Goal: Task Accomplishment & Management: Complete application form

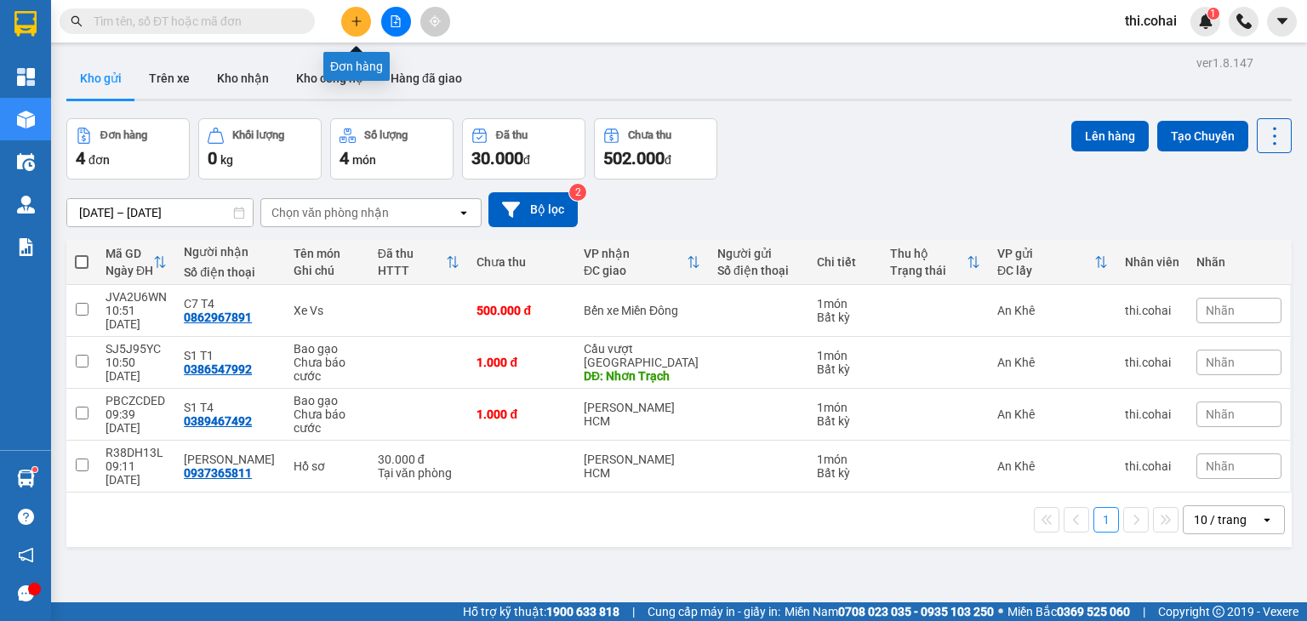
click at [358, 16] on icon "plus" at bounding box center [357, 21] width 12 height 12
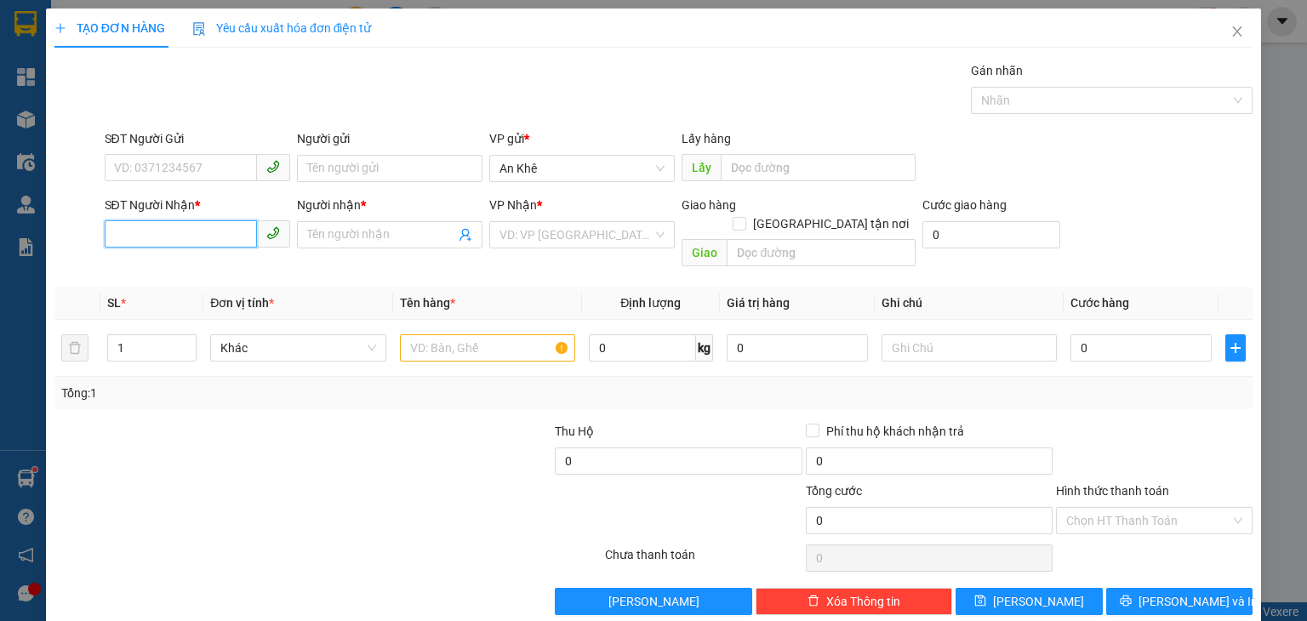
click at [223, 234] on input "SĐT Người Nhận *" at bounding box center [181, 233] width 152 height 27
type input "0365198589"
click at [198, 266] on div "0365198589 - Hiền" at bounding box center [194, 268] width 163 height 19
type input "Hiền"
type input "0365198589"
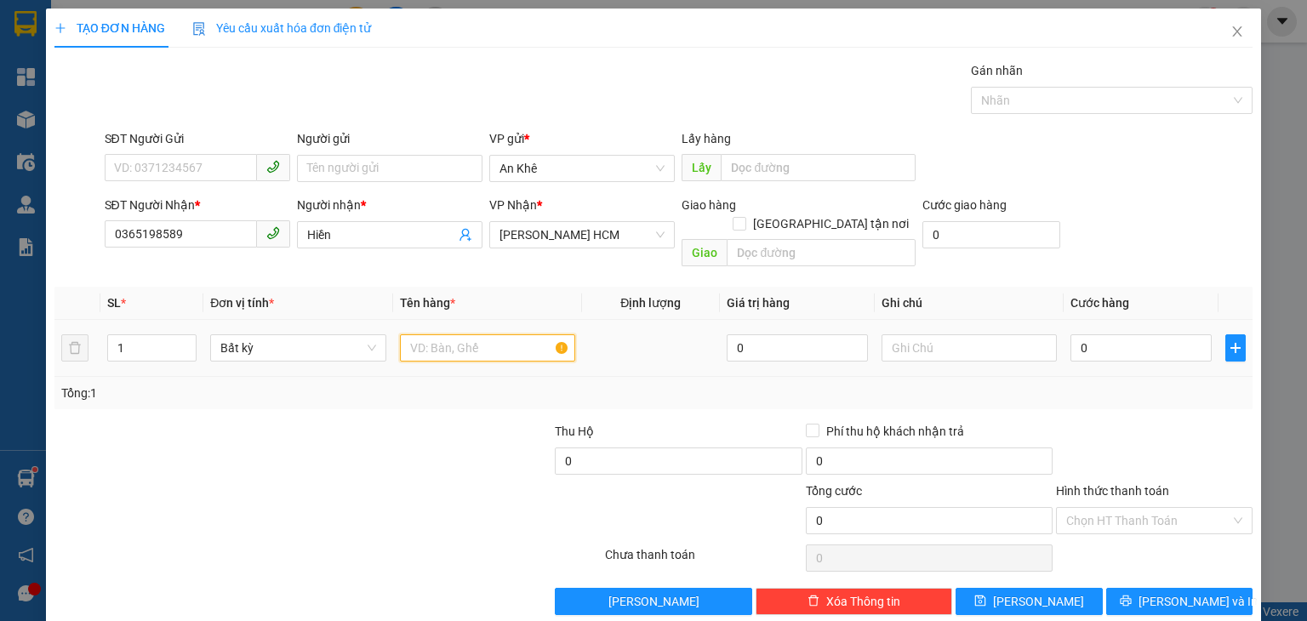
click at [475, 335] on input "text" at bounding box center [487, 348] width 175 height 27
type input "Bao"
click at [1121, 335] on input "0" at bounding box center [1141, 348] width 141 height 27
type input "1"
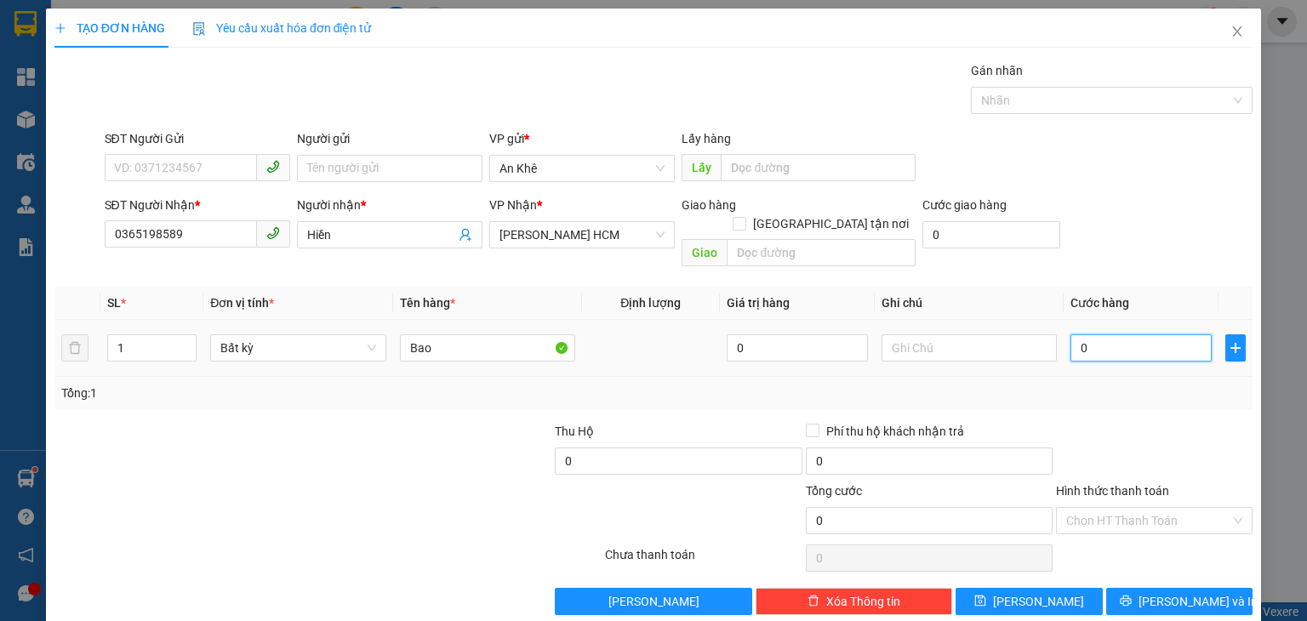
type input "1"
type input "10"
type input "100"
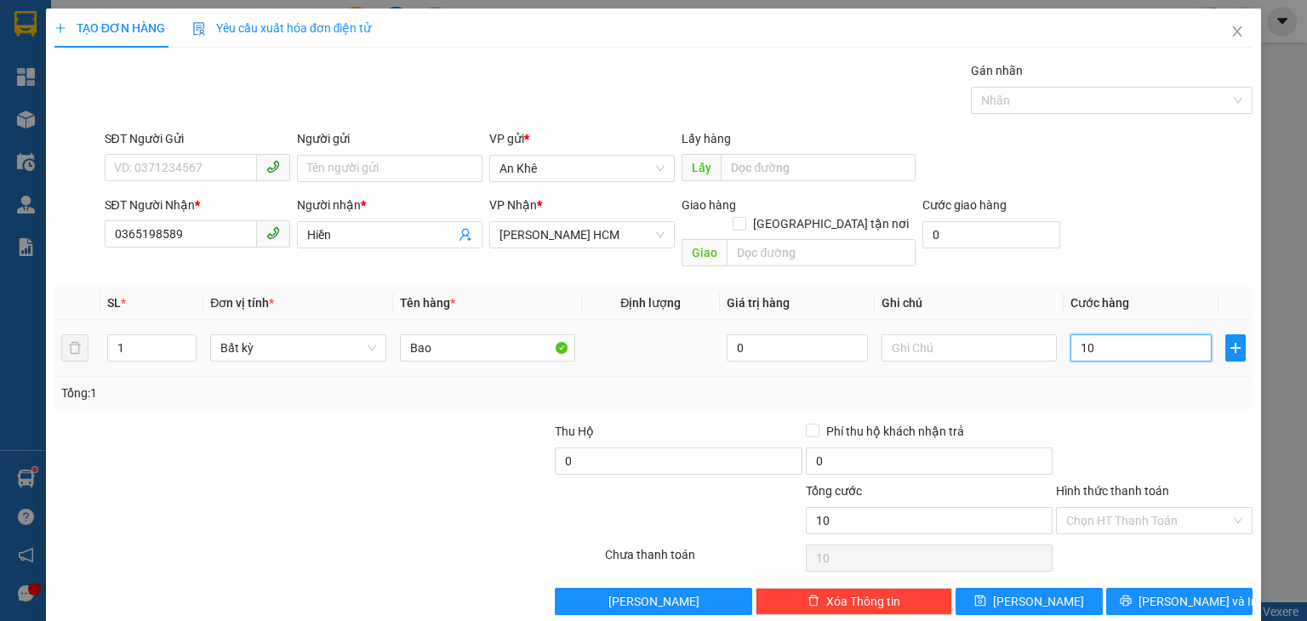
type input "100"
type input "100.000"
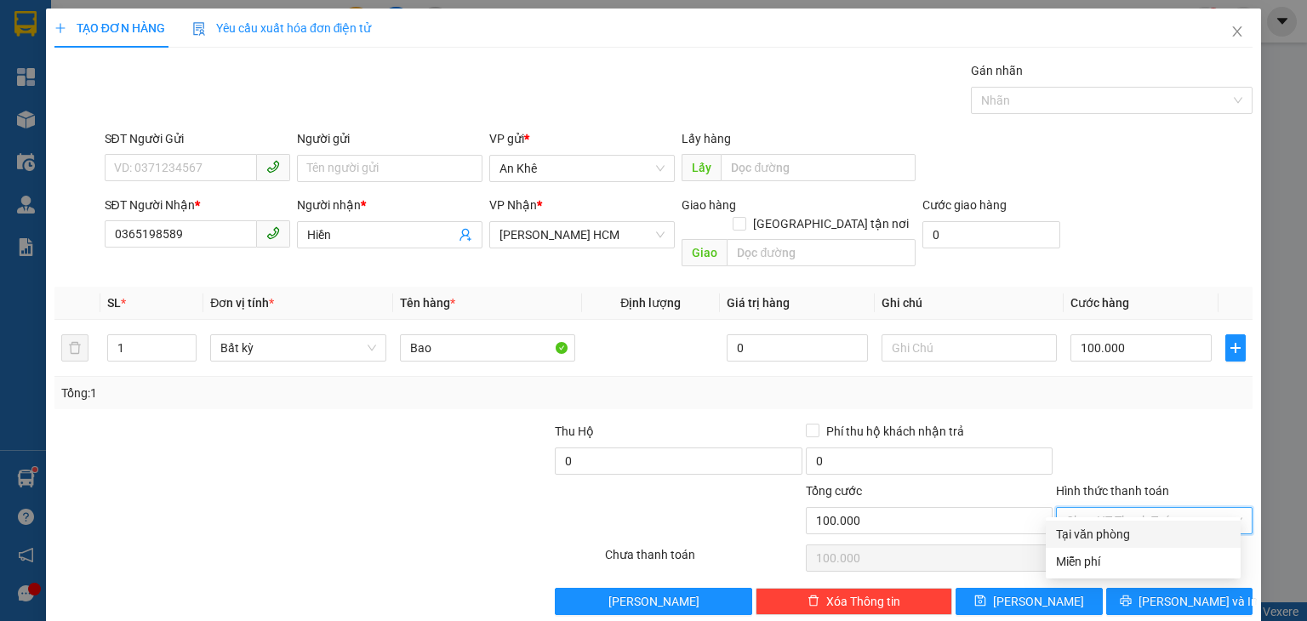
click at [1142, 508] on input "Hình thức thanh toán" at bounding box center [1149, 521] width 164 height 26
click at [1137, 531] on div "Tại văn phòng" at bounding box center [1143, 534] width 174 height 19
type input "0"
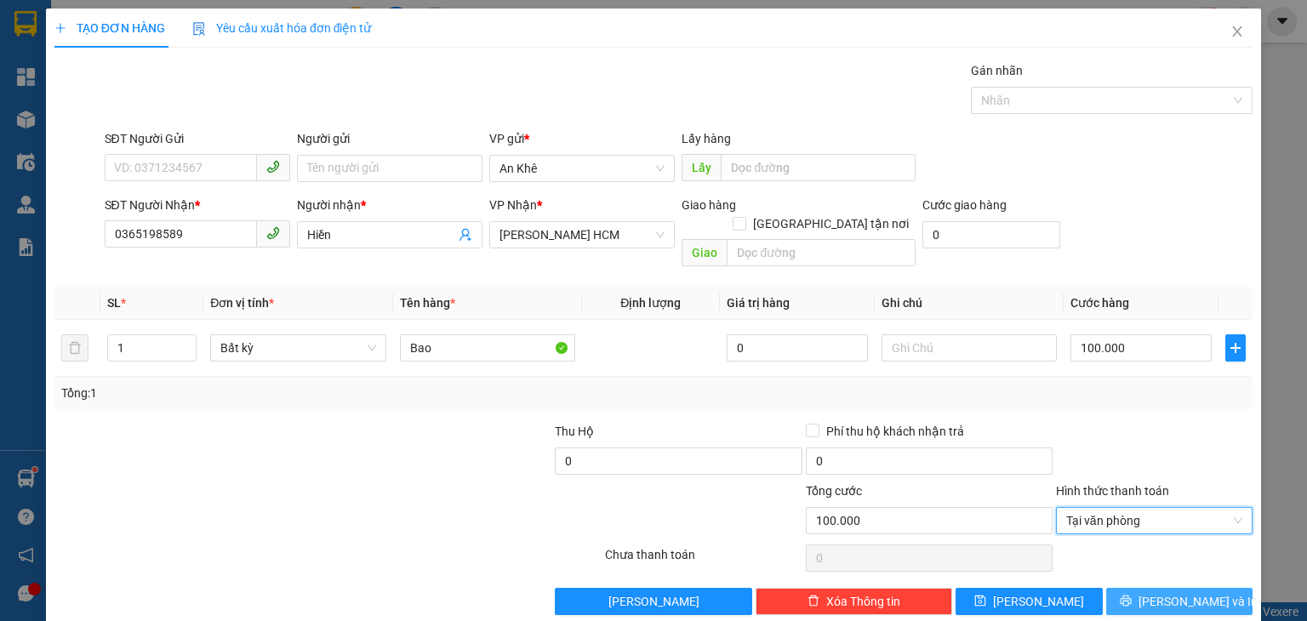
click at [1147, 588] on button "[PERSON_NAME] và In" at bounding box center [1180, 601] width 147 height 27
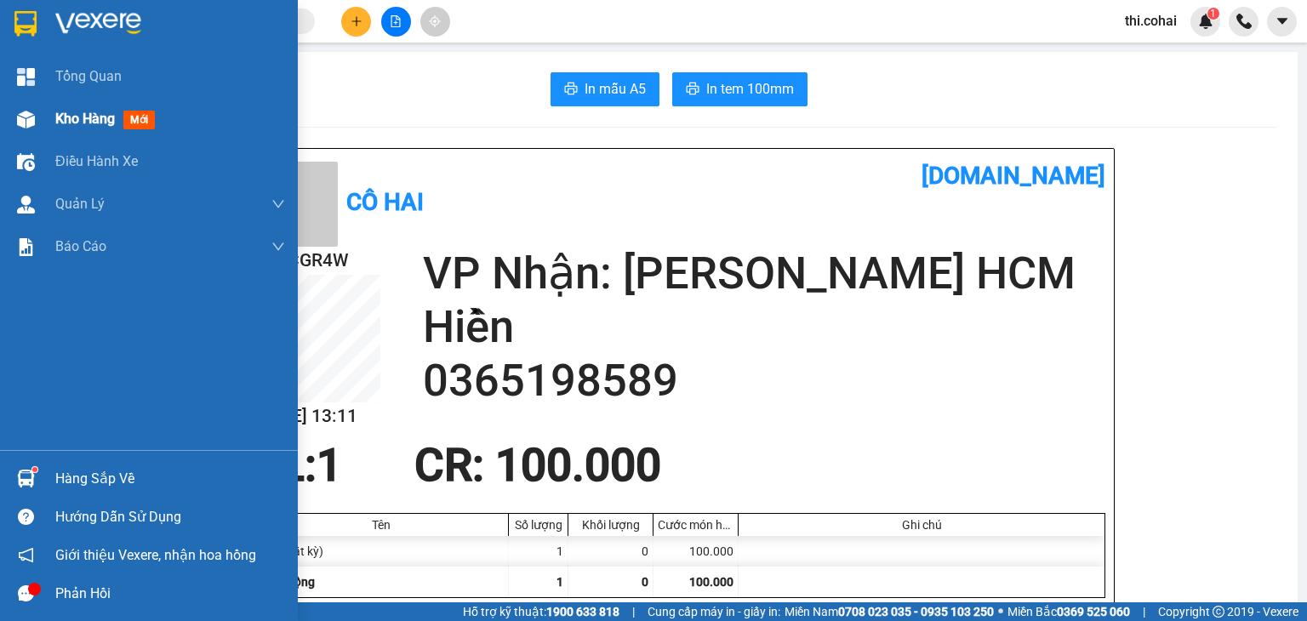
click at [43, 123] on div "Kho hàng mới" at bounding box center [149, 119] width 298 height 43
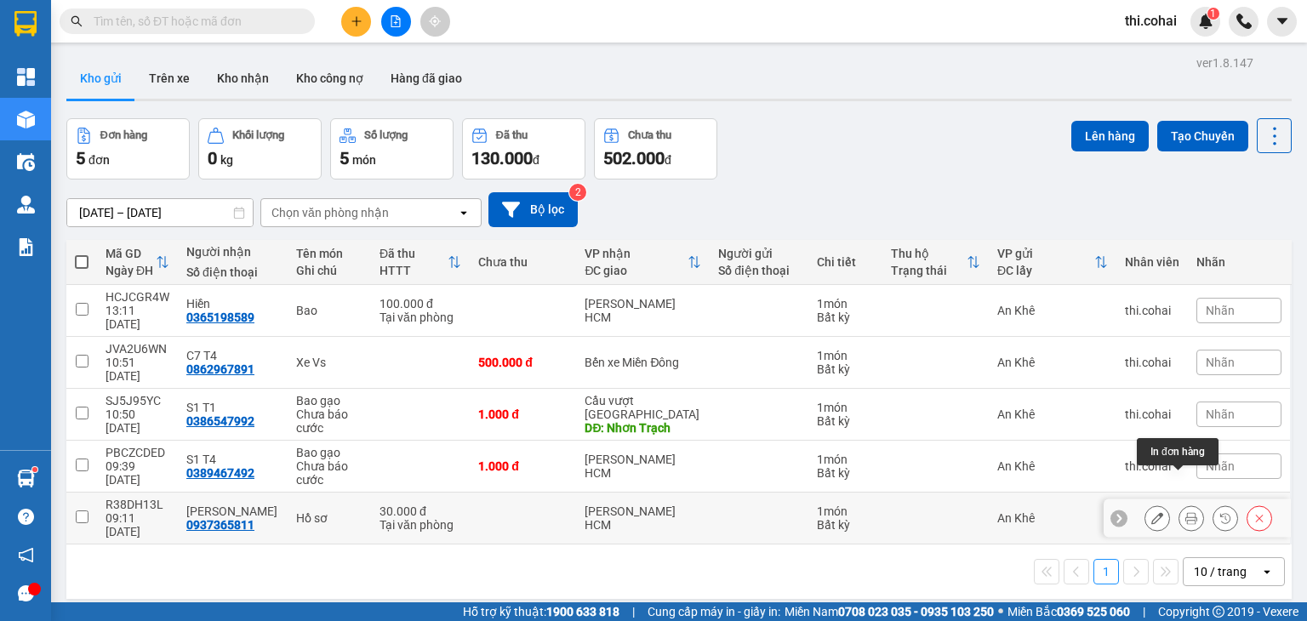
click at [1186, 512] on icon at bounding box center [1192, 518] width 12 height 12
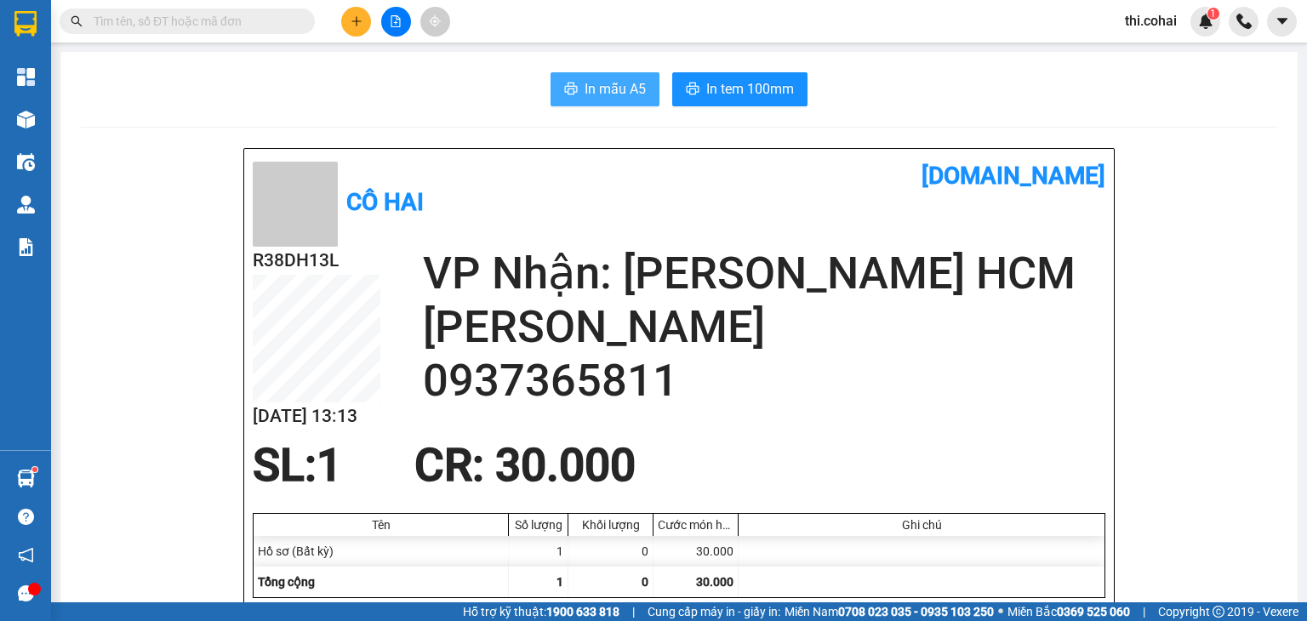
click at [613, 86] on span "In mẫu A5" at bounding box center [615, 88] width 61 height 21
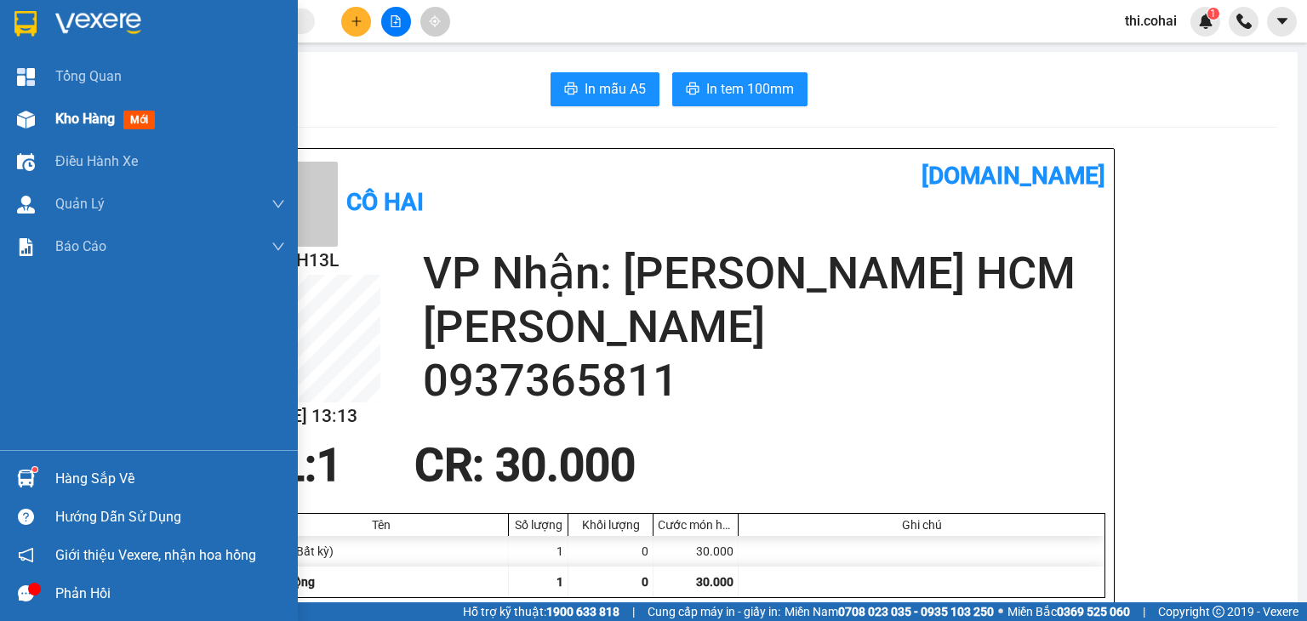
click at [88, 123] on span "Kho hàng" at bounding box center [85, 119] width 60 height 16
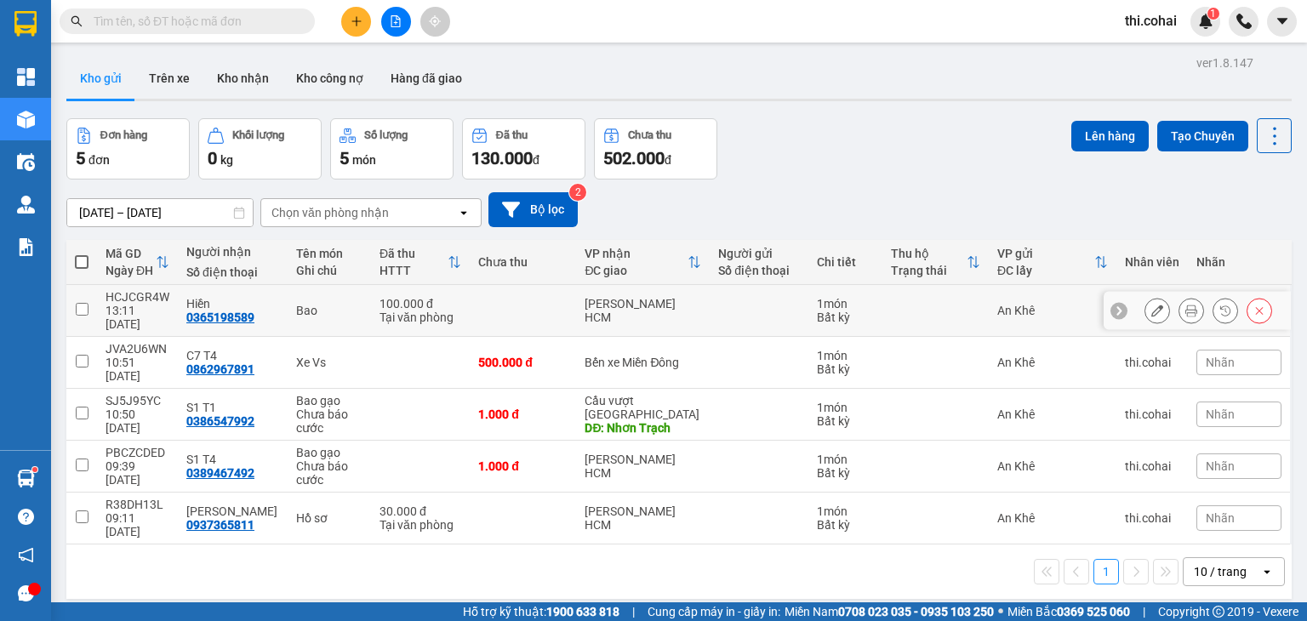
click at [80, 303] on input "checkbox" at bounding box center [82, 309] width 13 height 13
checkbox input "true"
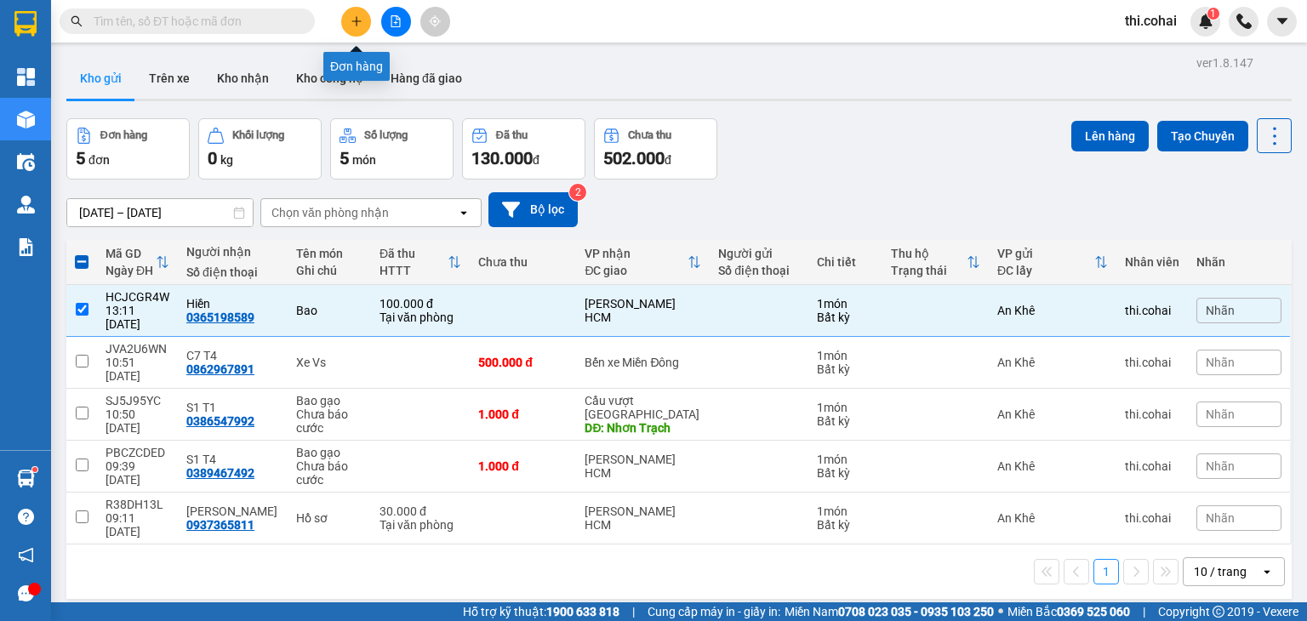
click at [351, 20] on icon "plus" at bounding box center [357, 21] width 12 height 12
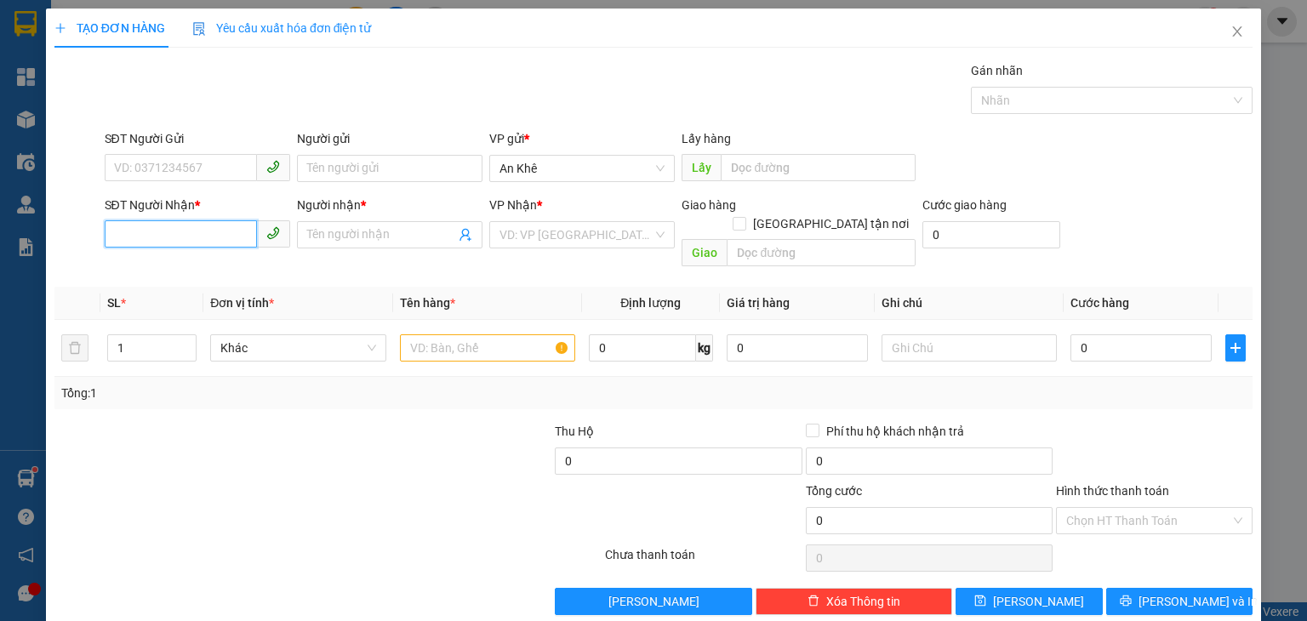
click at [208, 240] on input "SĐT Người Nhận *" at bounding box center [181, 233] width 152 height 27
type input "0354402537"
click at [204, 267] on div "0354402537 - S2 T2" at bounding box center [194, 268] width 163 height 19
type input "S2 T2"
type input "0354402537"
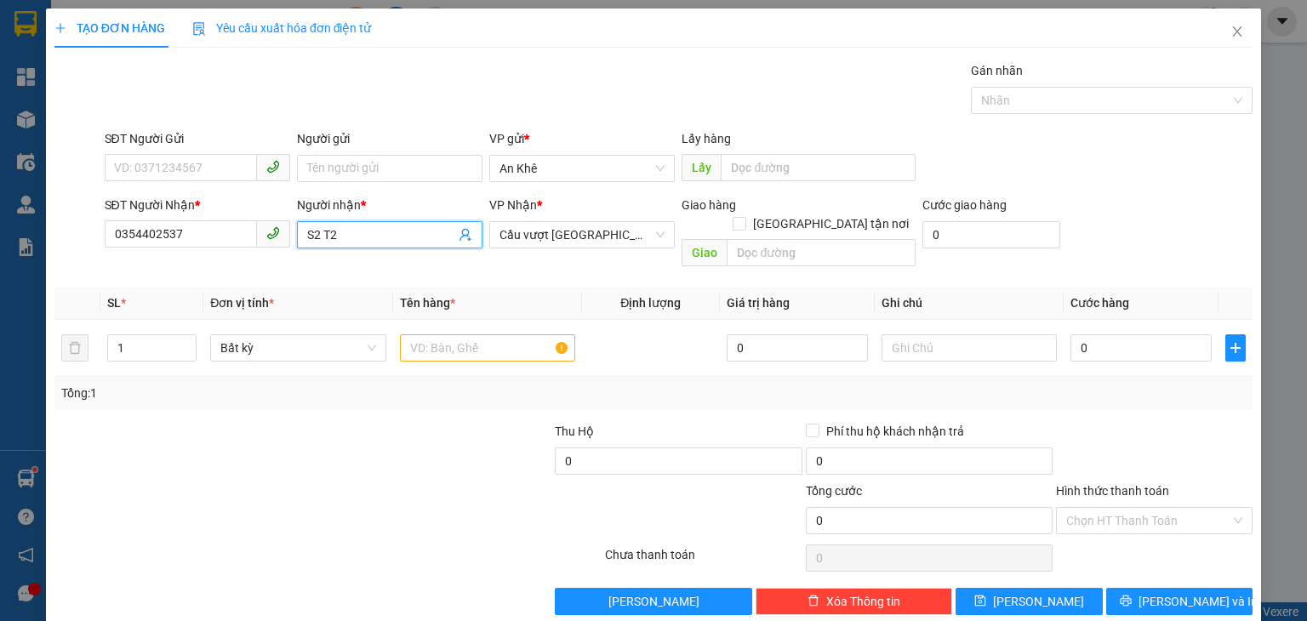
click at [358, 243] on input "S2 T2" at bounding box center [381, 235] width 148 height 19
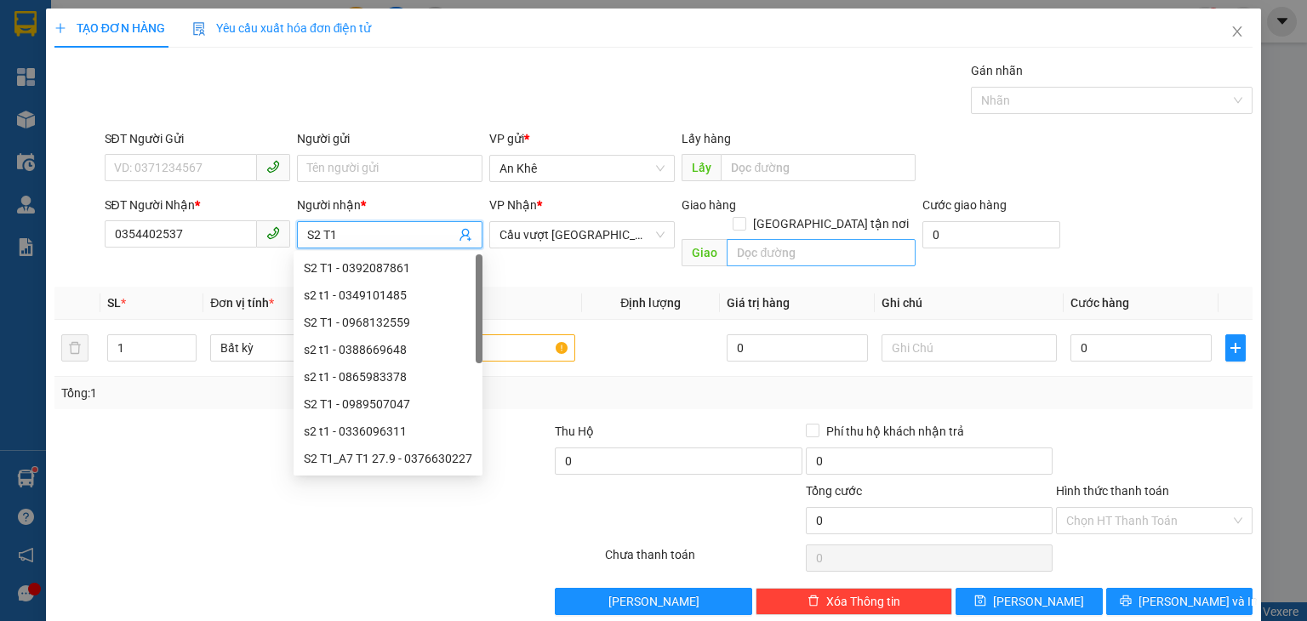
type input "S2 T1"
click at [760, 239] on input "text" at bounding box center [821, 252] width 189 height 27
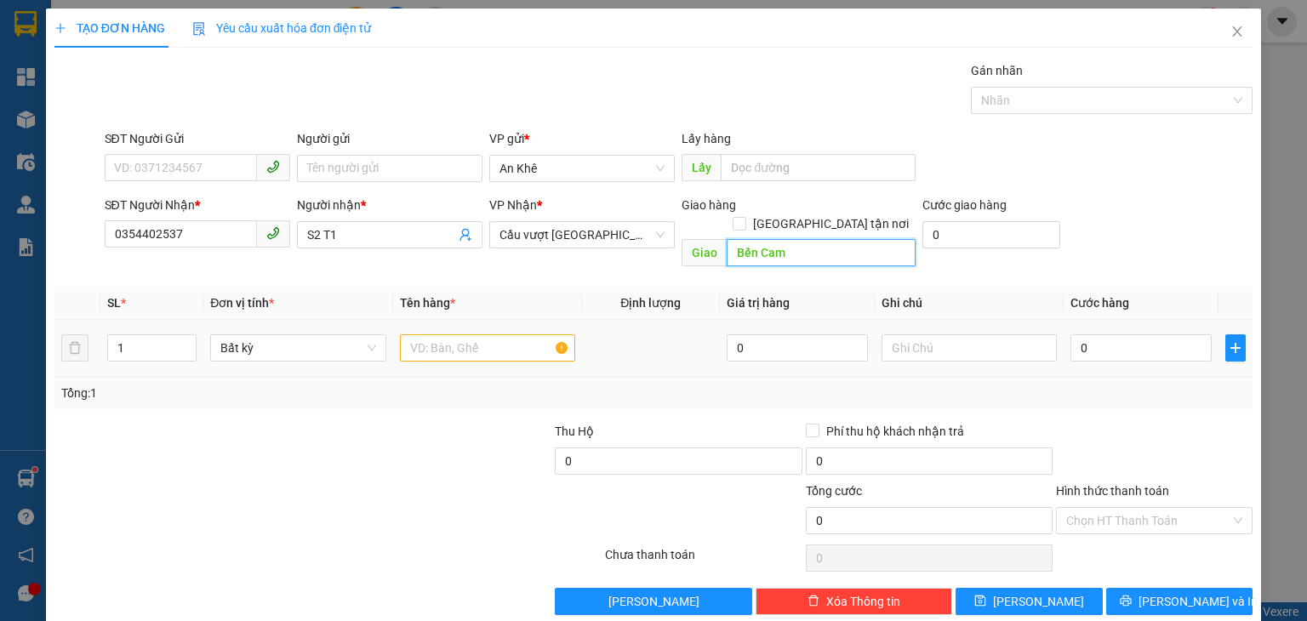
type input "Bến Cam"
click at [432, 335] on input "text" at bounding box center [487, 348] width 175 height 27
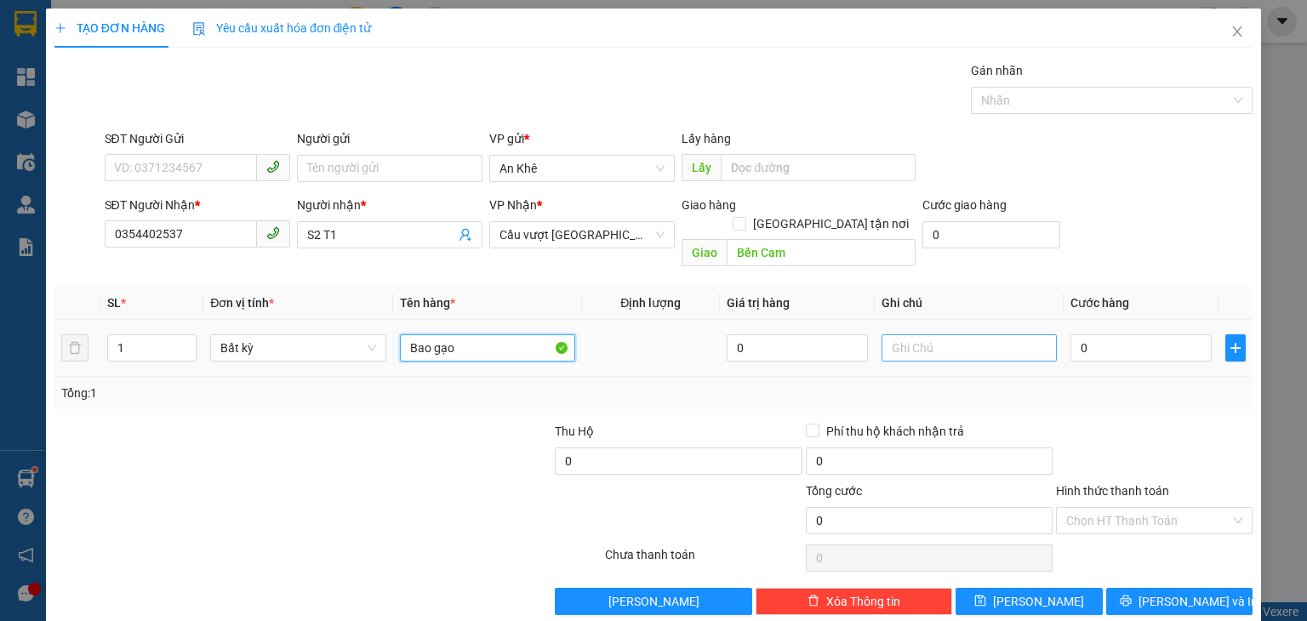
type input "Bao gạo"
click at [1036, 335] on input "text" at bounding box center [969, 348] width 175 height 27
type input "Chưa báo cước"
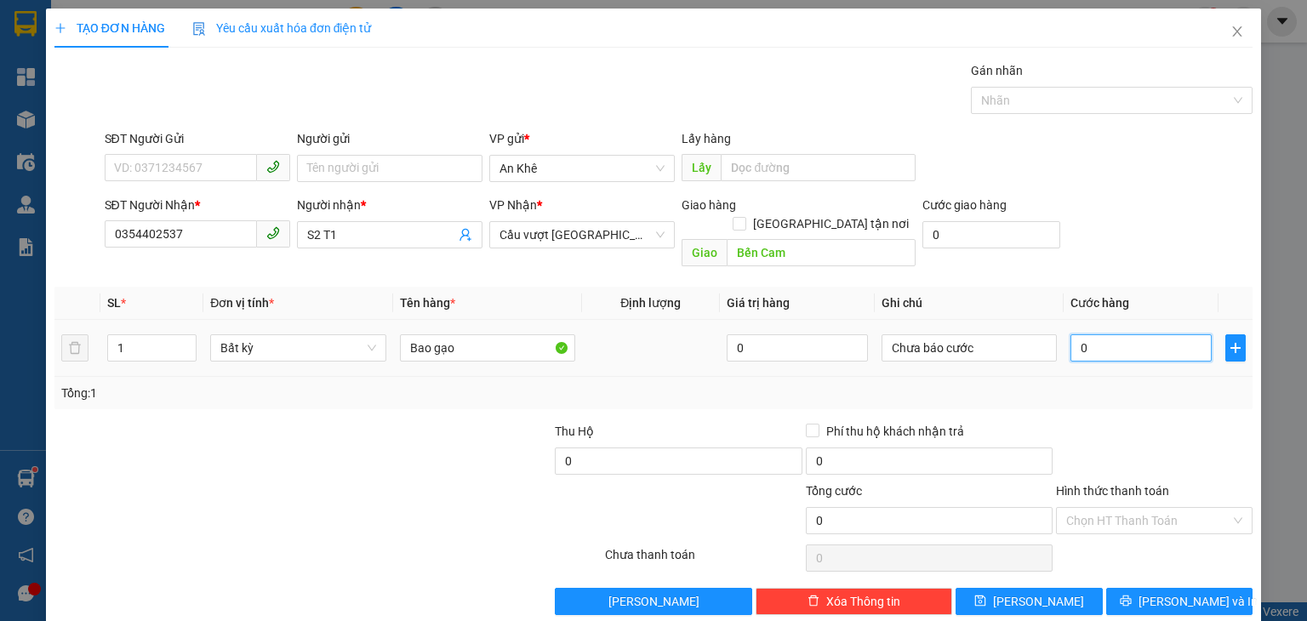
click at [1143, 335] on input "0" at bounding box center [1141, 348] width 141 height 27
type input "1"
type input "1.000"
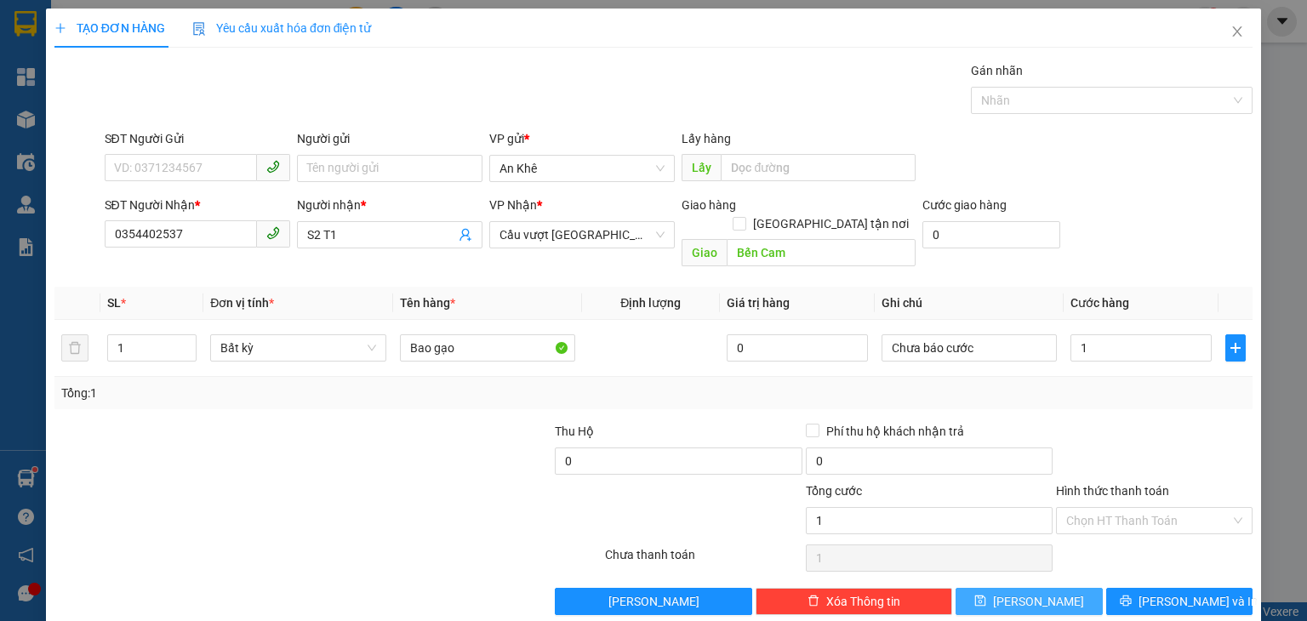
type input "1.000"
click at [1033, 592] on span "[PERSON_NAME]" at bounding box center [1038, 601] width 91 height 19
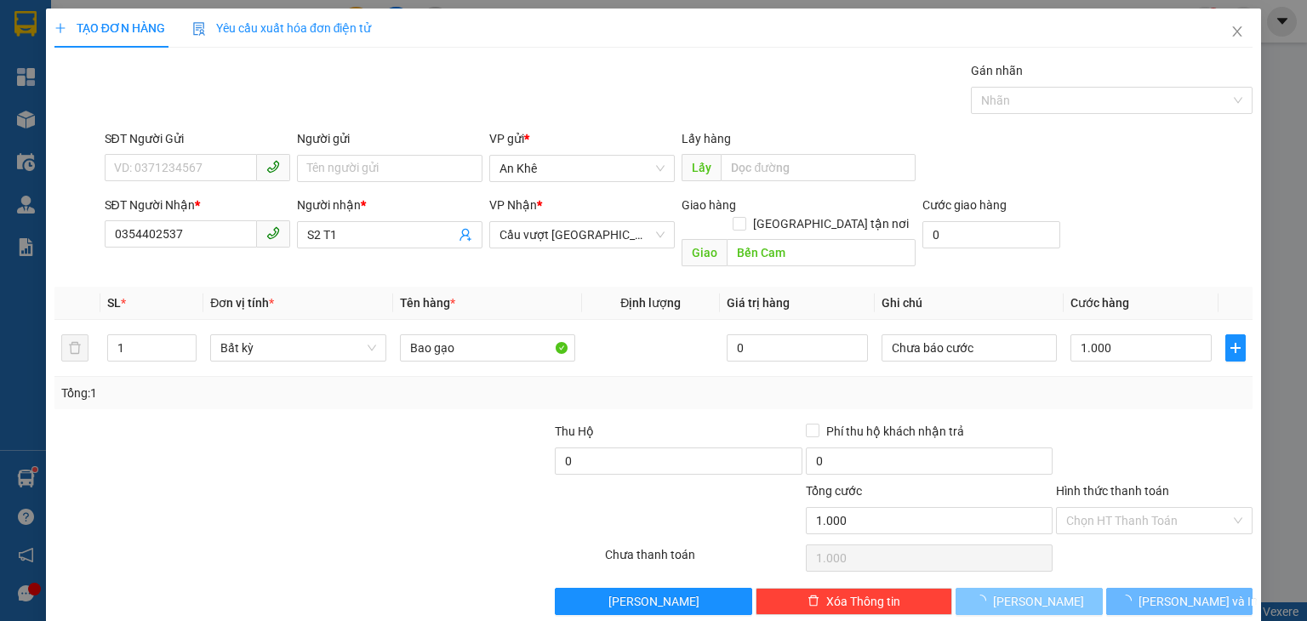
type input "0"
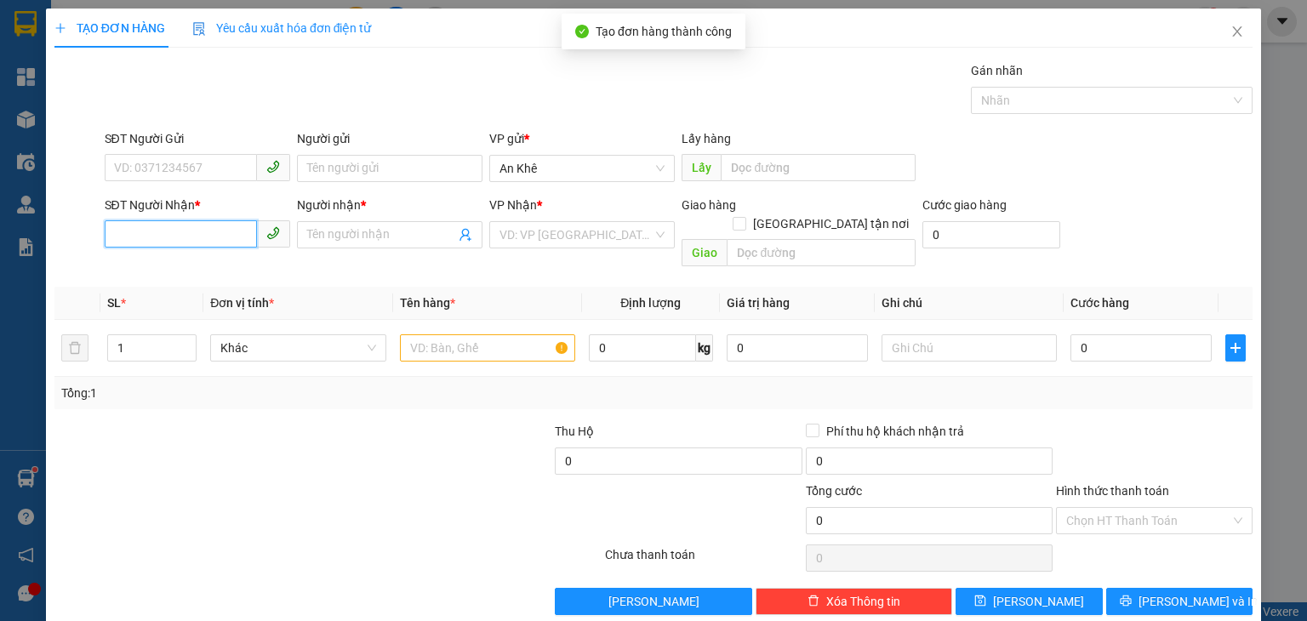
drag, startPoint x: 187, startPoint y: 243, endPoint x: 187, endPoint y: 211, distance: 31.5
click at [187, 239] on input "SĐT Người Nhận *" at bounding box center [181, 233] width 152 height 27
click at [1231, 31] on icon "close" at bounding box center [1238, 32] width 14 height 14
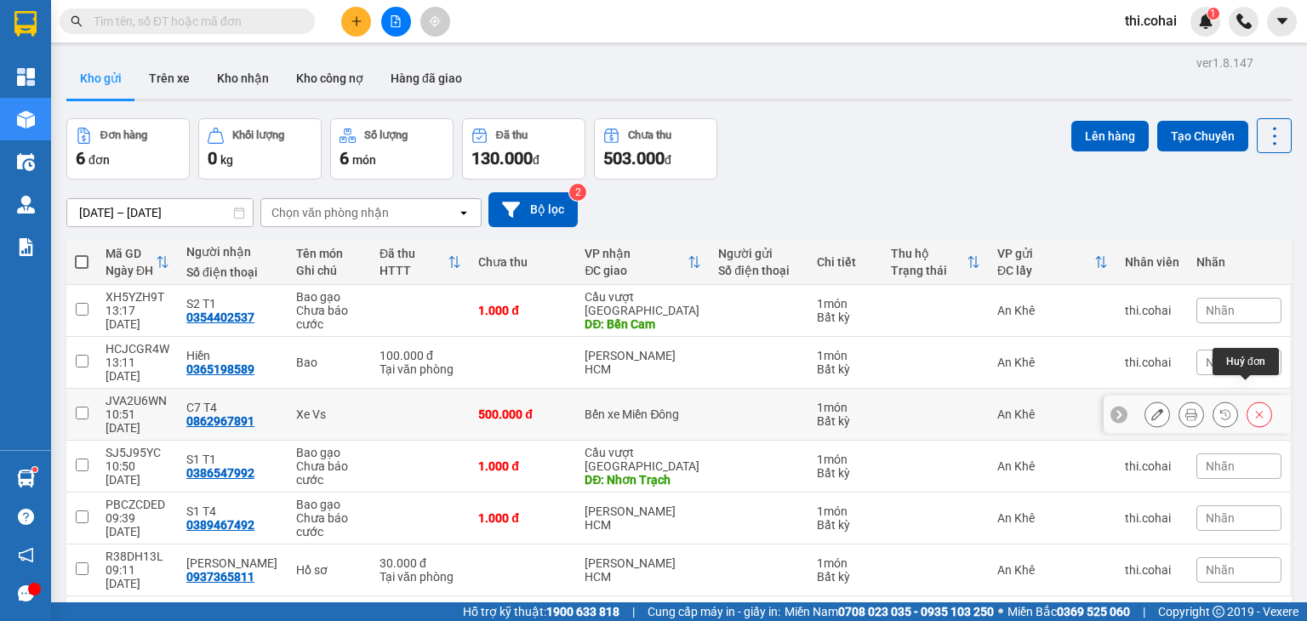
click at [1256, 411] on icon at bounding box center [1260, 415] width 8 height 8
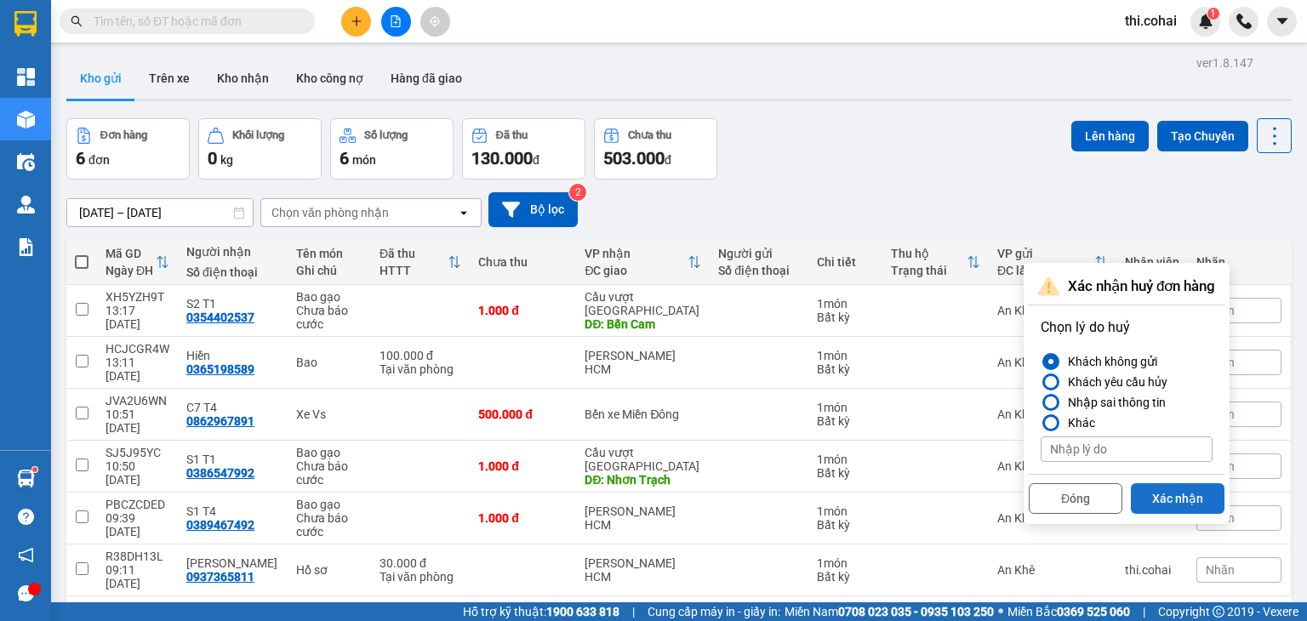
click at [1172, 495] on button "Xác nhận" at bounding box center [1178, 498] width 94 height 31
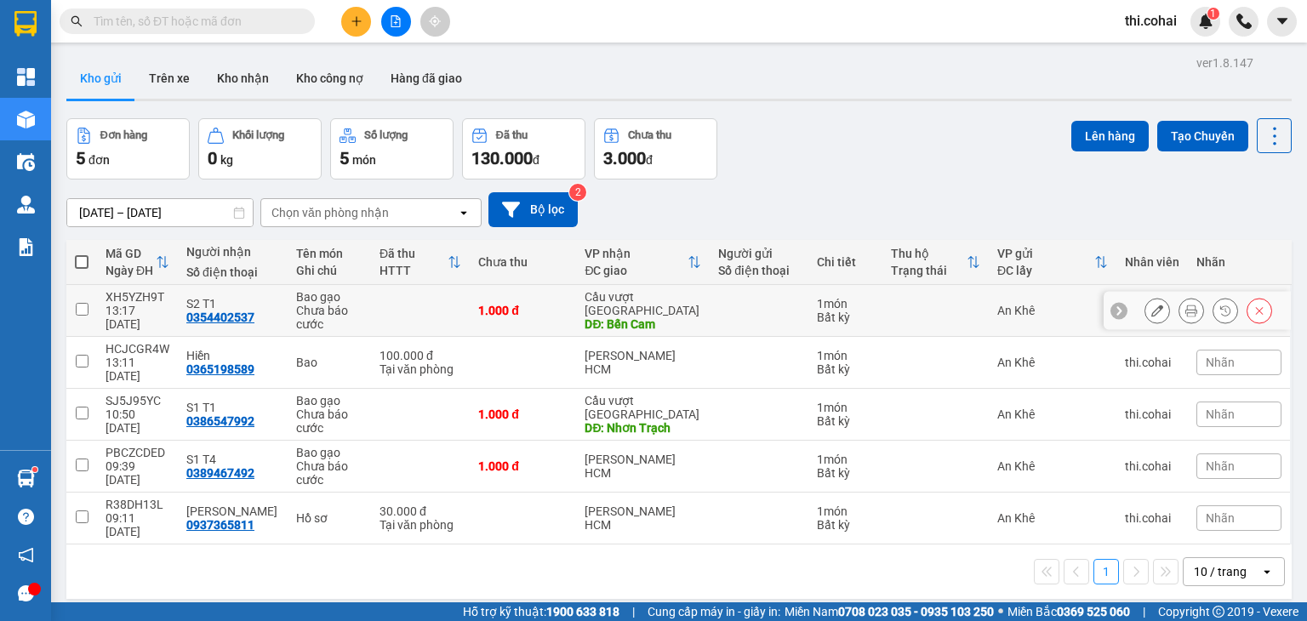
click at [83, 307] on input "checkbox" at bounding box center [82, 309] width 13 height 13
checkbox input "true"
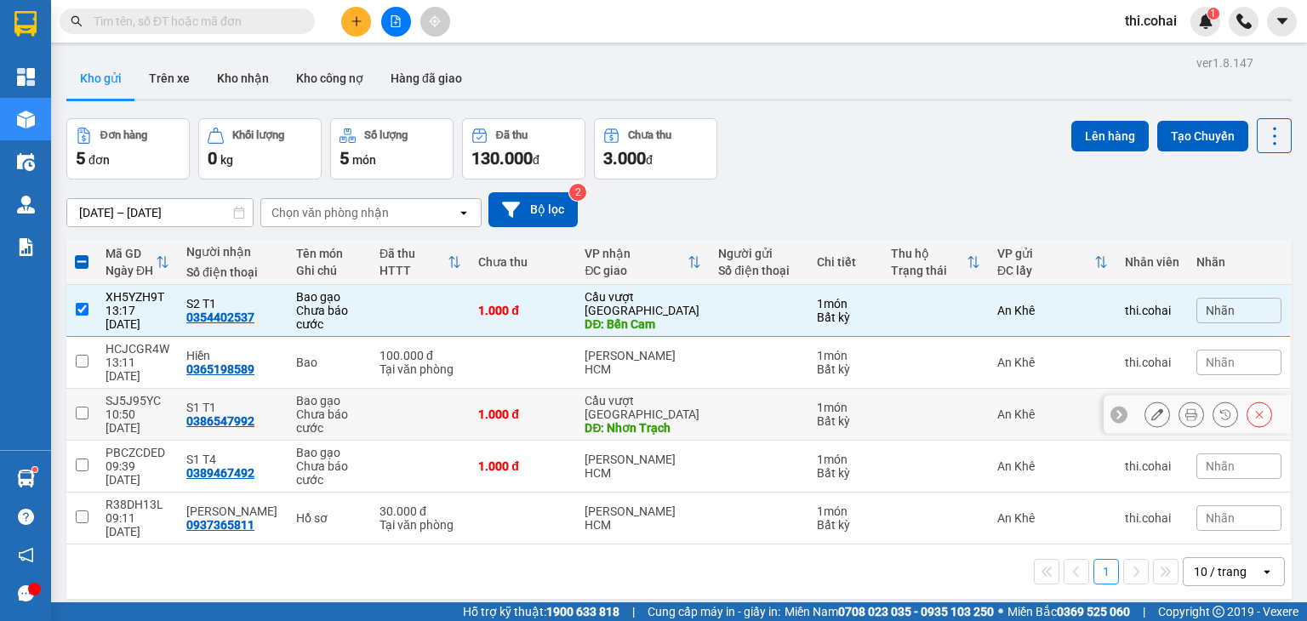
click at [78, 407] on input "checkbox" at bounding box center [82, 413] width 13 height 13
checkbox input "true"
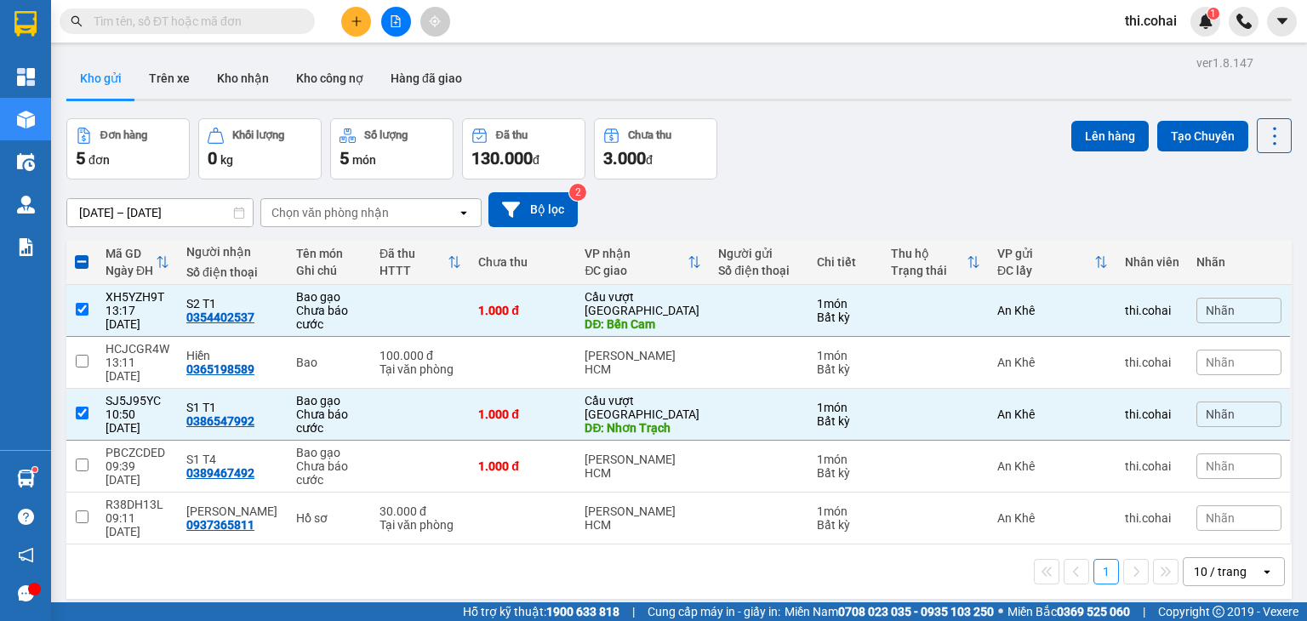
click at [1087, 116] on div "ver 1.8.147 Kho gửi Trên xe Kho nhận Kho công nợ Hàng đã giao Đơn hàng 5 đơn Kh…" at bounding box center [679, 361] width 1239 height 621
click at [1086, 130] on button "Lên hàng" at bounding box center [1110, 136] width 77 height 31
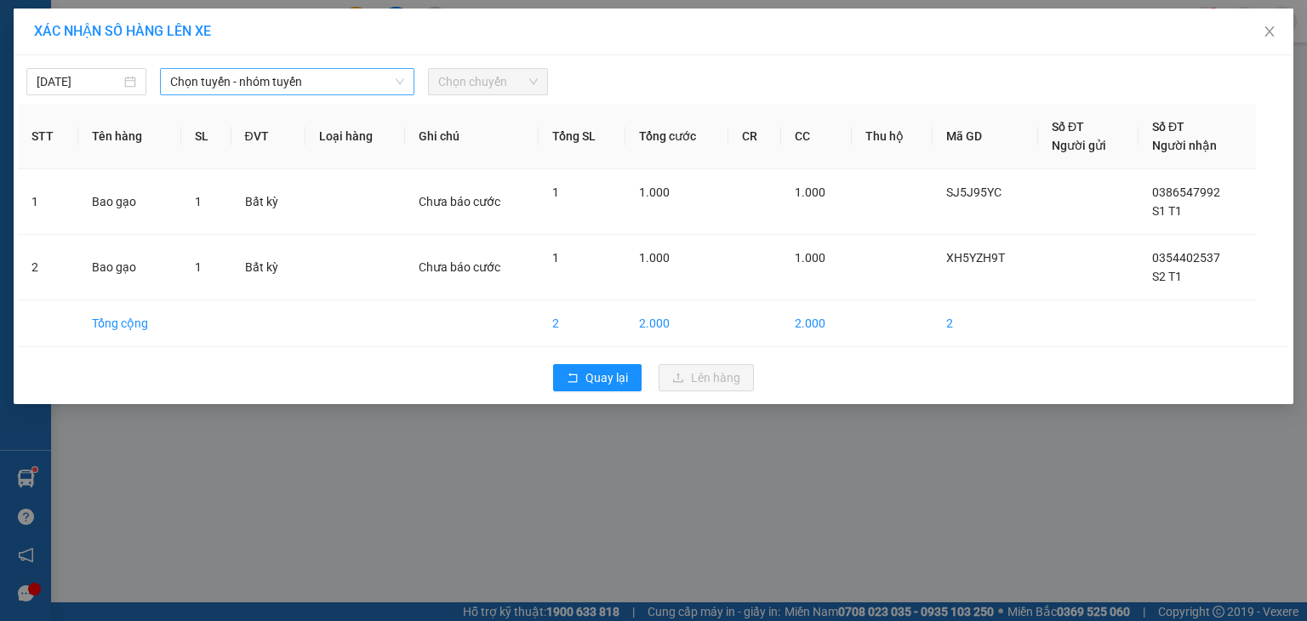
click at [280, 77] on span "Chọn tuyến - nhóm tuyến" at bounding box center [287, 82] width 234 height 26
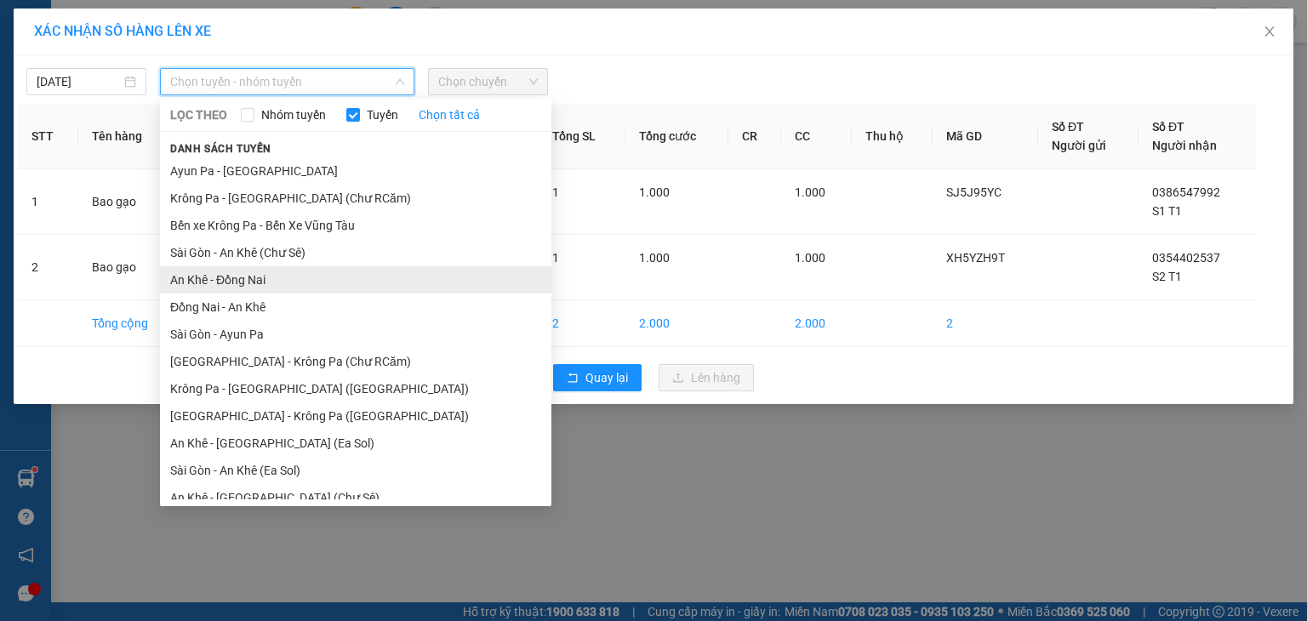
click at [192, 277] on li "An Khê - Đồng Nai" at bounding box center [356, 279] width 392 height 27
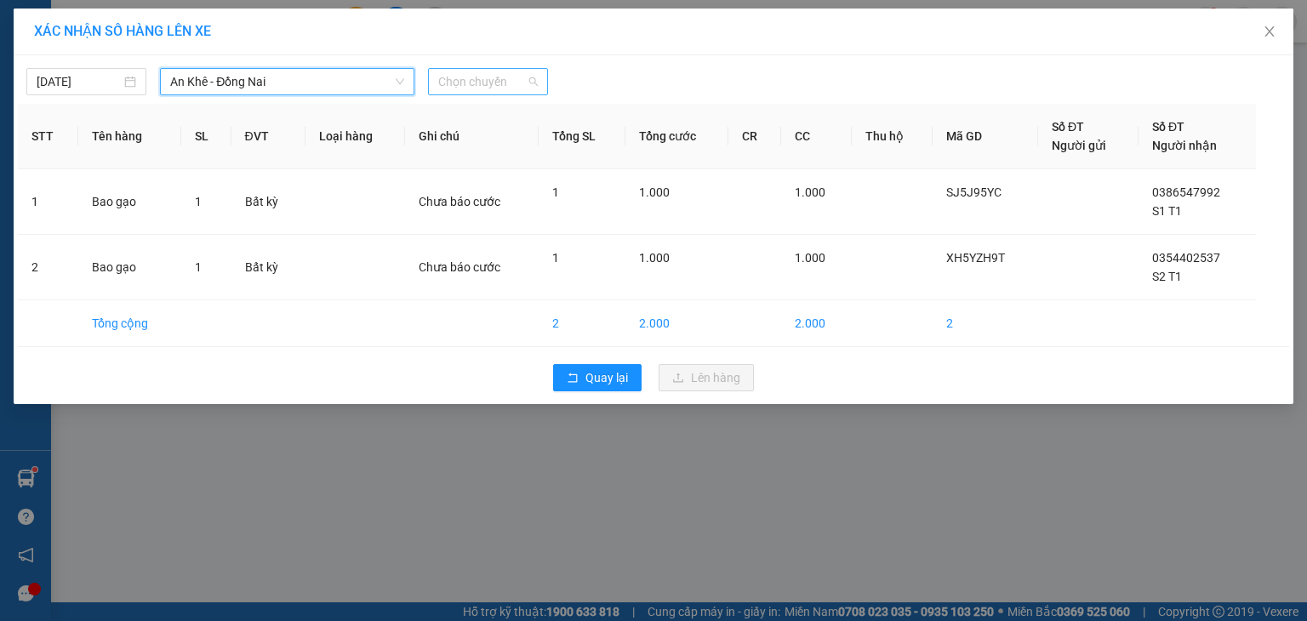
click at [494, 73] on span "Chọn chuyến" at bounding box center [488, 82] width 100 height 26
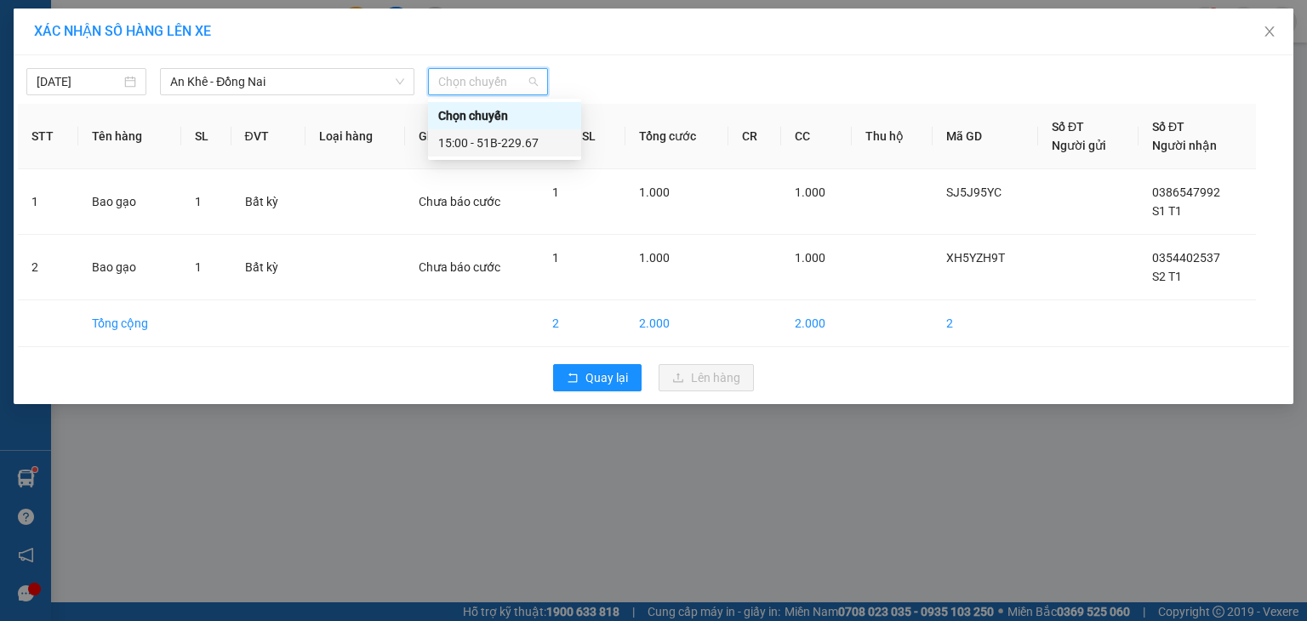
click at [495, 147] on div "15:00 - 51B-229.67" at bounding box center [504, 143] width 133 height 19
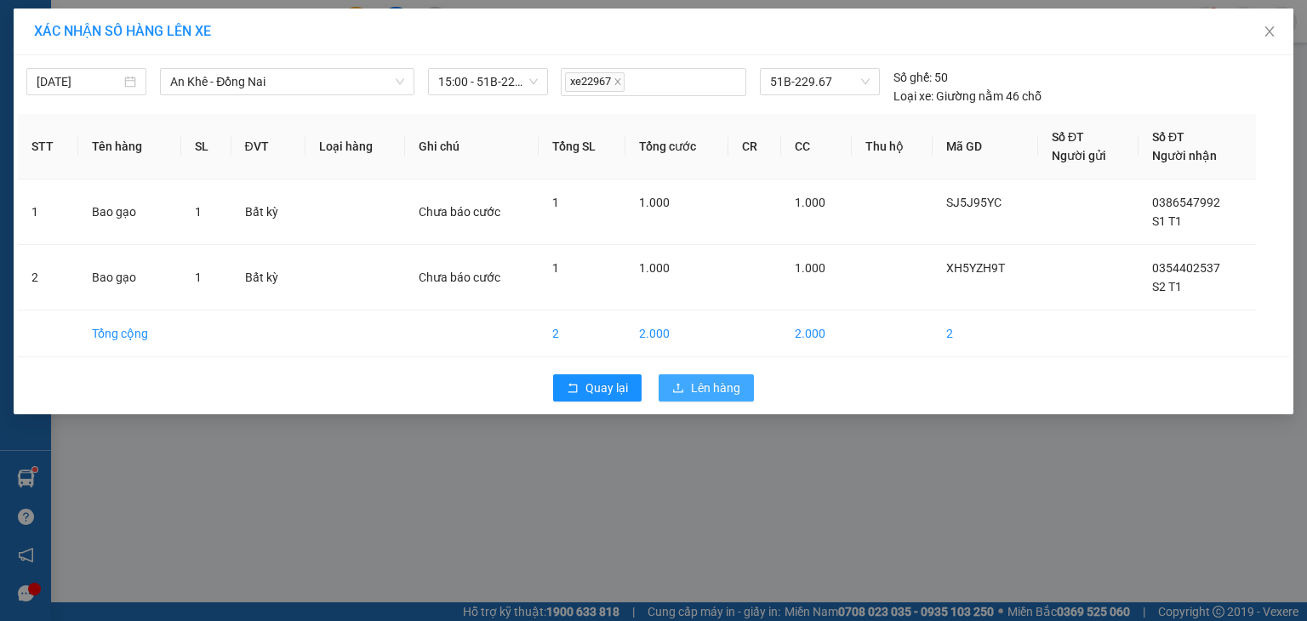
click at [698, 389] on span "Lên hàng" at bounding box center [715, 388] width 49 height 19
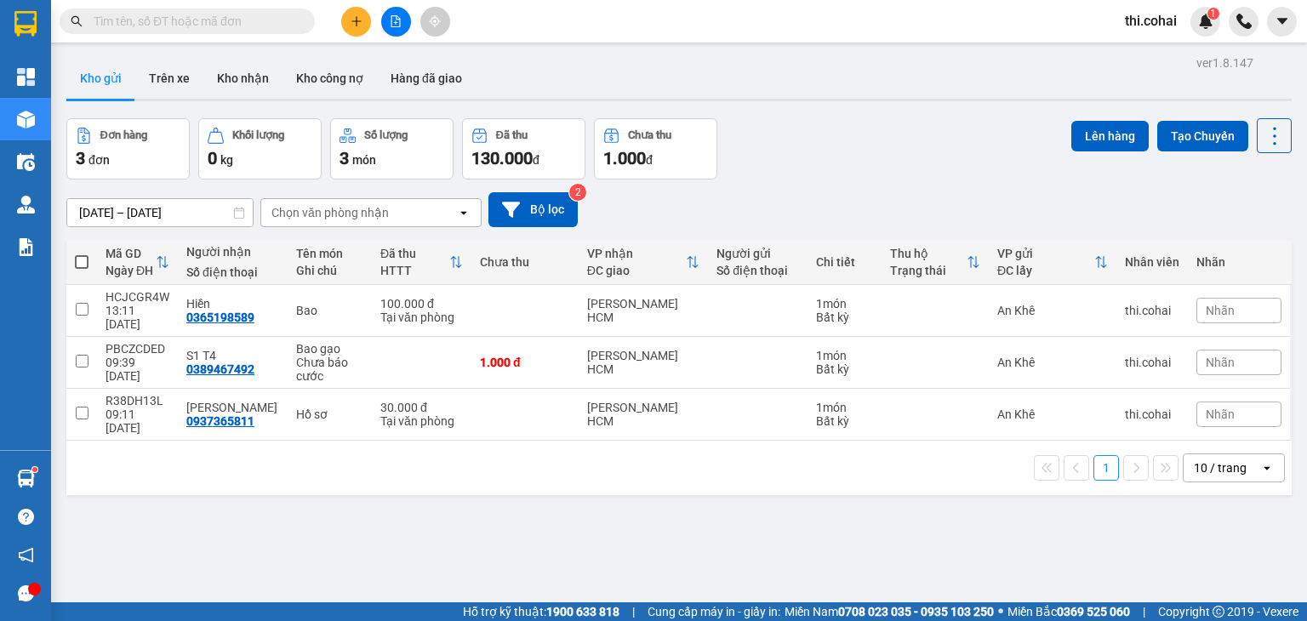
click at [83, 261] on span at bounding box center [82, 262] width 14 height 14
click at [82, 254] on input "checkbox" at bounding box center [82, 254] width 0 height 0
checkbox input "true"
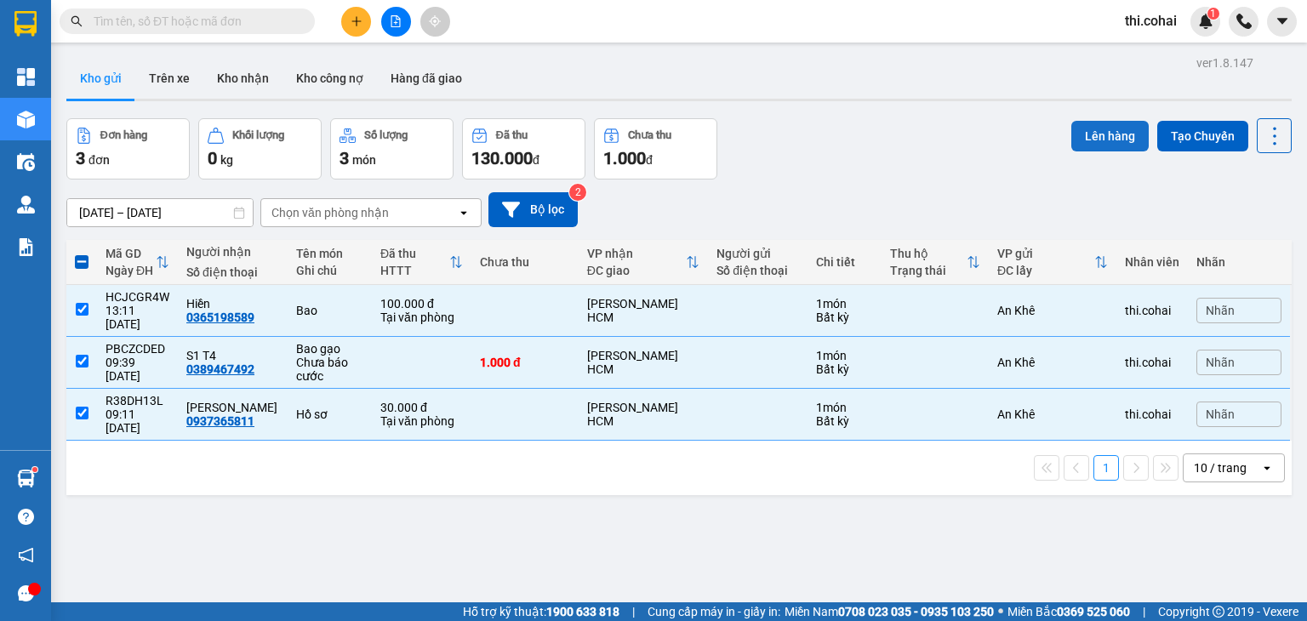
click at [1101, 129] on button "Lên hàng" at bounding box center [1110, 136] width 77 height 31
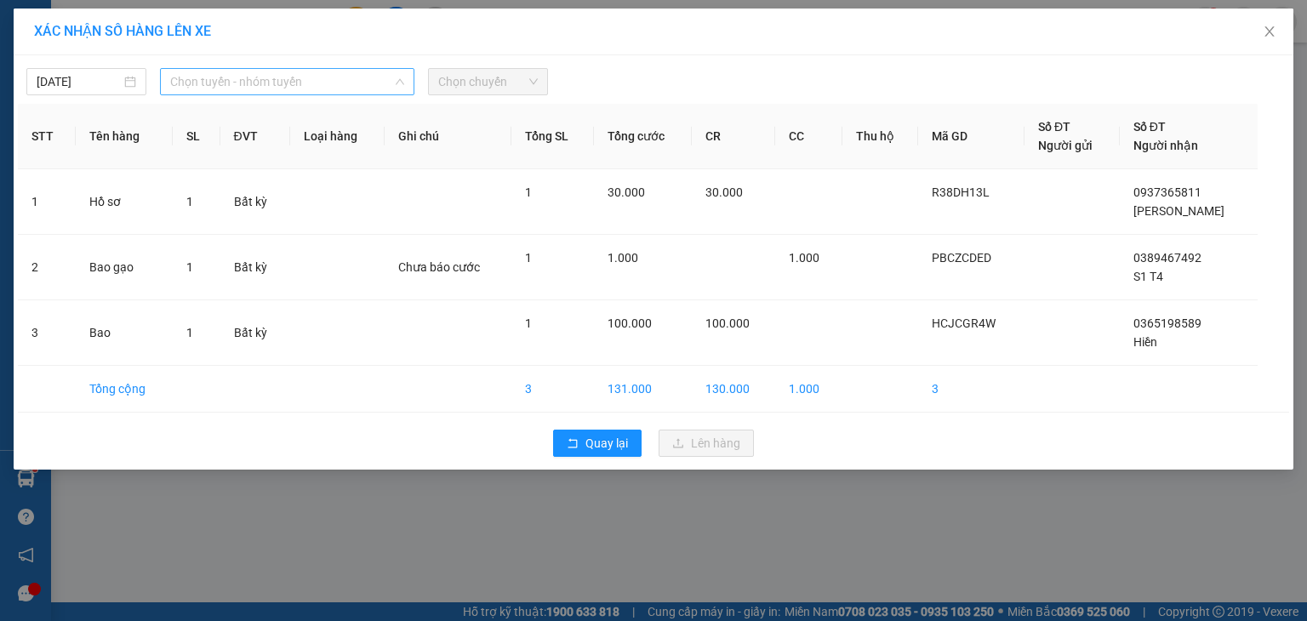
click at [225, 82] on span "Chọn tuyến - nhóm tuyến" at bounding box center [287, 82] width 234 height 26
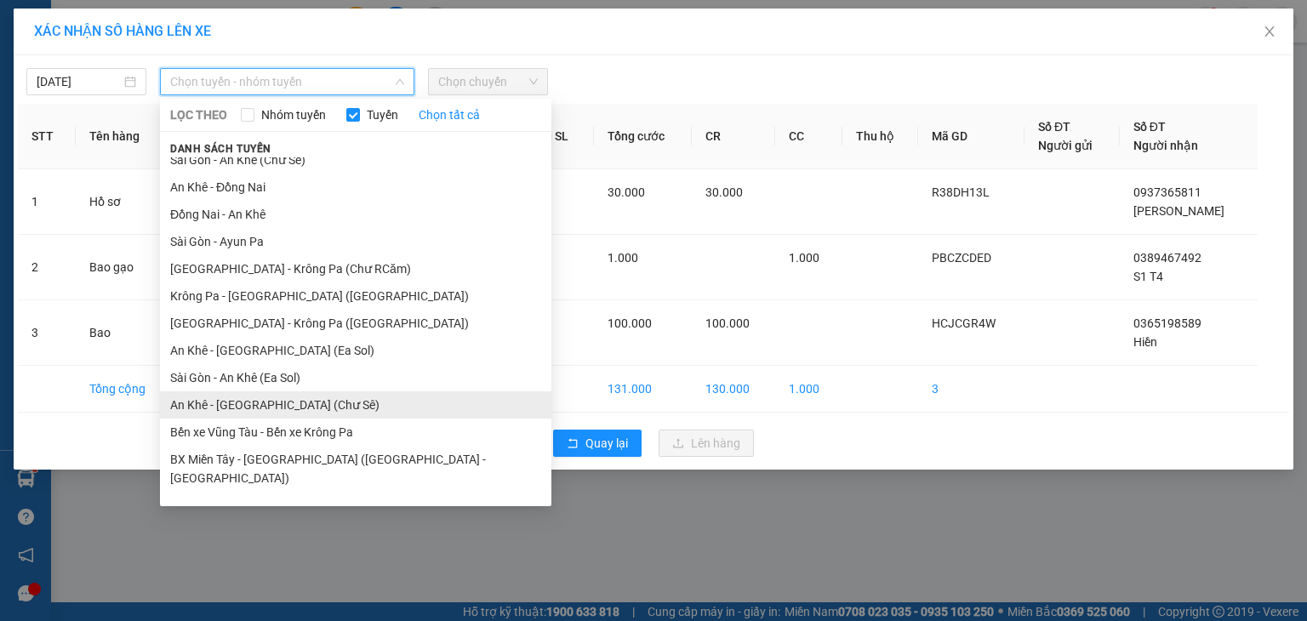
scroll to position [94, 0]
click at [219, 409] on li "An Khê - [GEOGRAPHIC_DATA] (Chư Sê)" at bounding box center [356, 404] width 392 height 27
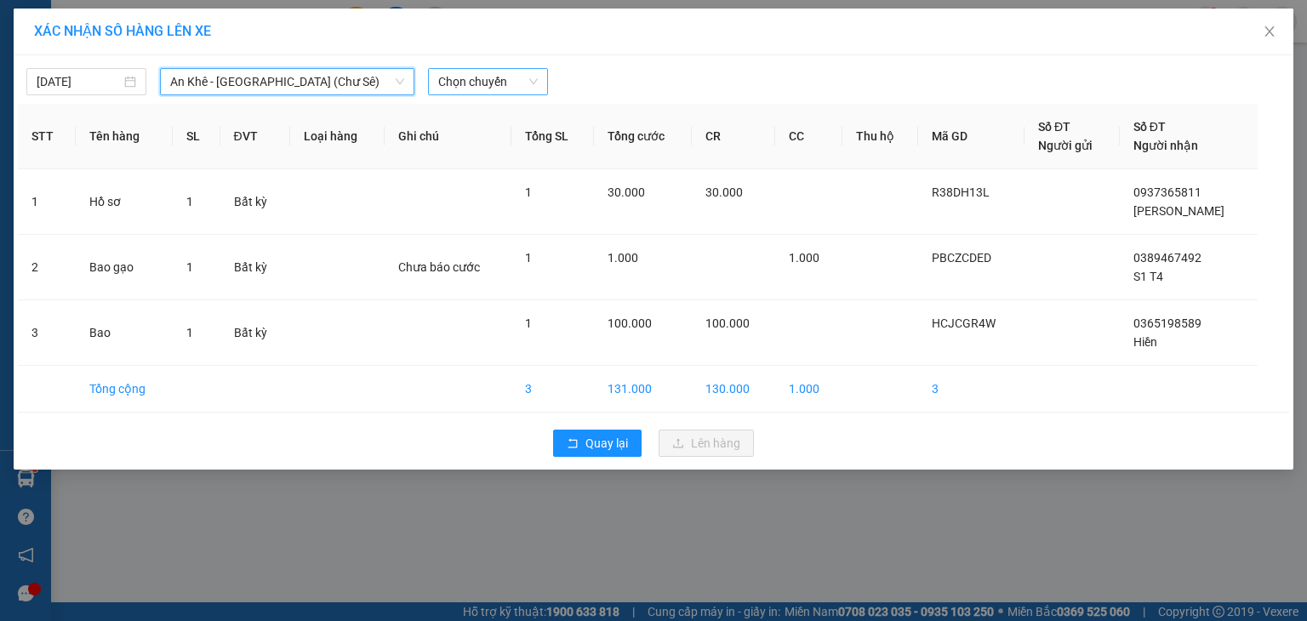
click at [494, 87] on span "Chọn chuyến" at bounding box center [488, 82] width 100 height 26
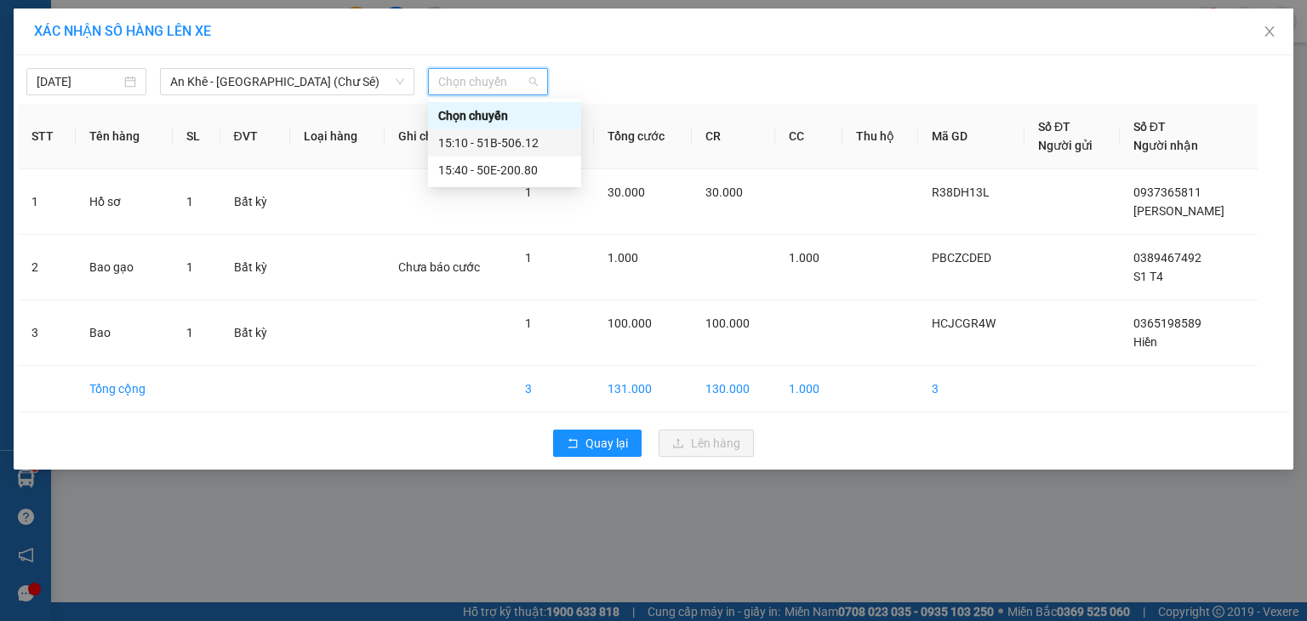
click at [508, 144] on div "15:10 - 51B-506.12" at bounding box center [504, 143] width 133 height 19
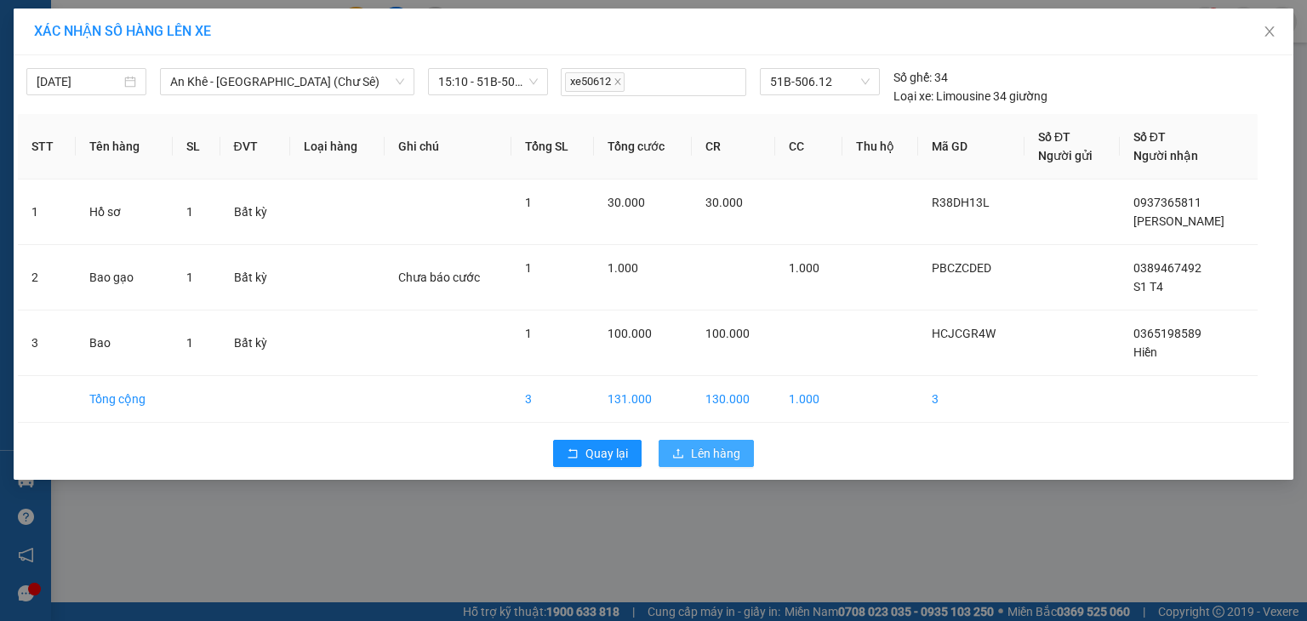
click at [708, 452] on span "Lên hàng" at bounding box center [715, 453] width 49 height 19
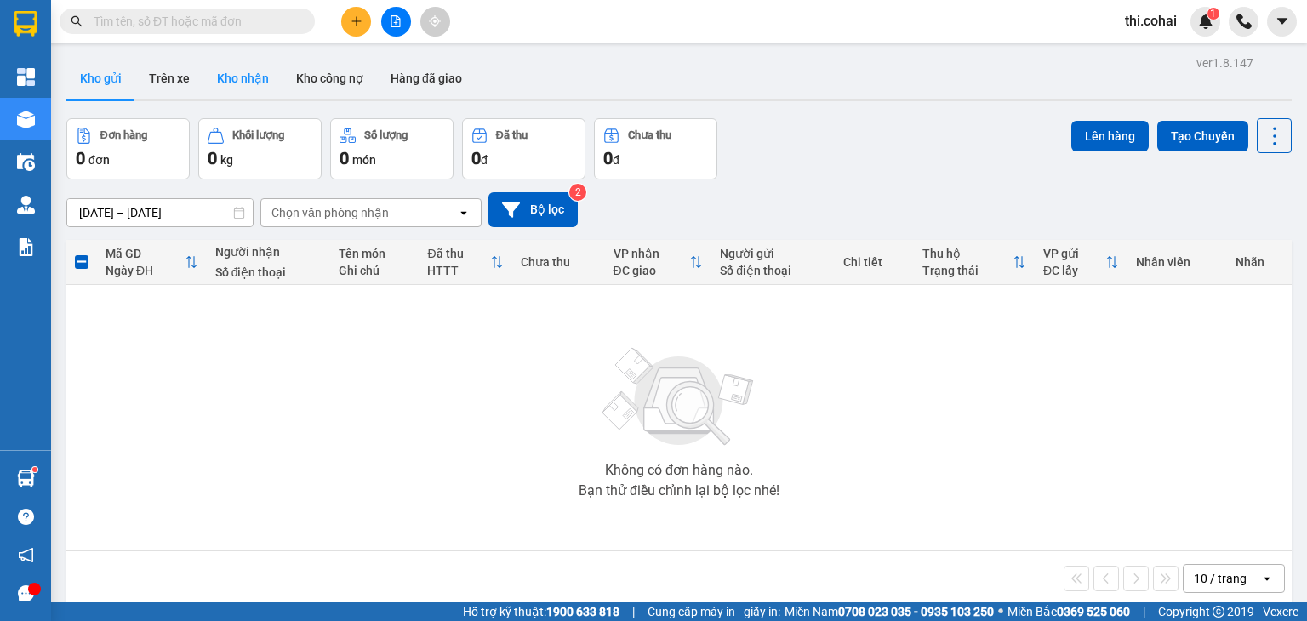
click at [224, 75] on button "Kho nhận" at bounding box center [242, 78] width 79 height 41
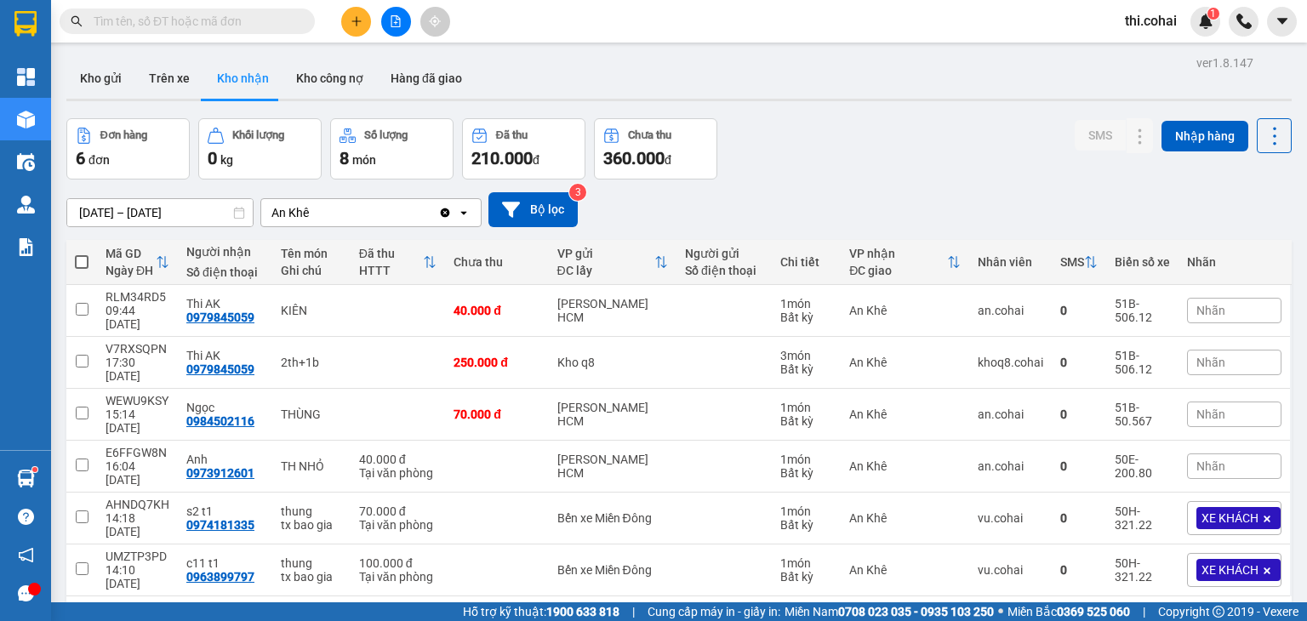
drag, startPoint x: 102, startPoint y: 83, endPoint x: 102, endPoint y: 35, distance: 47.7
click at [102, 78] on button "Kho gửi" at bounding box center [100, 78] width 69 height 41
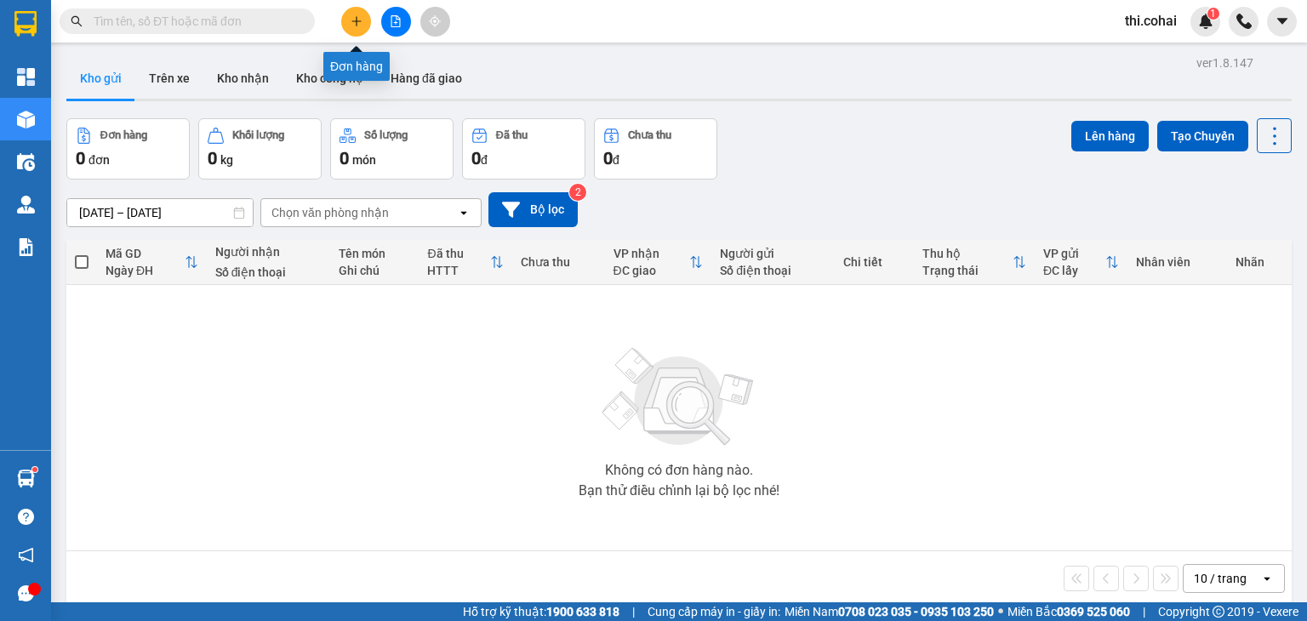
click at [354, 26] on icon "plus" at bounding box center [357, 21] width 12 height 12
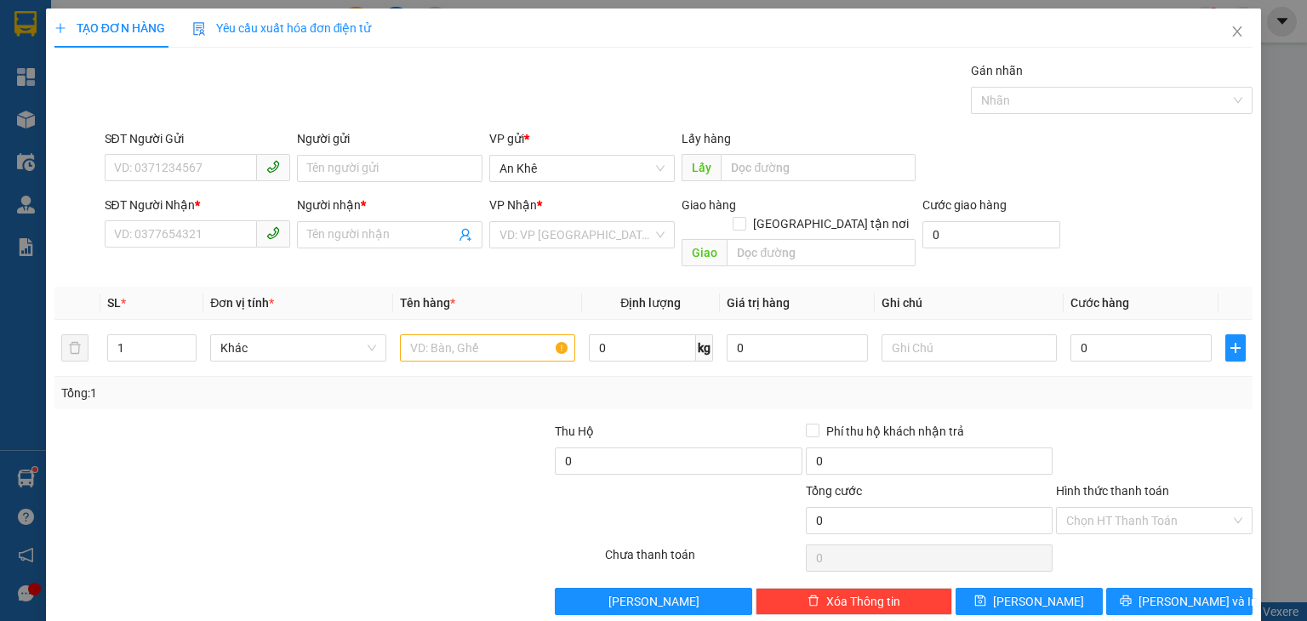
click at [180, 255] on div "SĐT Người Nhận * VD: 0377654321" at bounding box center [197, 235] width 192 height 78
click at [190, 235] on input "SĐT Người Nhận *" at bounding box center [181, 233] width 152 height 27
type input "0777895897"
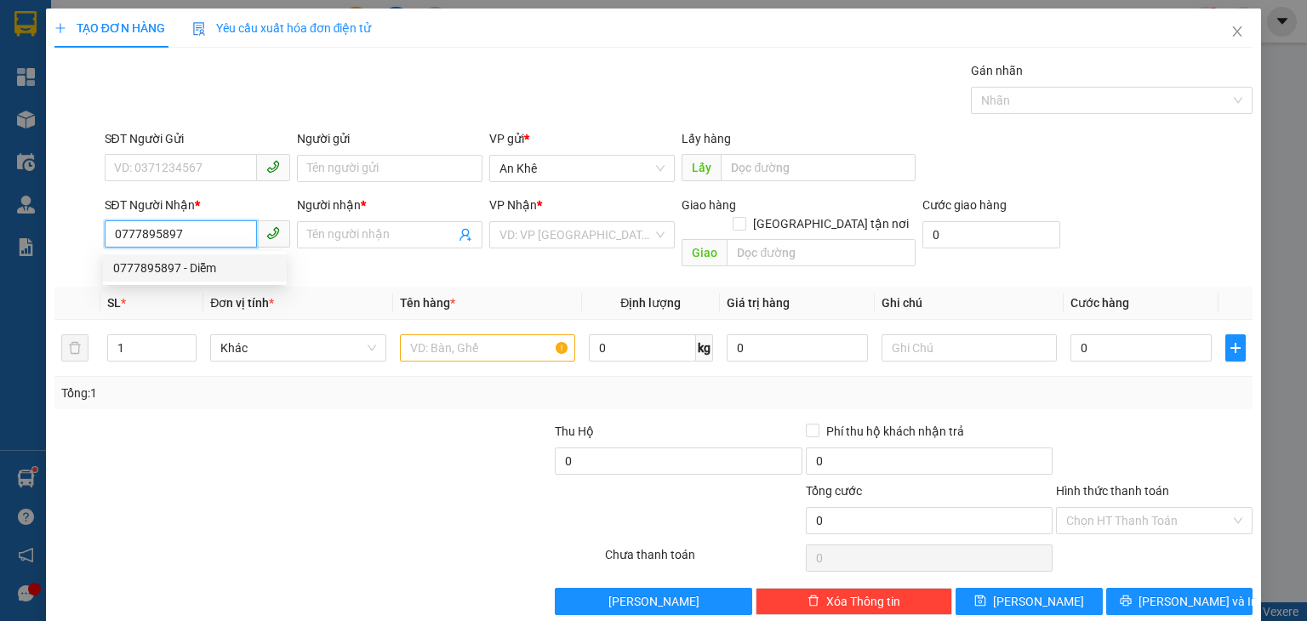
click at [197, 259] on div "0777895897 - Diễm" at bounding box center [194, 268] width 163 height 19
type input "Diễm"
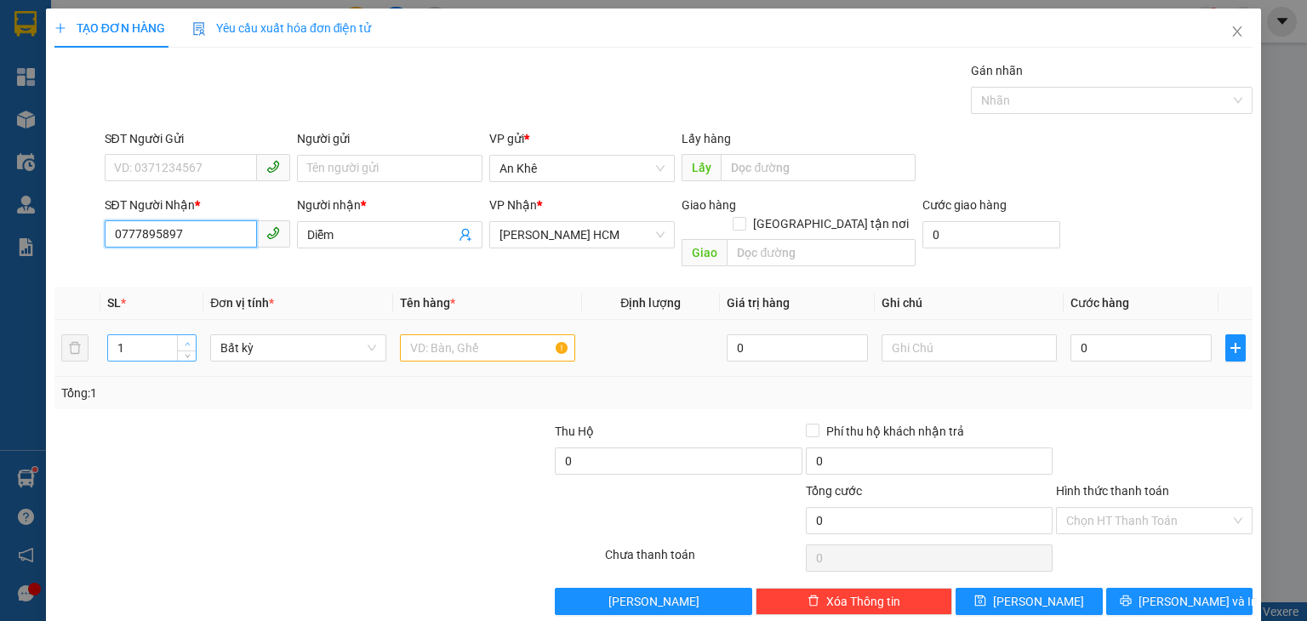
type input "0777895897"
type input "2"
click at [190, 339] on span "up" at bounding box center [187, 344] width 10 height 10
click at [443, 335] on input "text" at bounding box center [487, 348] width 175 height 27
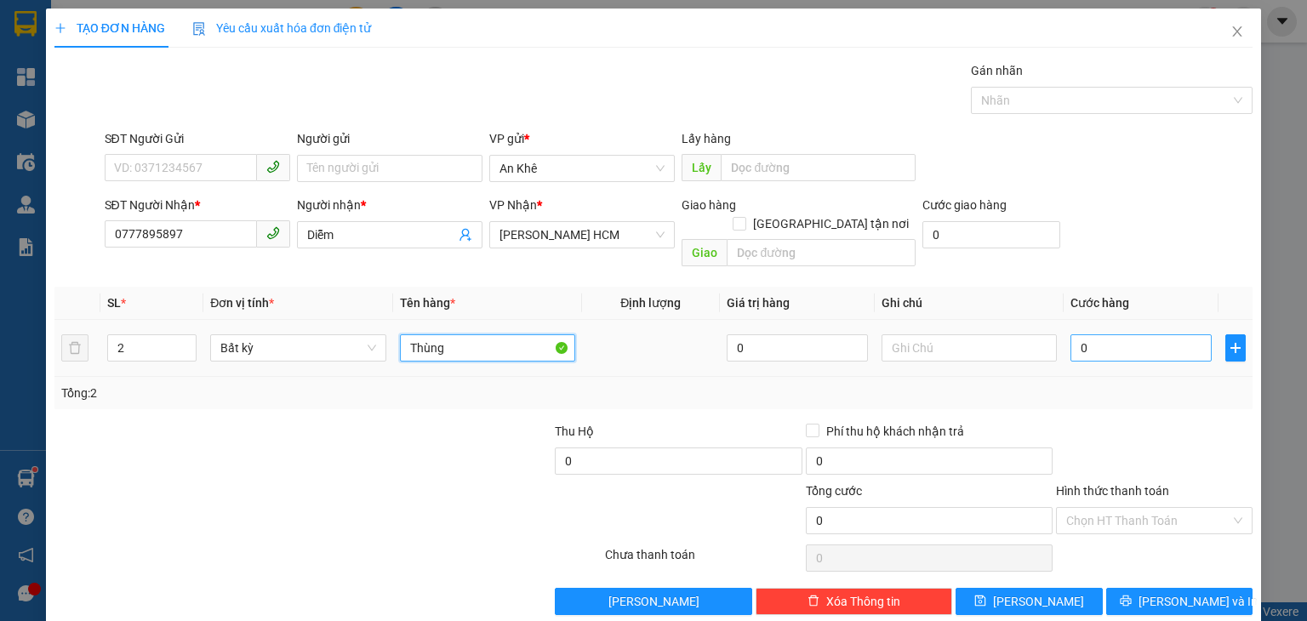
type input "Thùng"
click at [1119, 335] on input "0" at bounding box center [1141, 348] width 141 height 27
type input "1"
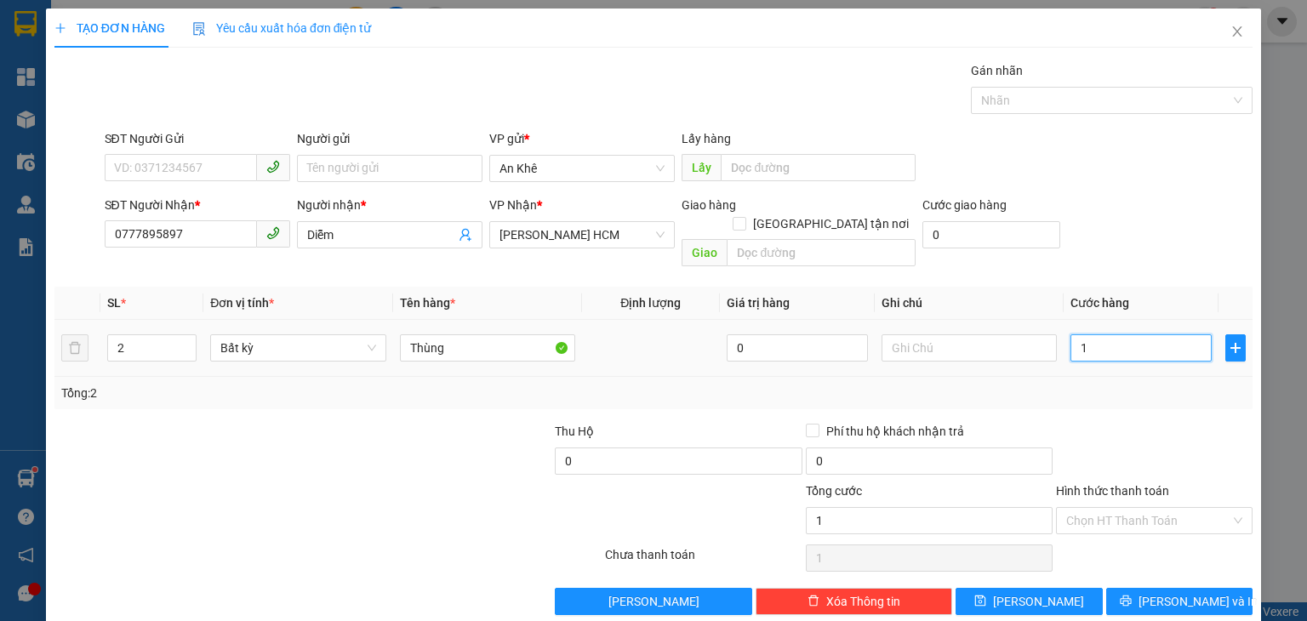
type input "10"
type input "100"
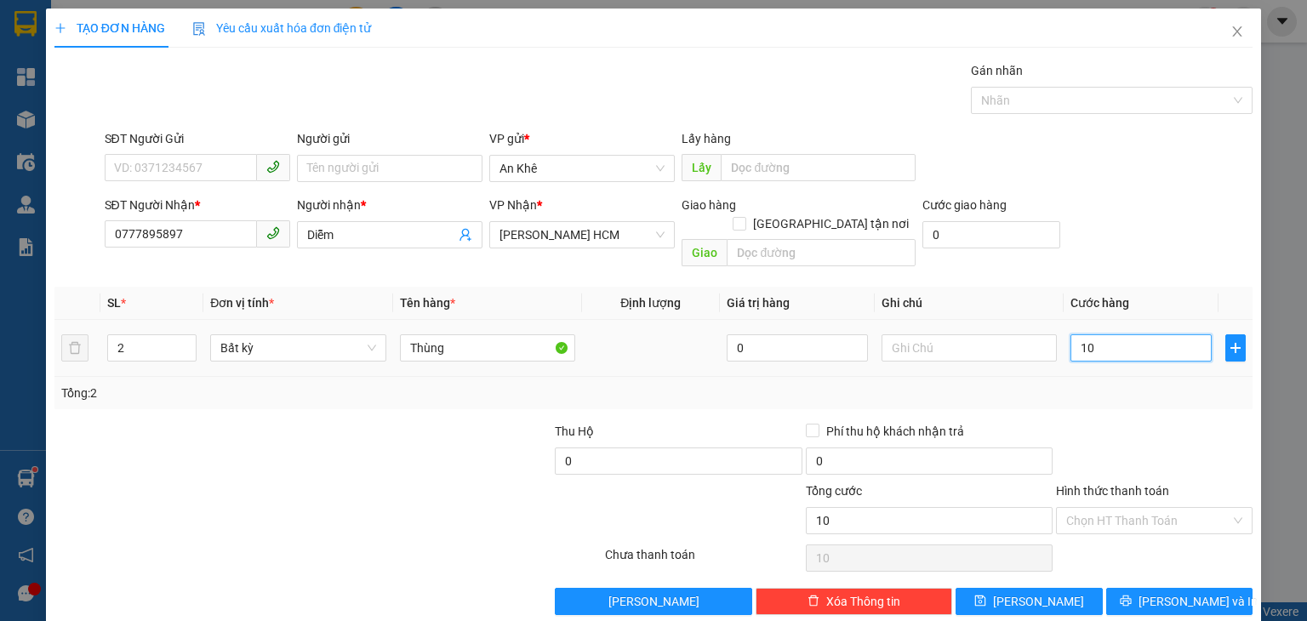
type input "100"
type input "100.000"
click at [1113, 508] on input "Hình thức thanh toán" at bounding box center [1149, 521] width 164 height 26
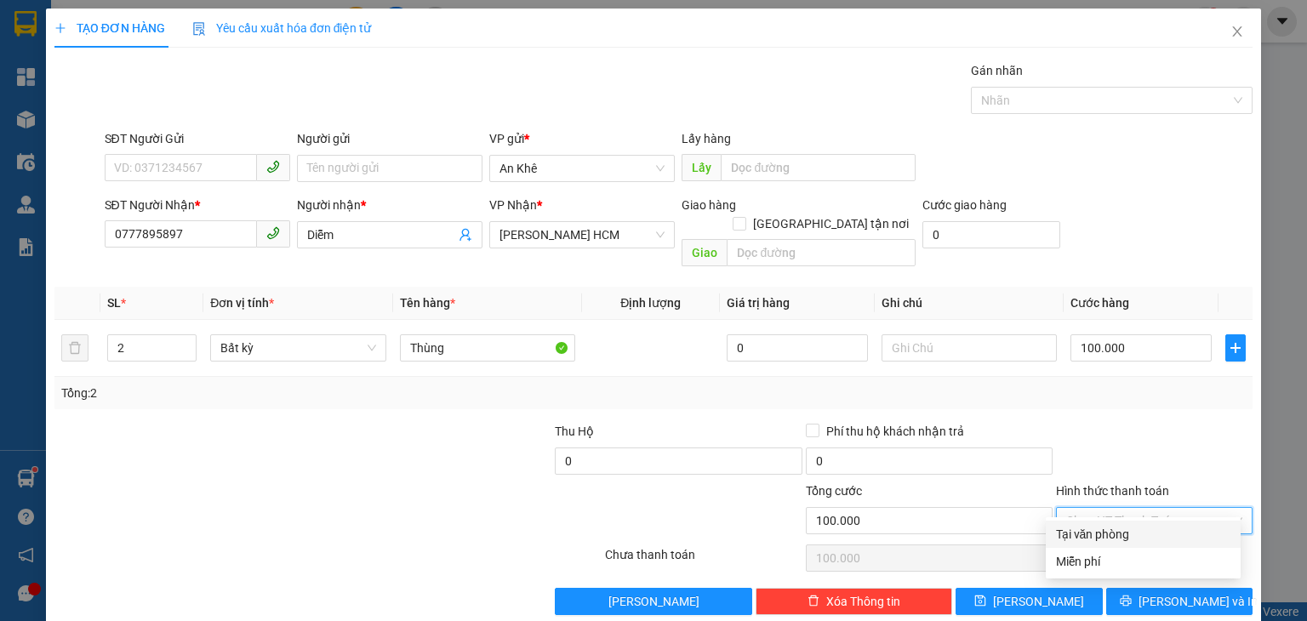
click at [1111, 531] on div "Tại văn phòng" at bounding box center [1143, 534] width 174 height 19
type input "0"
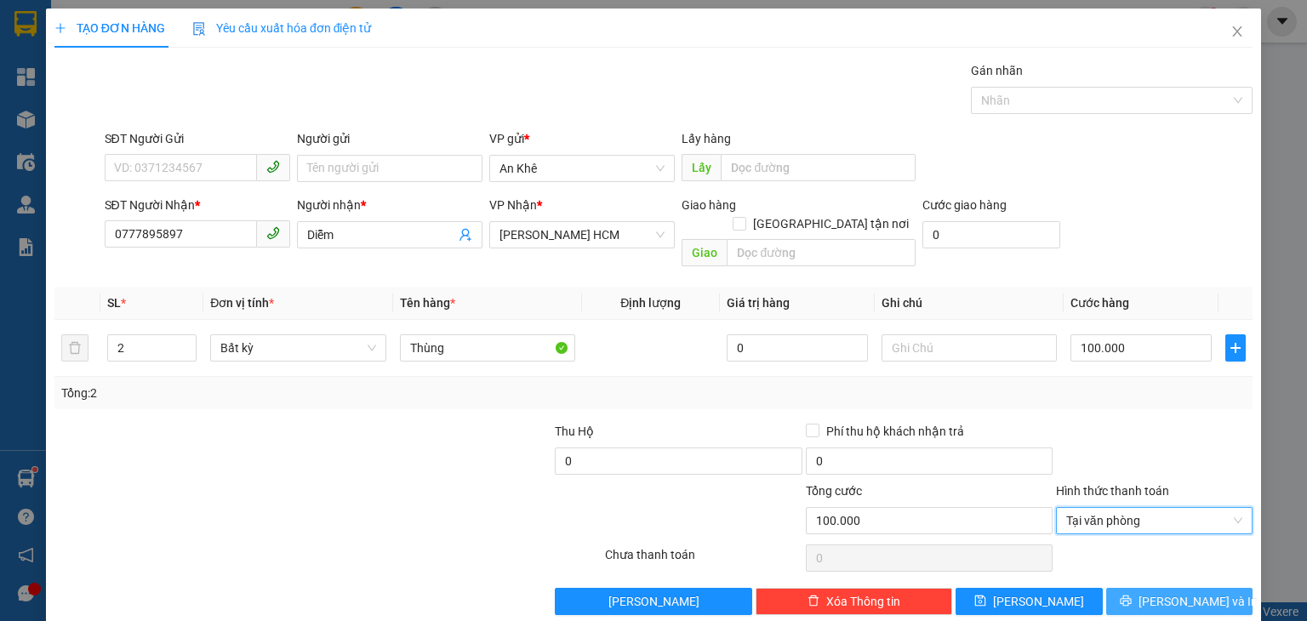
click at [1147, 588] on button "[PERSON_NAME] và In" at bounding box center [1180, 601] width 147 height 27
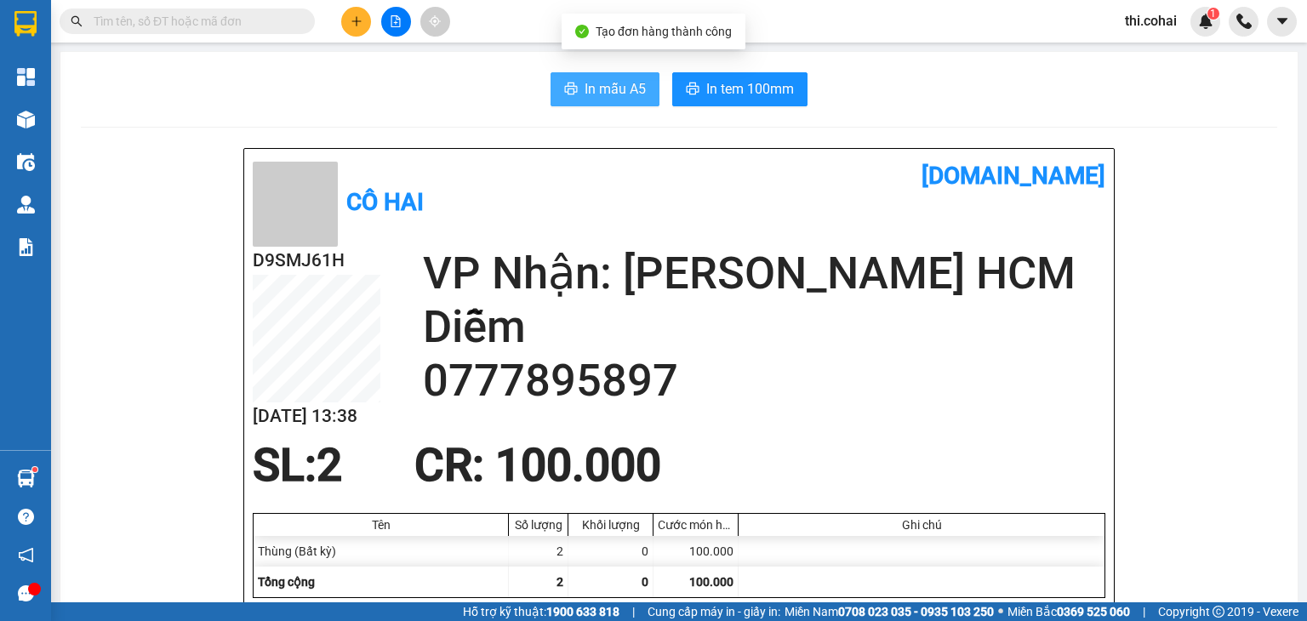
click at [602, 90] on span "In mẫu A5" at bounding box center [615, 88] width 61 height 21
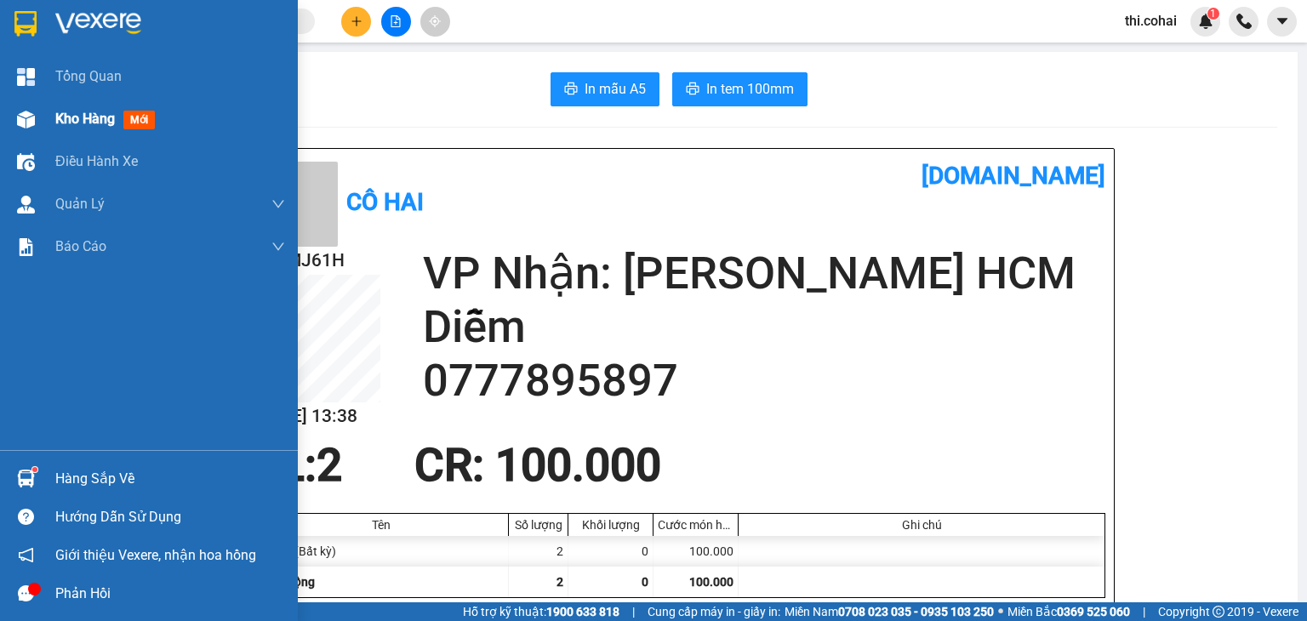
click at [44, 113] on div "Kho hàng mới" at bounding box center [149, 119] width 298 height 43
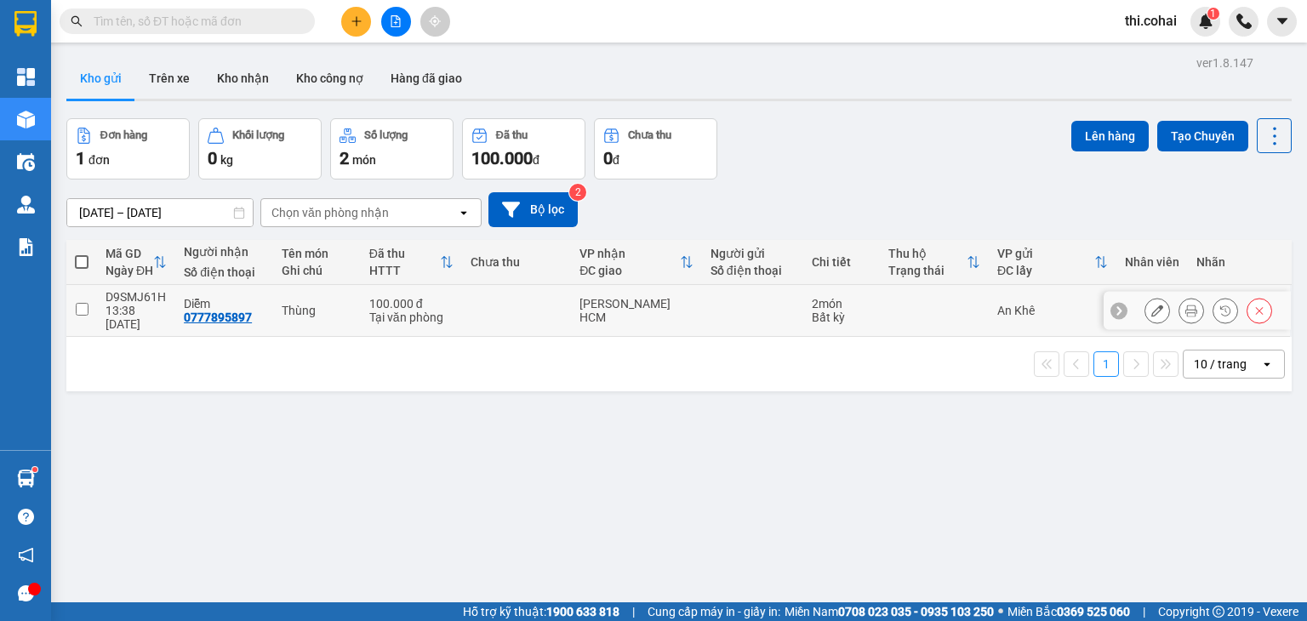
click at [83, 303] on input "checkbox" at bounding box center [82, 309] width 13 height 13
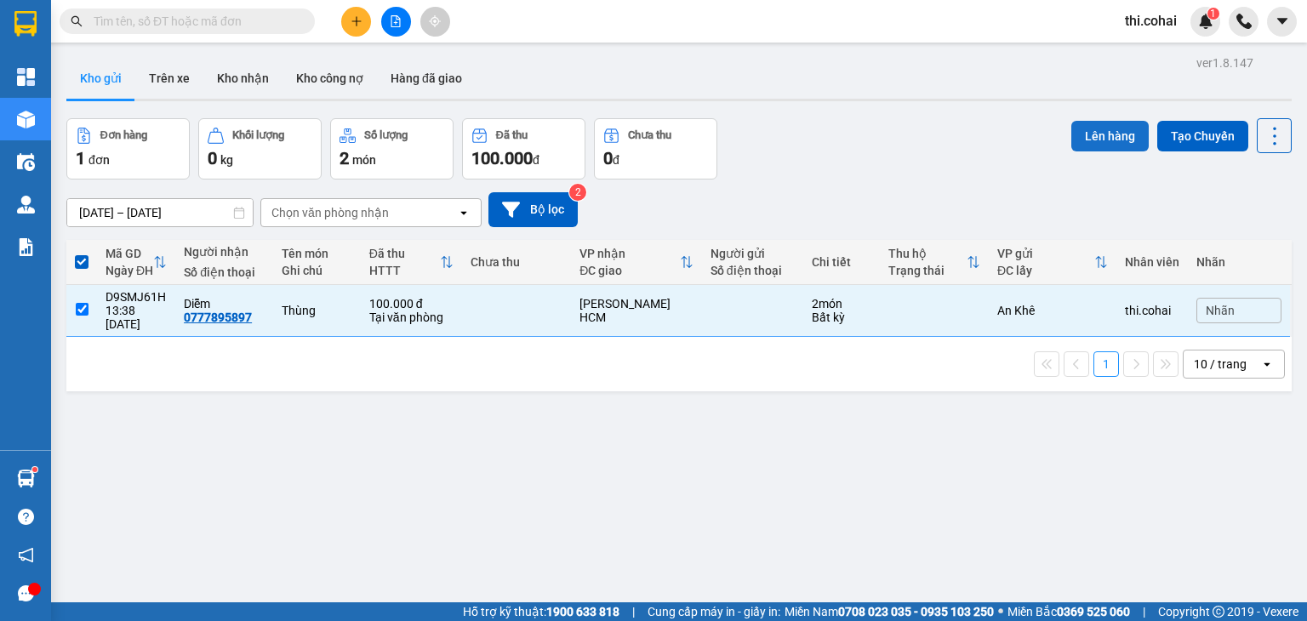
click at [1093, 147] on button "Lên hàng" at bounding box center [1110, 136] width 77 height 31
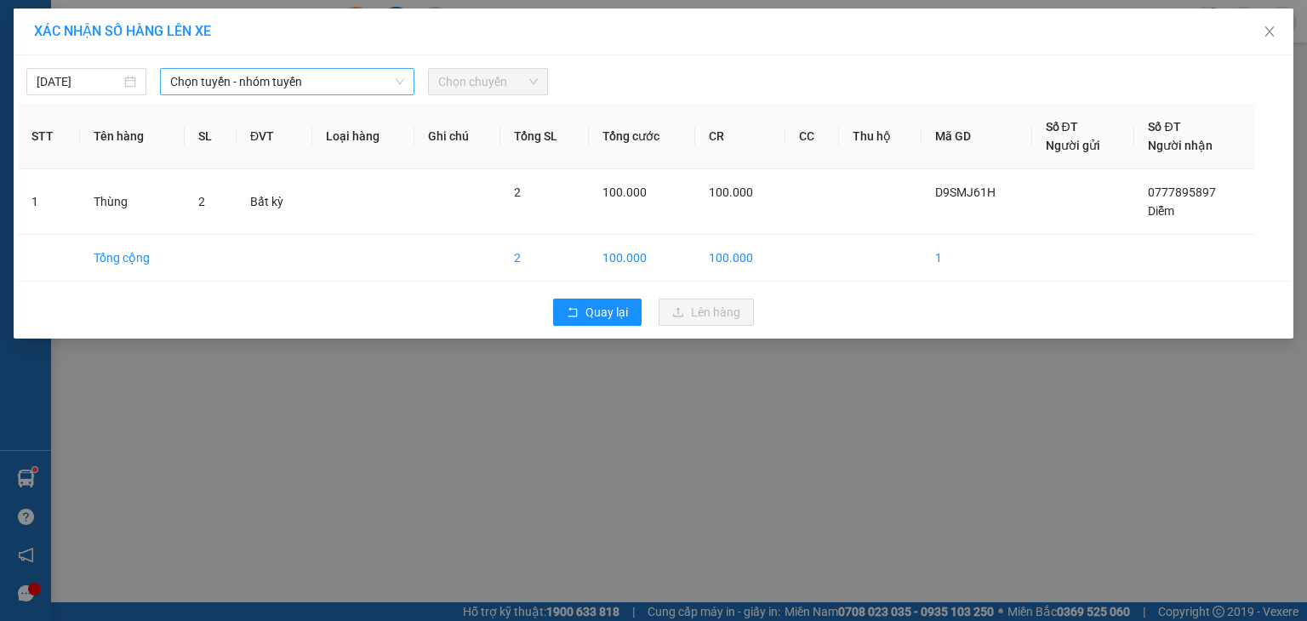
drag, startPoint x: 242, startPoint y: 79, endPoint x: 243, endPoint y: 94, distance: 15.3
click at [242, 79] on span "Chọn tuyến - nhóm tuyến" at bounding box center [287, 82] width 234 height 26
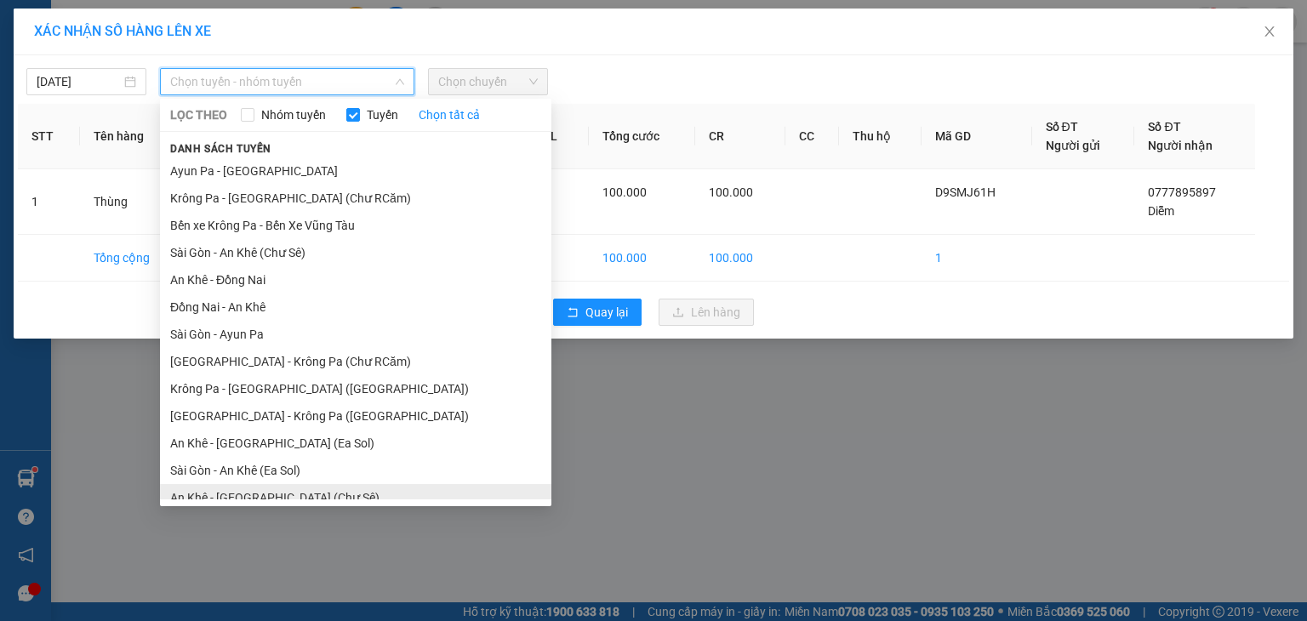
click at [272, 484] on li "An Khê - [GEOGRAPHIC_DATA] (Chư Sê)" at bounding box center [356, 497] width 392 height 27
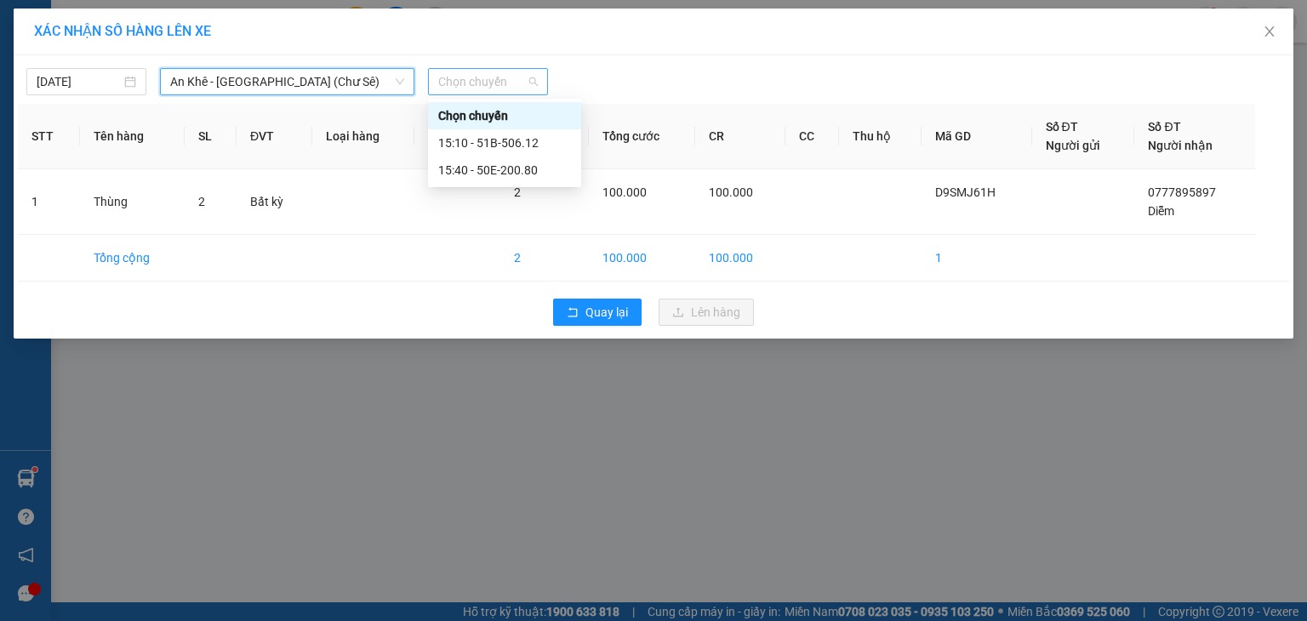
drag, startPoint x: 527, startPoint y: 83, endPoint x: 524, endPoint y: 117, distance: 35.0
click at [527, 84] on span "Chọn chuyến" at bounding box center [488, 82] width 100 height 26
click at [523, 140] on div "15:10 - 51B-506.12" at bounding box center [504, 143] width 133 height 19
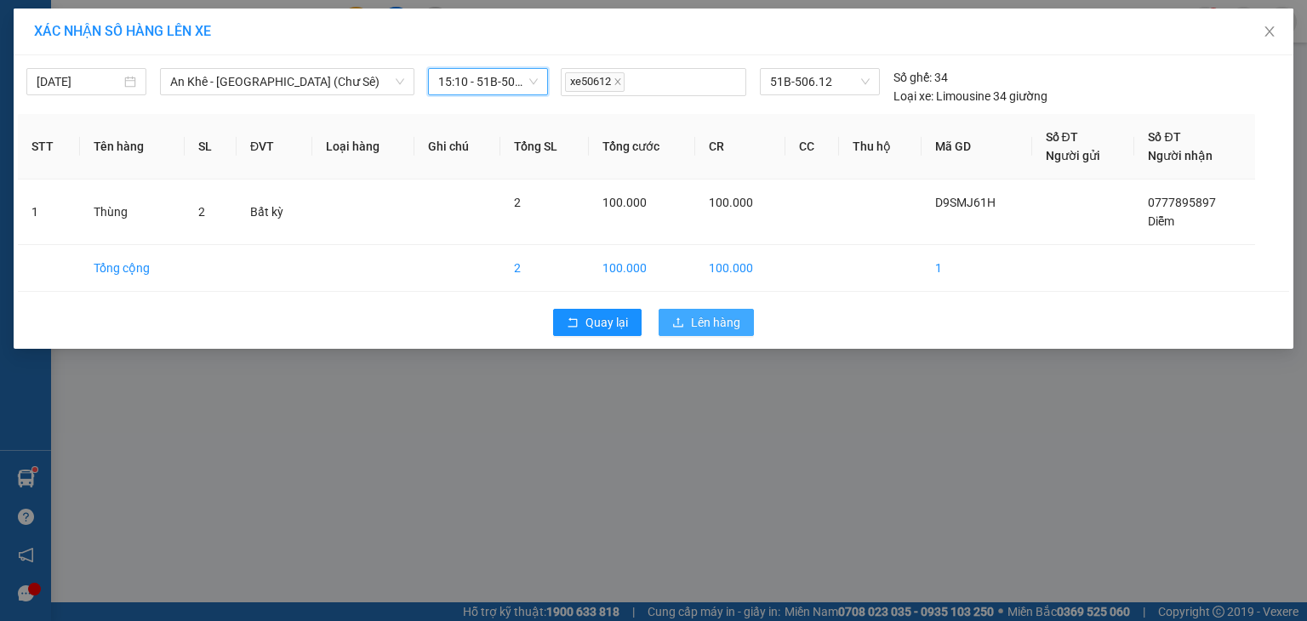
click at [734, 324] on span "Lên hàng" at bounding box center [715, 322] width 49 height 19
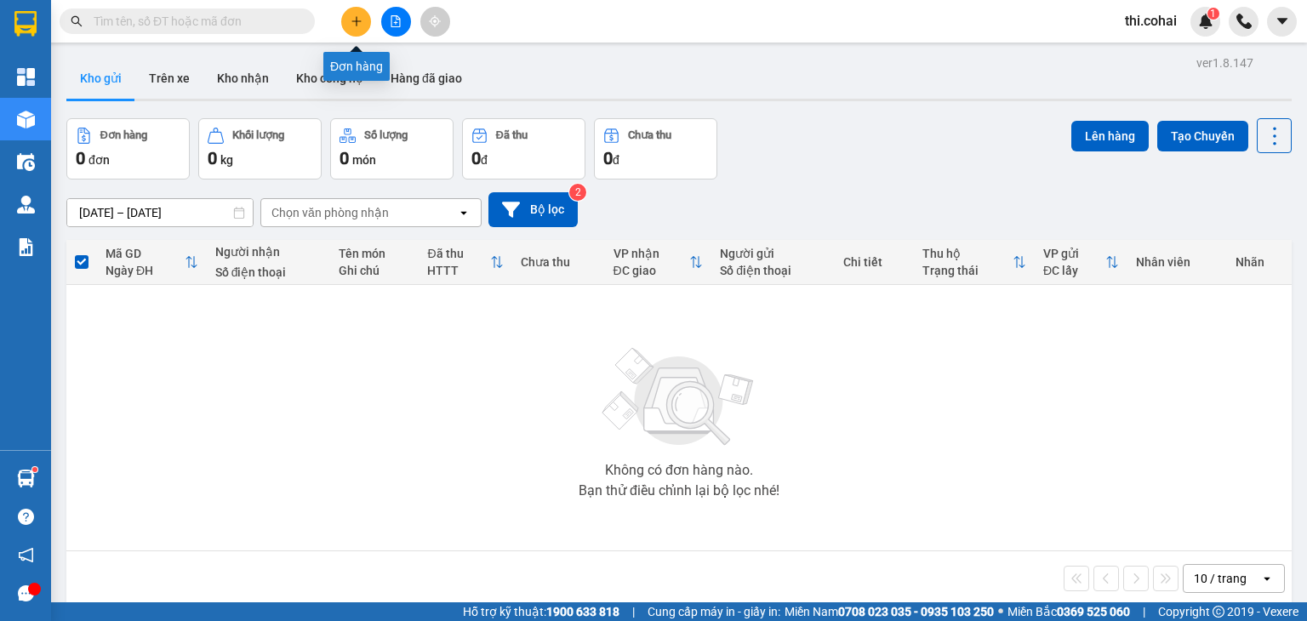
click at [352, 28] on button at bounding box center [356, 22] width 30 height 30
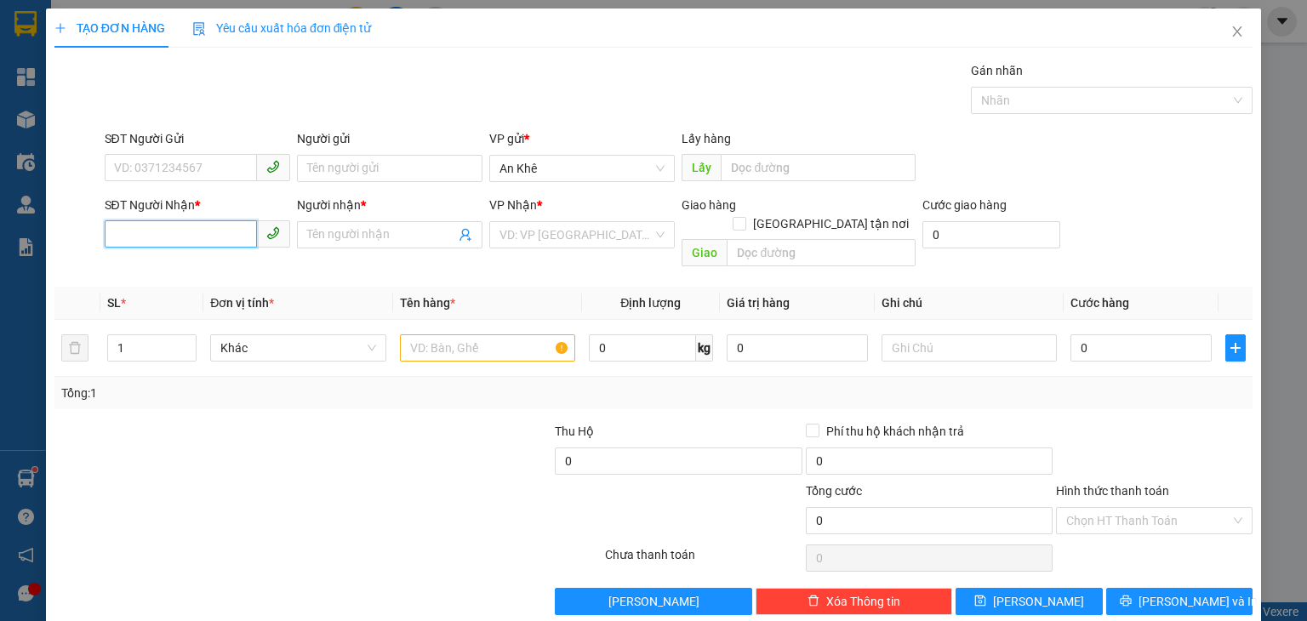
click at [134, 234] on input "SĐT Người Nhận *" at bounding box center [181, 233] width 152 height 27
type input "0905280043"
click at [149, 263] on div "0905280043 - C.Hà" at bounding box center [194, 268] width 163 height 19
type input "C.Hà"
type input "0905280043"
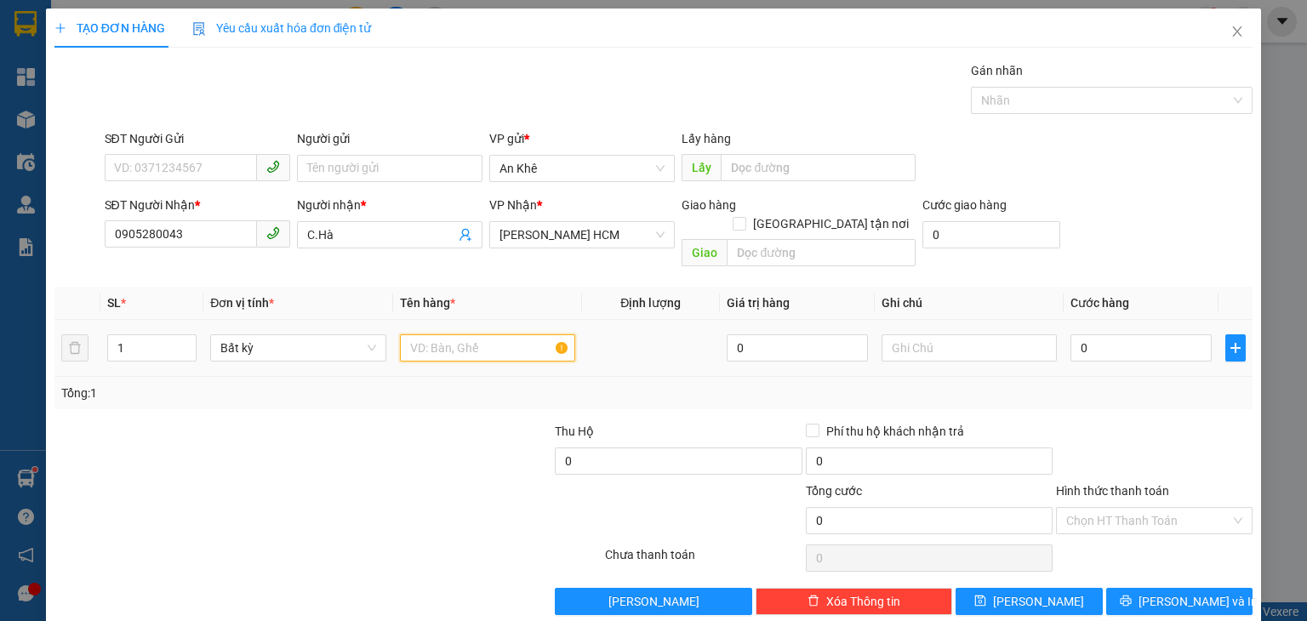
click at [449, 335] on input "text" at bounding box center [487, 348] width 175 height 27
type input "Cục"
click at [1105, 335] on input "0" at bounding box center [1141, 348] width 141 height 27
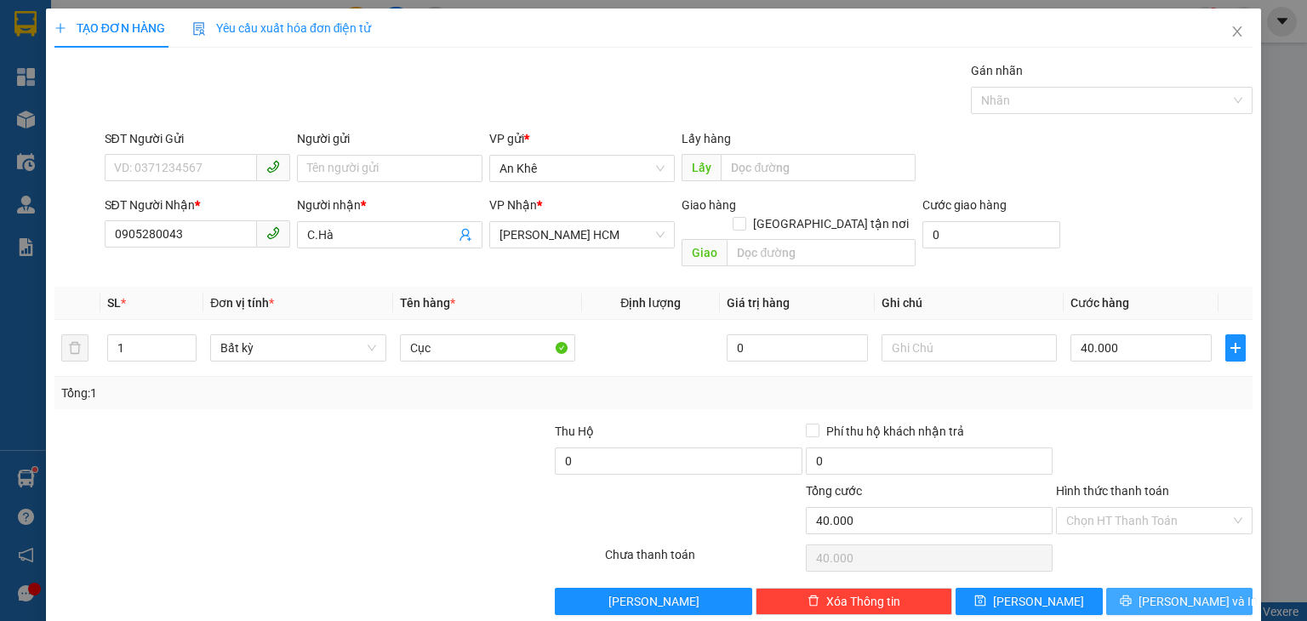
click at [1168, 592] on span "[PERSON_NAME] và In" at bounding box center [1198, 601] width 119 height 19
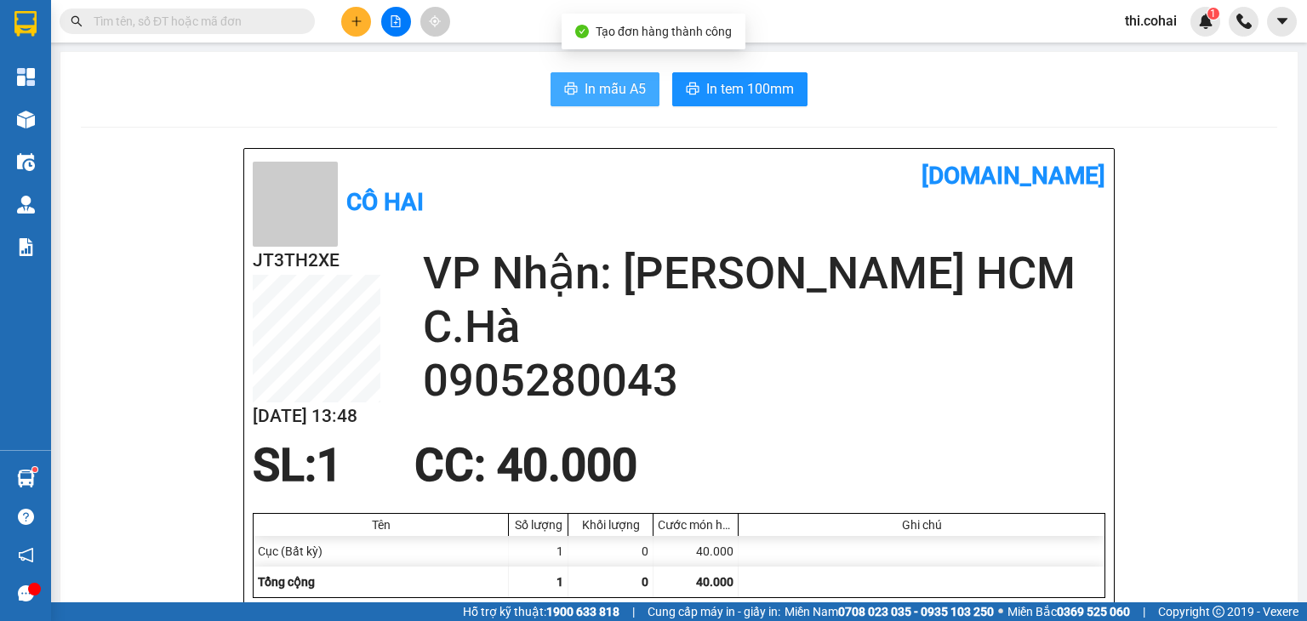
click at [610, 89] on span "In mẫu A5" at bounding box center [615, 88] width 61 height 21
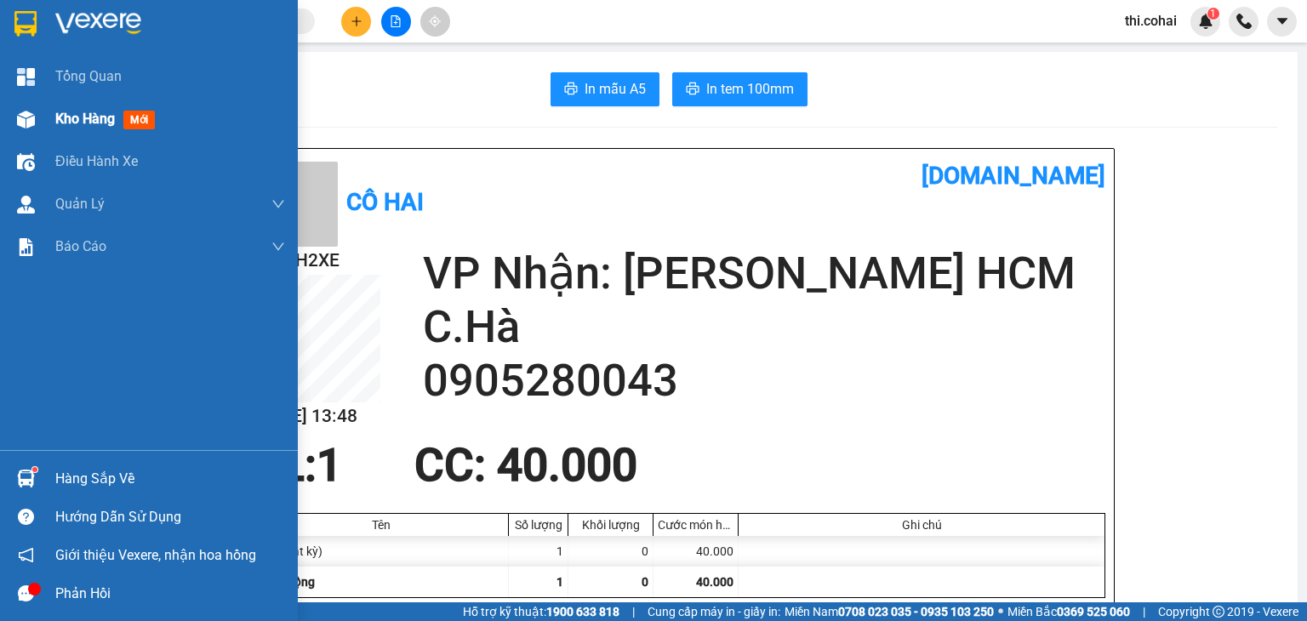
click at [85, 117] on span "Kho hàng" at bounding box center [85, 119] width 60 height 16
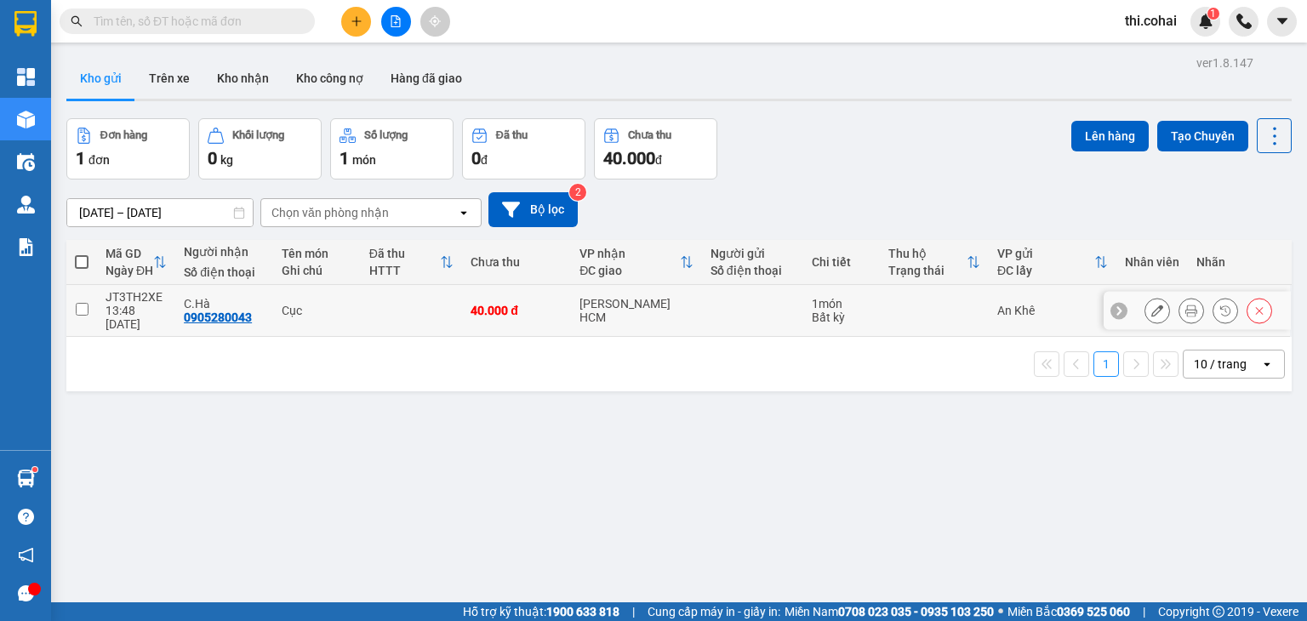
click at [87, 304] on input "checkbox" at bounding box center [82, 309] width 13 height 13
checkbox input "true"
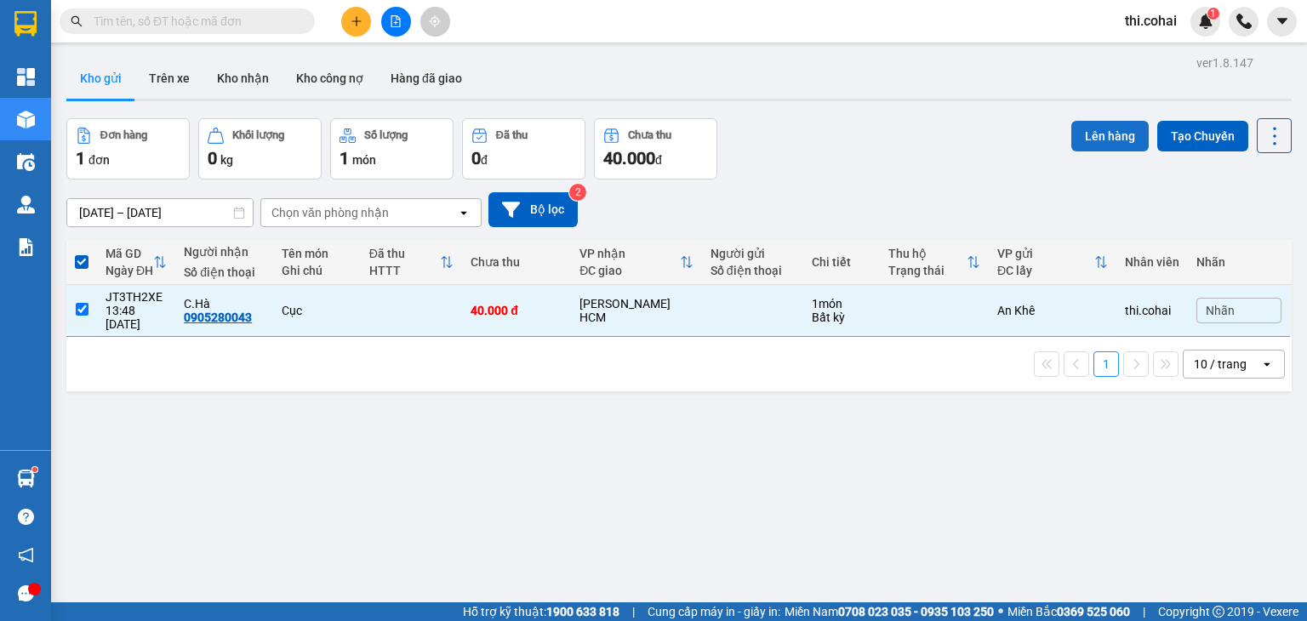
click at [1100, 130] on button "Lên hàng" at bounding box center [1110, 136] width 77 height 31
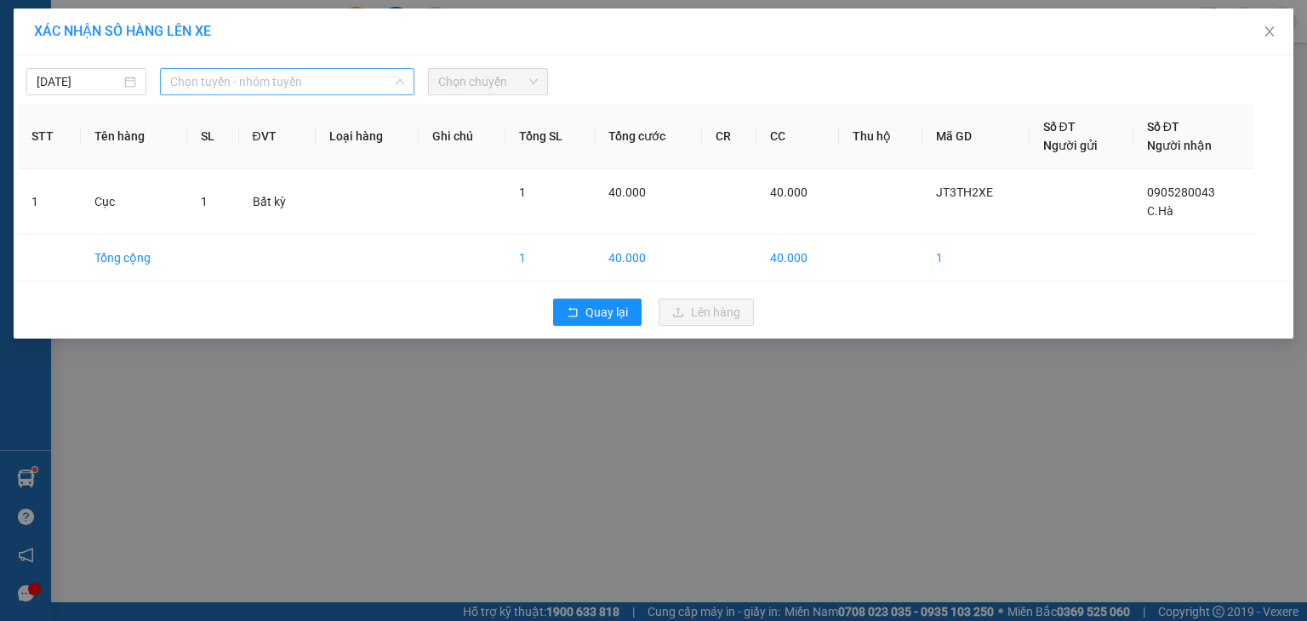
click at [305, 82] on span "Chọn tuyến - nhóm tuyến" at bounding box center [287, 82] width 234 height 26
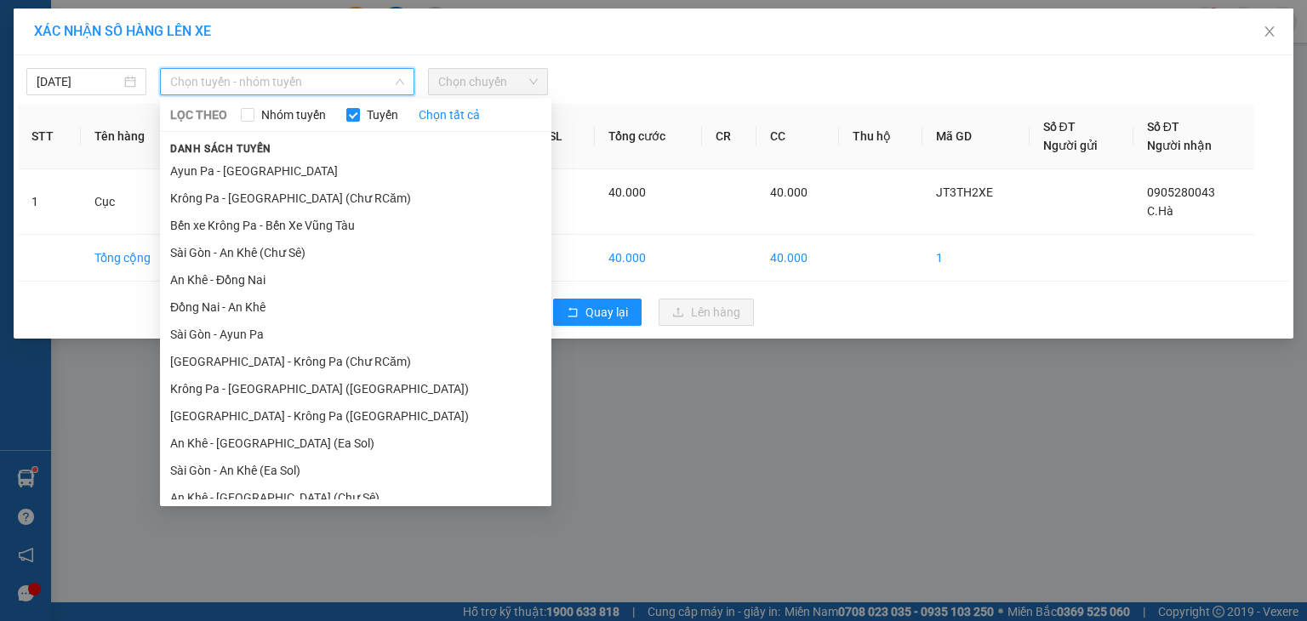
click at [255, 484] on li "An Khê - [GEOGRAPHIC_DATA] (Chư Sê)" at bounding box center [356, 497] width 392 height 27
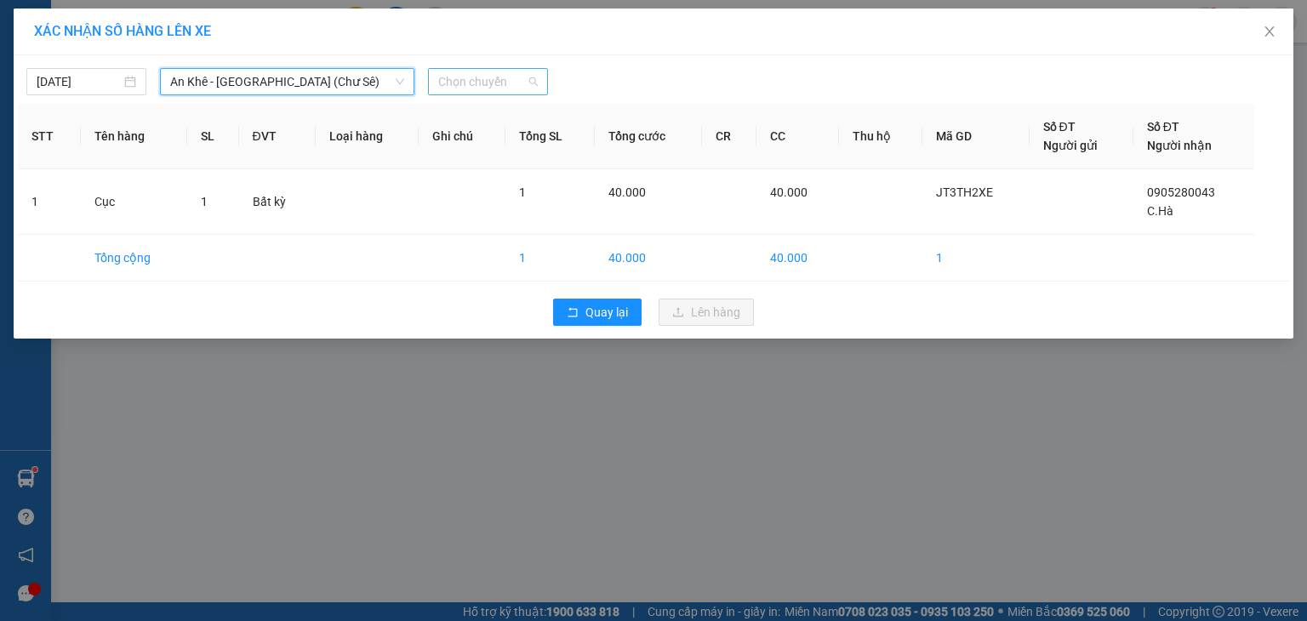
click at [507, 73] on span "Chọn chuyến" at bounding box center [488, 82] width 100 height 26
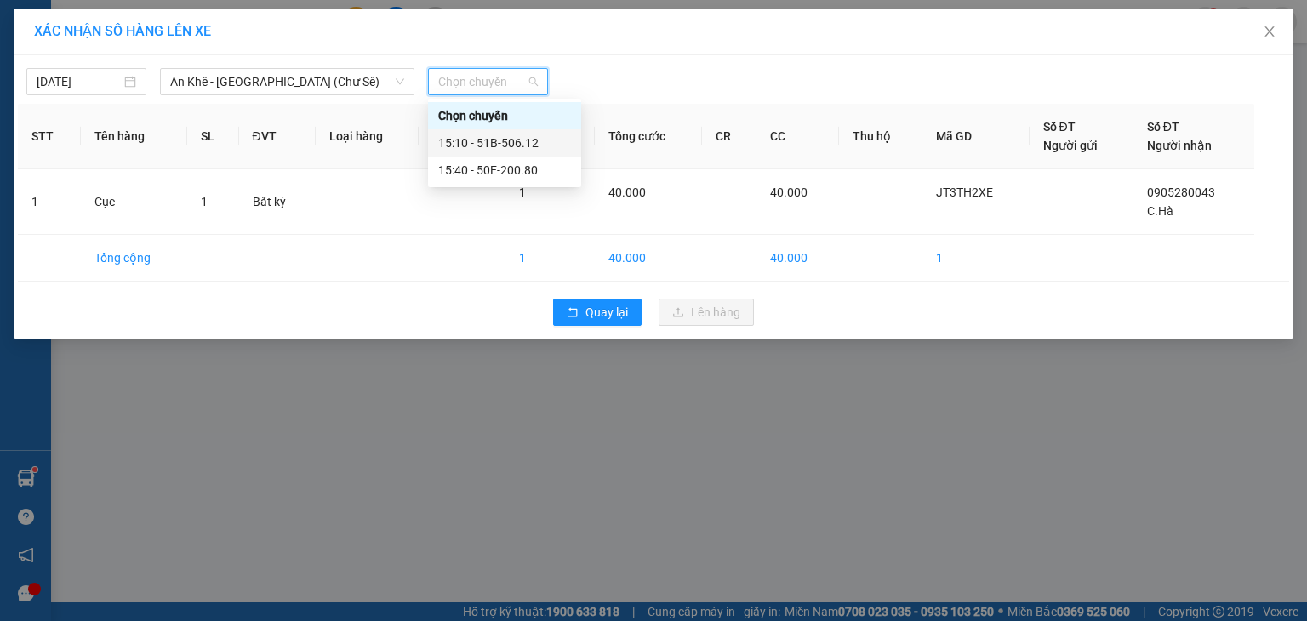
click at [514, 137] on div "15:10 - 51B-506.12" at bounding box center [504, 143] width 133 height 19
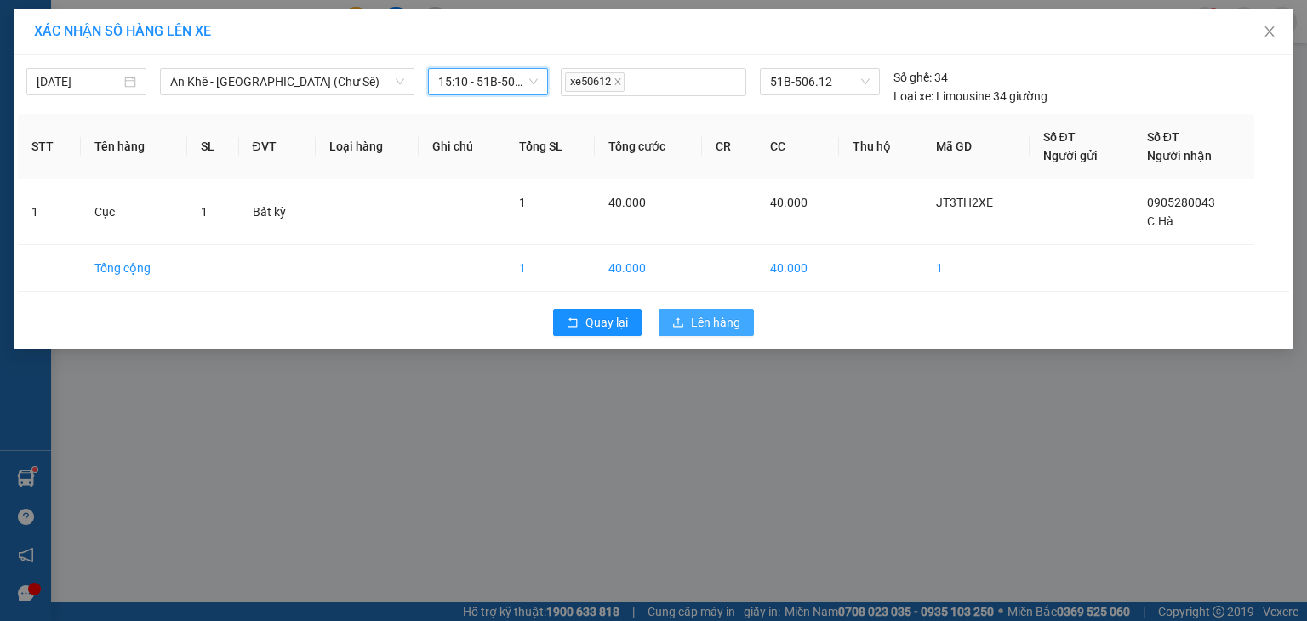
click at [715, 322] on span "Lên hàng" at bounding box center [715, 322] width 49 height 19
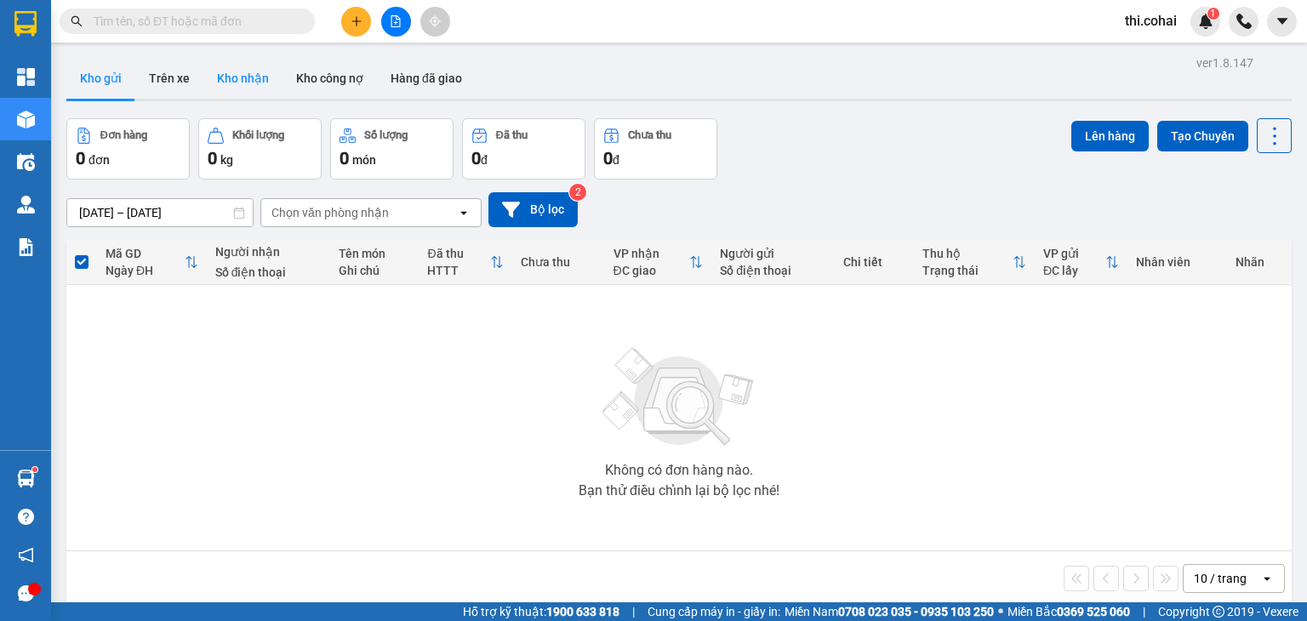
click at [265, 77] on button "Kho nhận" at bounding box center [242, 78] width 79 height 41
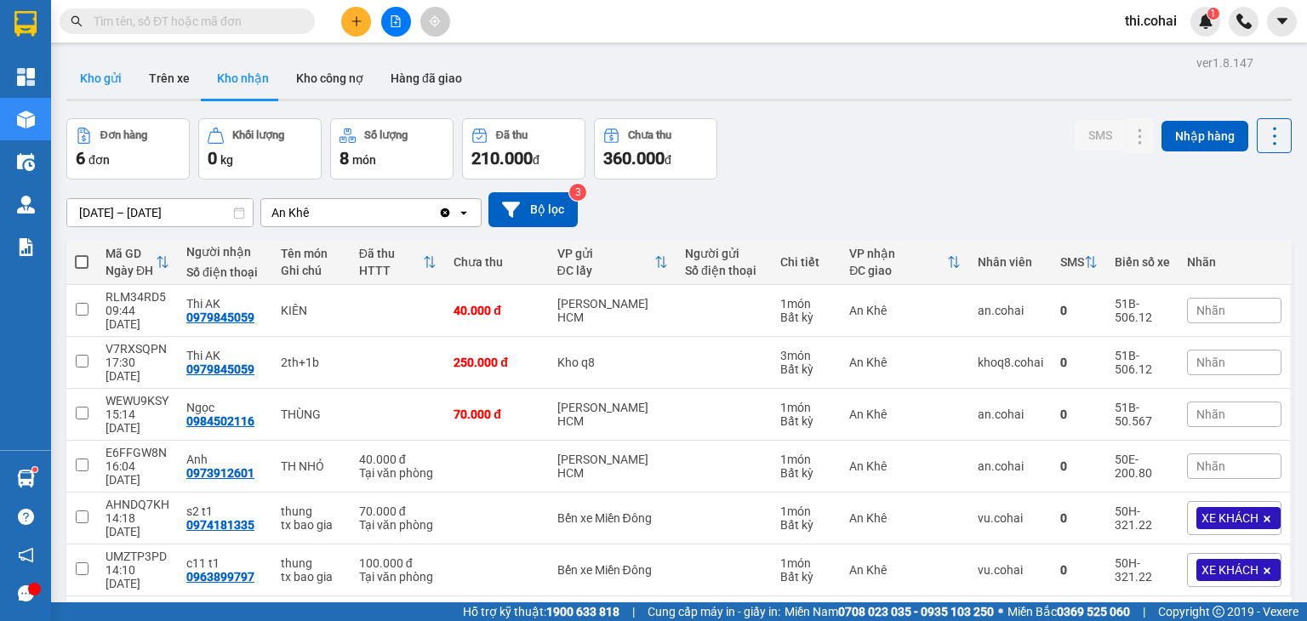
click at [87, 79] on button "Kho gửi" at bounding box center [100, 78] width 69 height 41
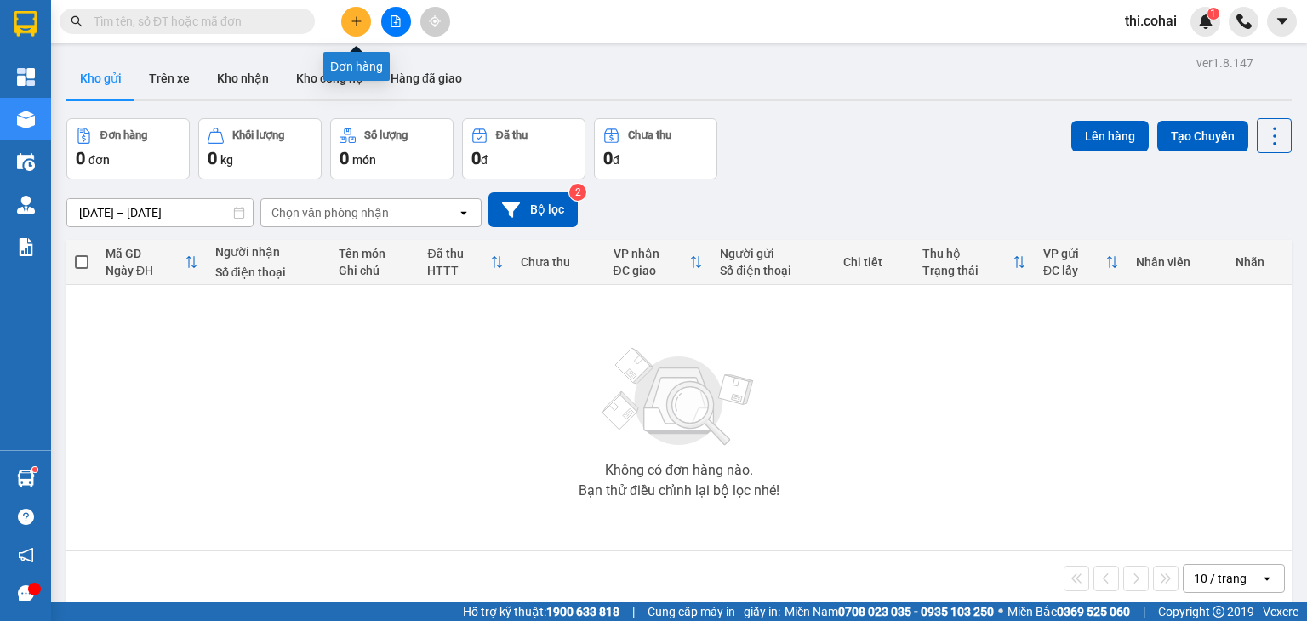
click at [349, 18] on button at bounding box center [356, 22] width 30 height 30
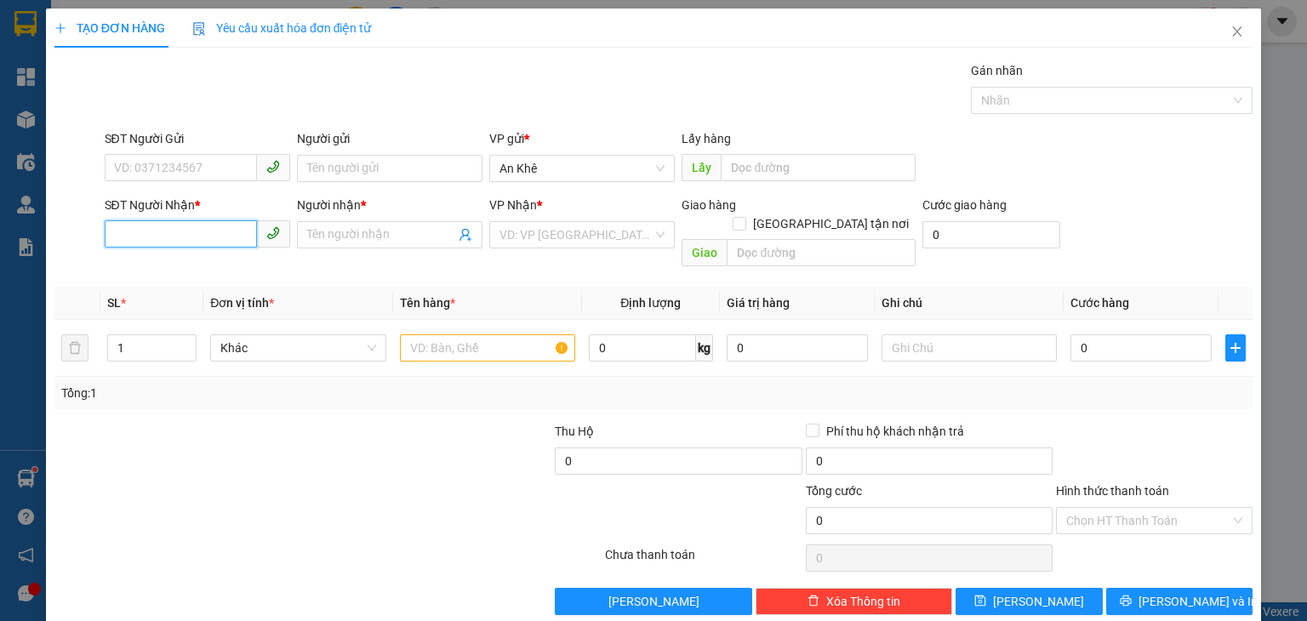
click at [225, 227] on input "SĐT Người Nhận *" at bounding box center [181, 233] width 152 height 27
type input "0708866677"
click at [211, 266] on div "0708866677 - [PERSON_NAME]" at bounding box center [197, 268] width 168 height 19
type input "[PERSON_NAME]"
type input "0708866677"
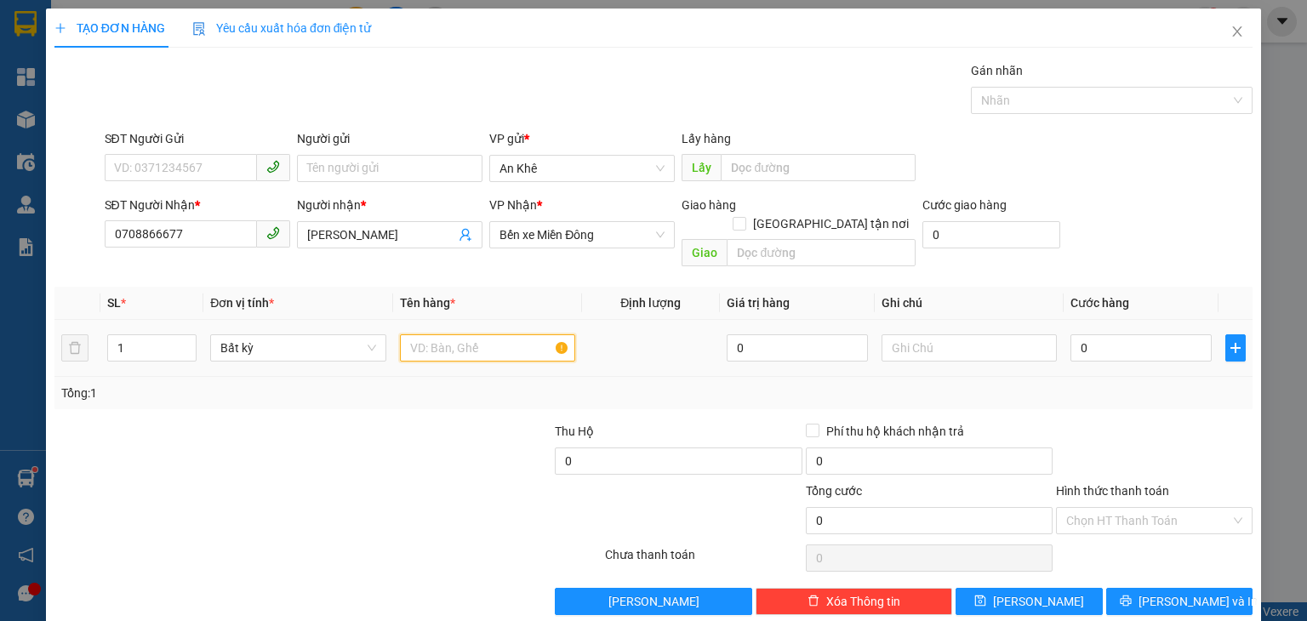
click at [480, 338] on input "text" at bounding box center [487, 348] width 175 height 27
type input "T.xốp"
click at [1144, 335] on input "0" at bounding box center [1141, 348] width 141 height 27
type input "7"
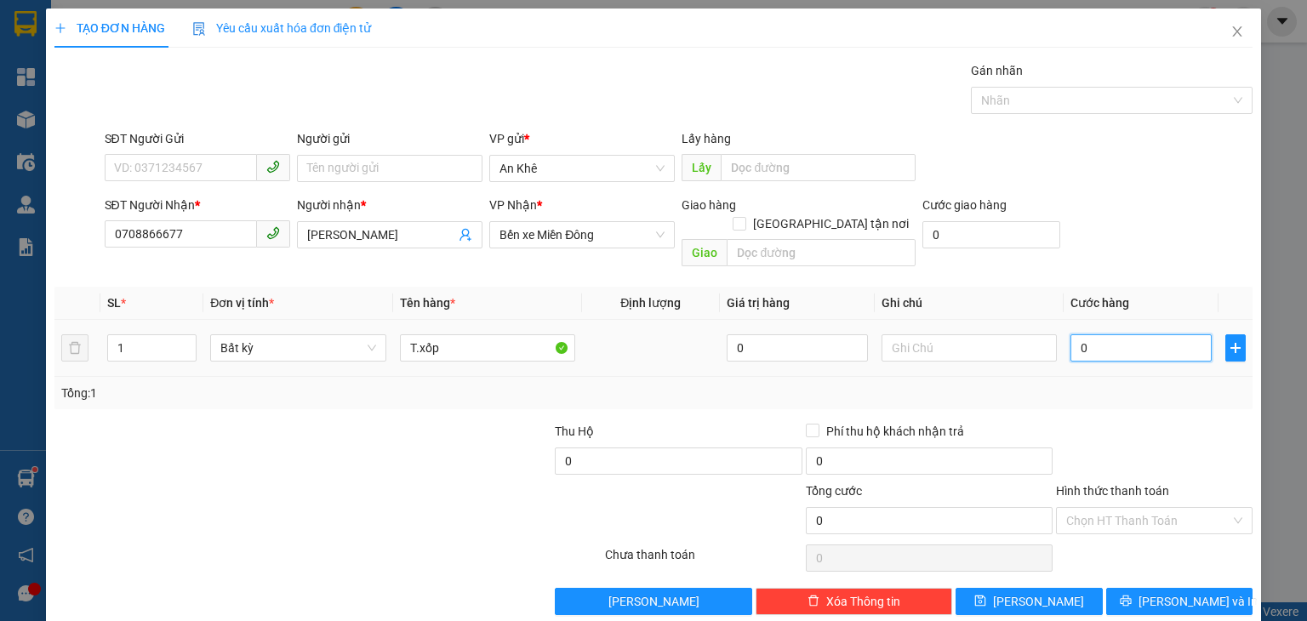
type input "7"
type input "70"
type input "70.000"
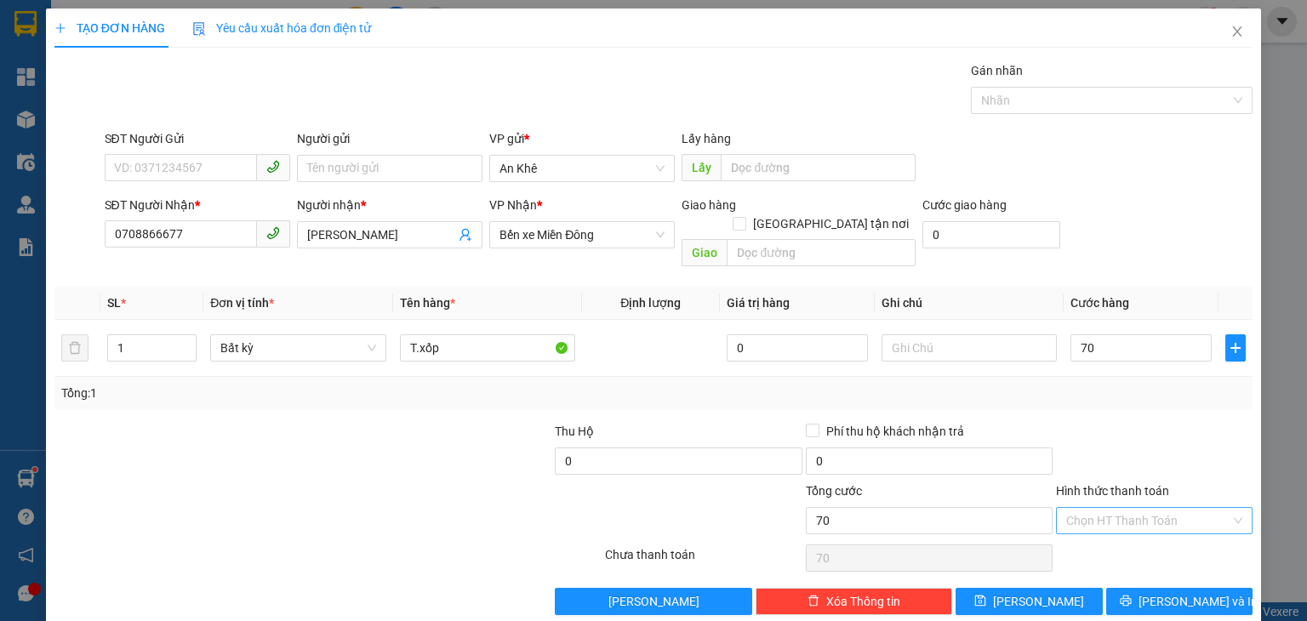
type input "70.000"
click at [1114, 508] on input "Hình thức thanh toán" at bounding box center [1149, 521] width 164 height 26
click at [1108, 529] on div "Tại văn phòng" at bounding box center [1143, 534] width 174 height 19
type input "0"
click at [1131, 596] on icon "printer" at bounding box center [1125, 601] width 11 height 11
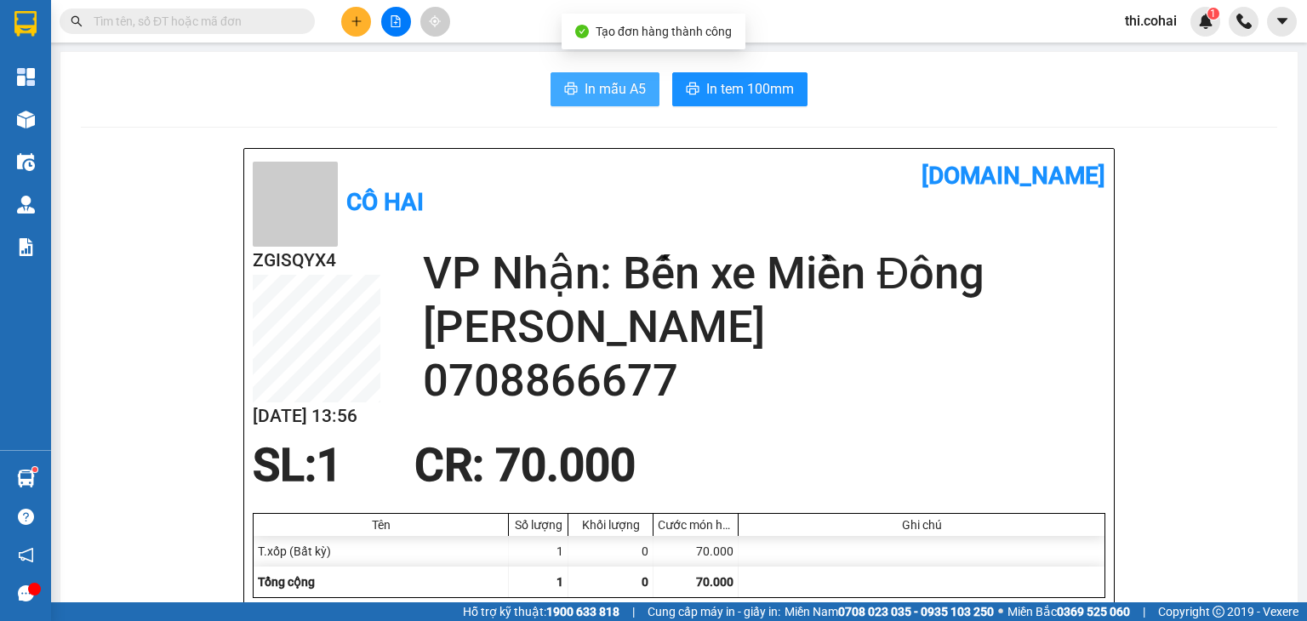
click at [589, 77] on button "In mẫu A5" at bounding box center [605, 89] width 109 height 34
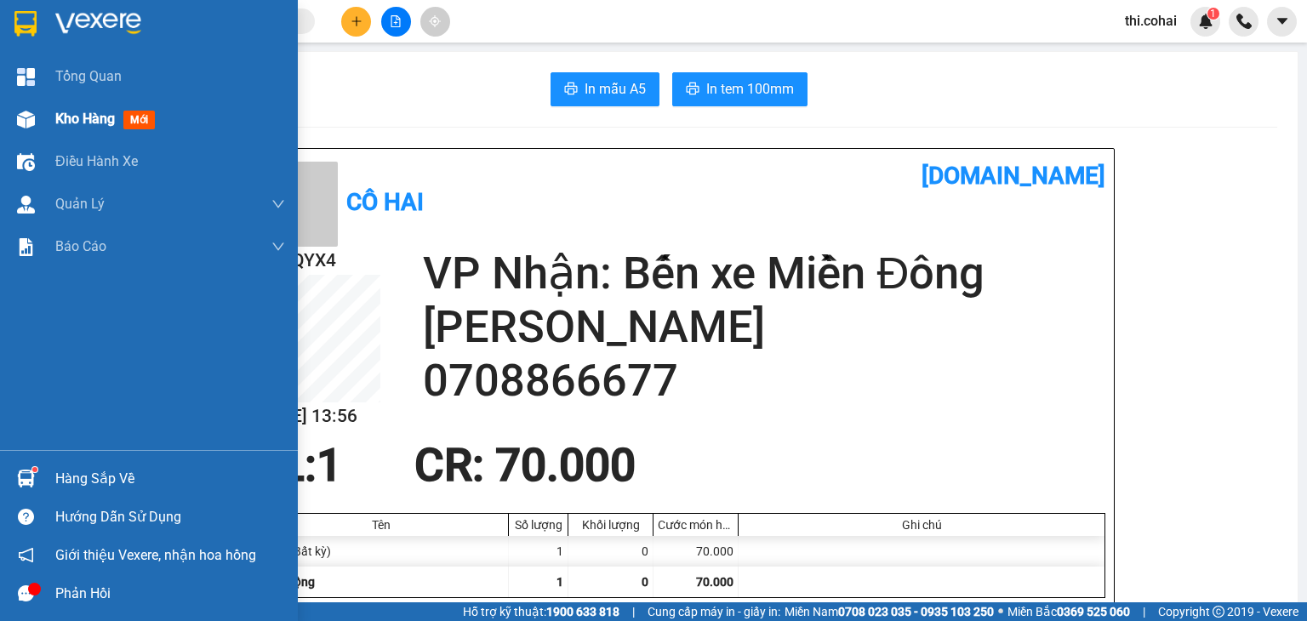
click at [94, 121] on span "Kho hàng" at bounding box center [85, 119] width 60 height 16
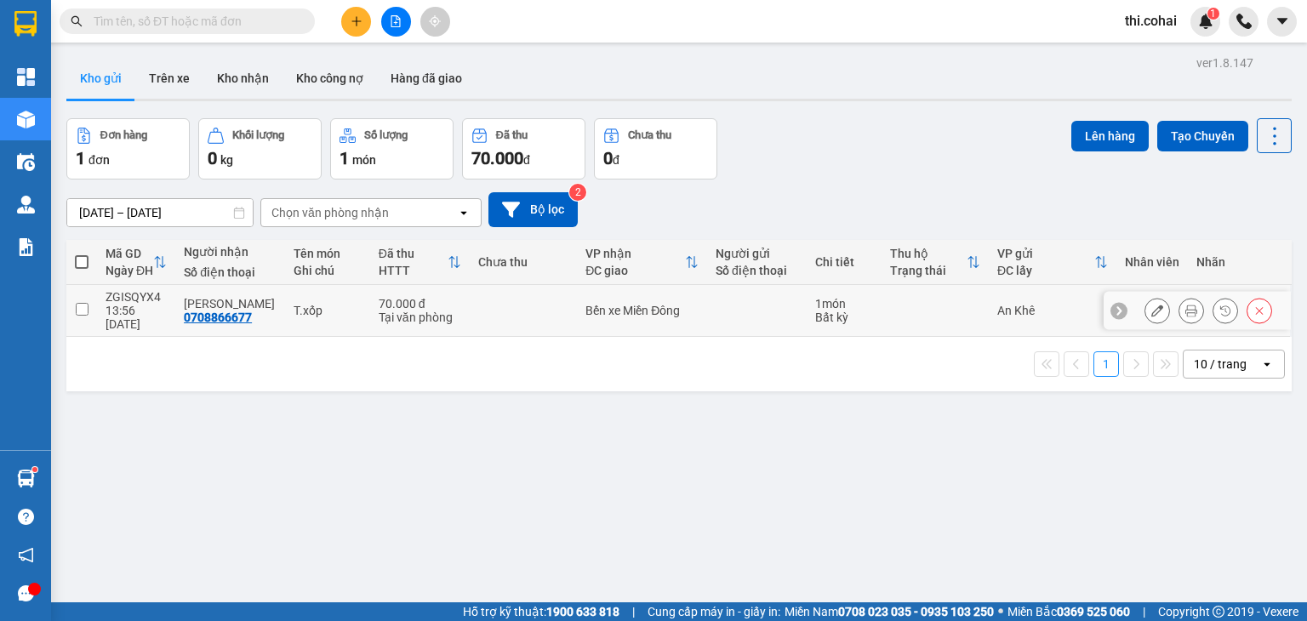
click at [76, 303] on input "checkbox" at bounding box center [82, 309] width 13 height 13
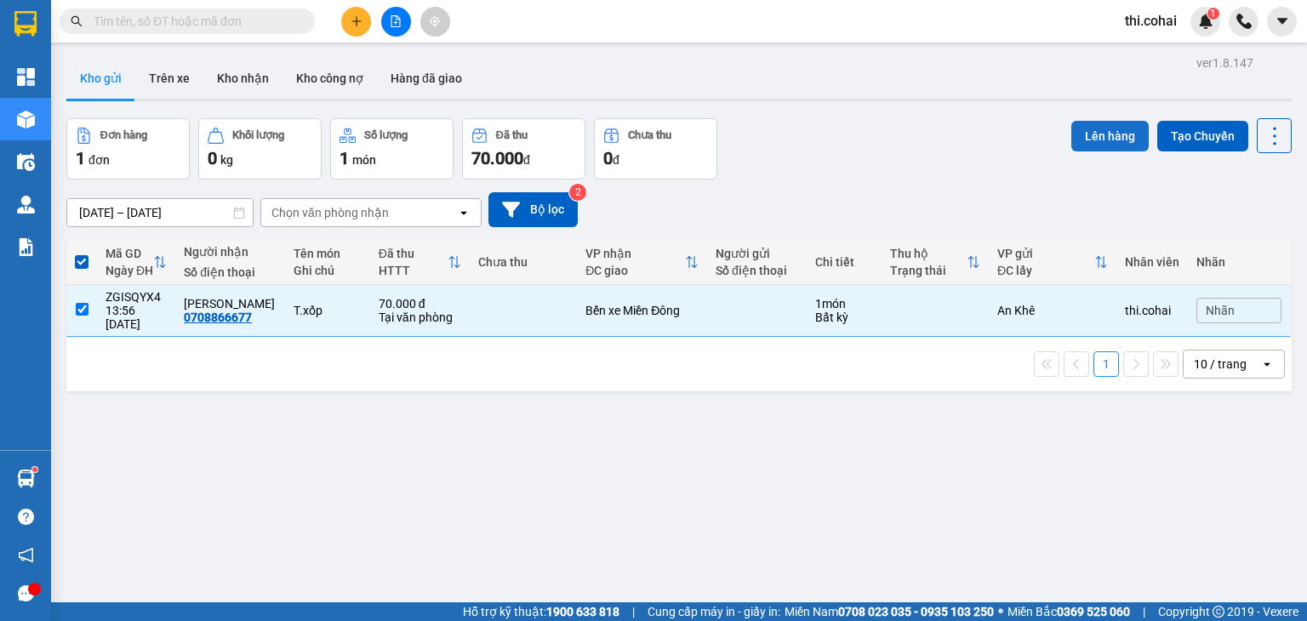
click at [1095, 134] on button "Lên hàng" at bounding box center [1110, 136] width 77 height 31
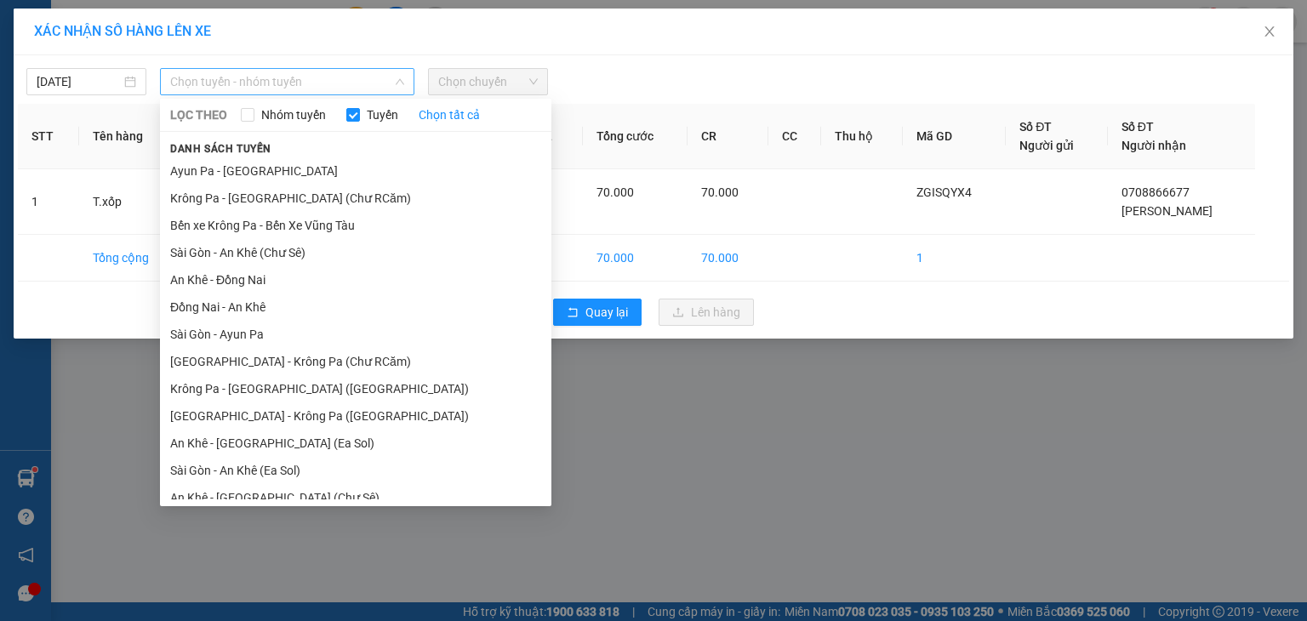
drag, startPoint x: 276, startPoint y: 88, endPoint x: 282, endPoint y: 161, distance: 73.4
click at [276, 88] on span "Chọn tuyến - nhóm tuyến" at bounding box center [287, 82] width 234 height 26
click at [266, 484] on li "An Khê - [GEOGRAPHIC_DATA] (Chư Sê)" at bounding box center [356, 497] width 392 height 27
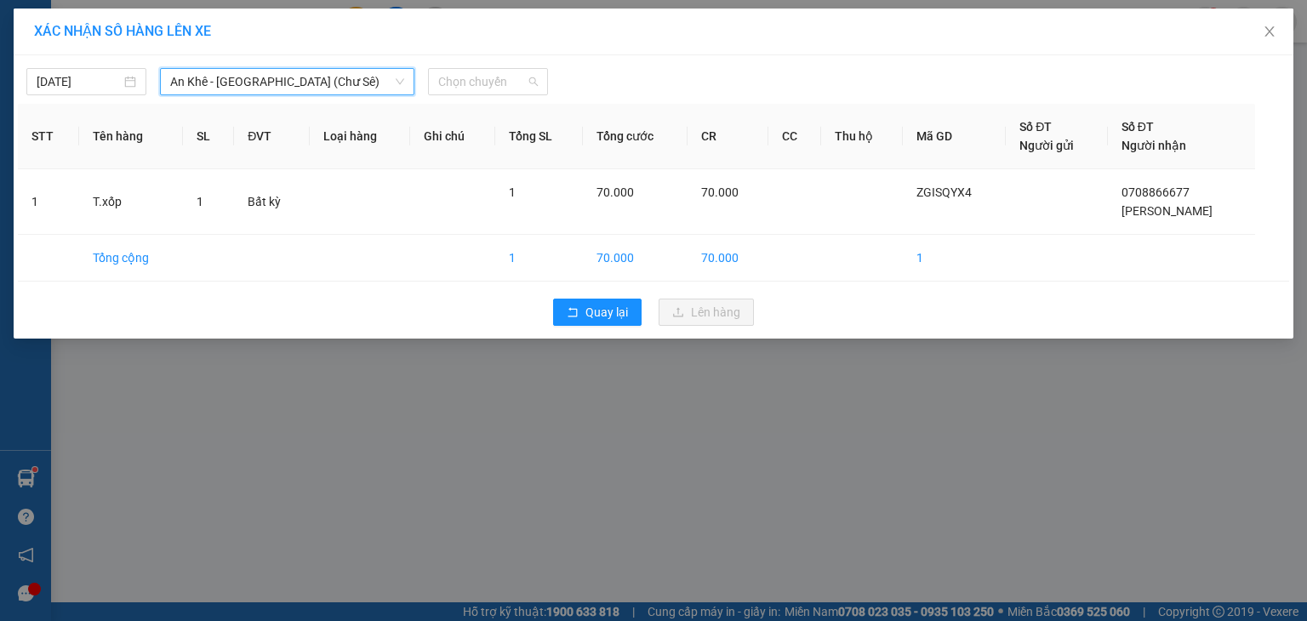
click at [490, 91] on span "Chọn chuyến" at bounding box center [488, 82] width 100 height 26
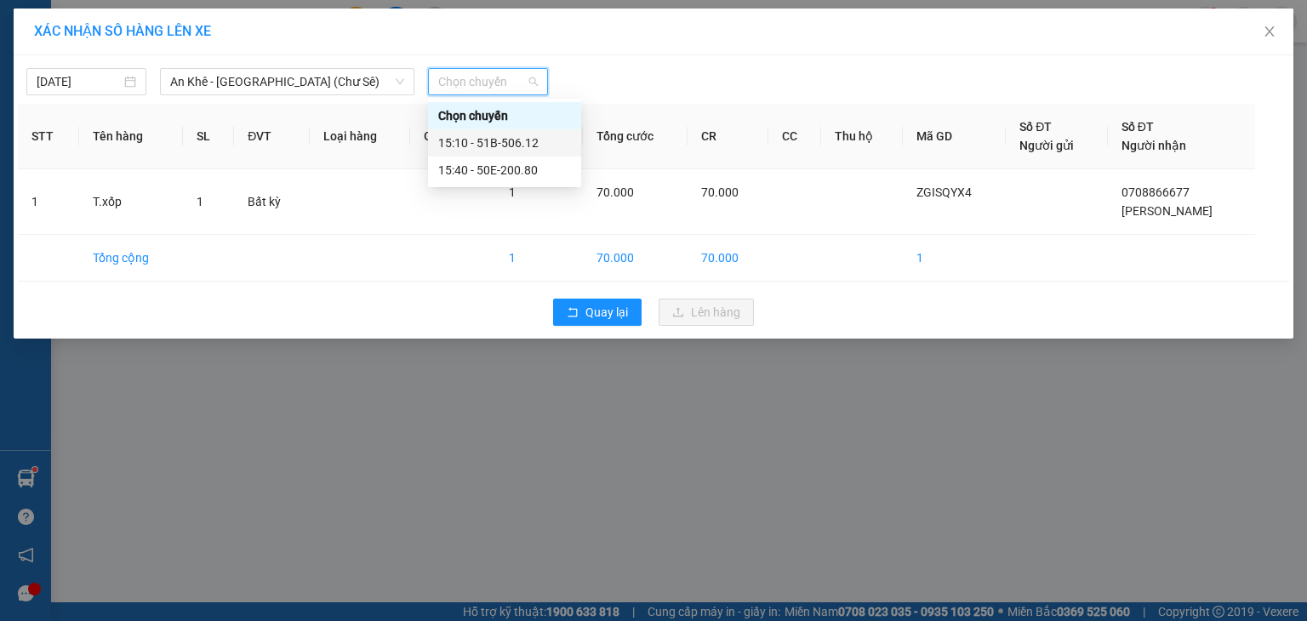
click at [498, 140] on div "15:10 - 51B-506.12" at bounding box center [504, 143] width 133 height 19
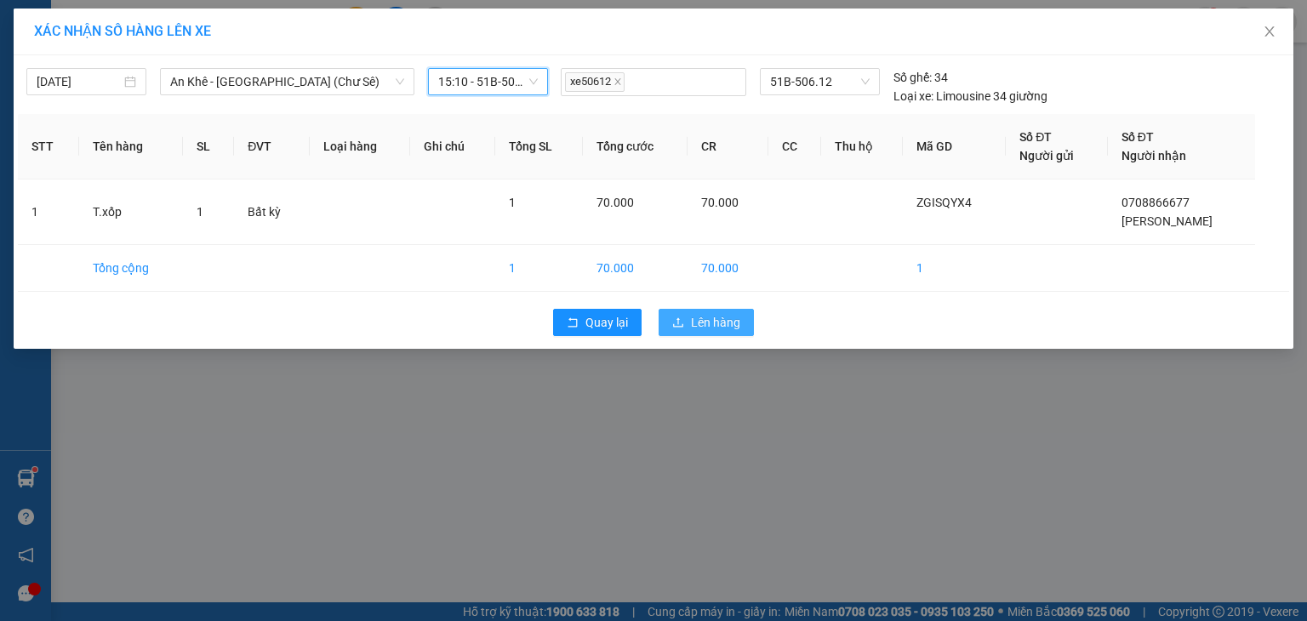
click at [701, 319] on span "Lên hàng" at bounding box center [715, 322] width 49 height 19
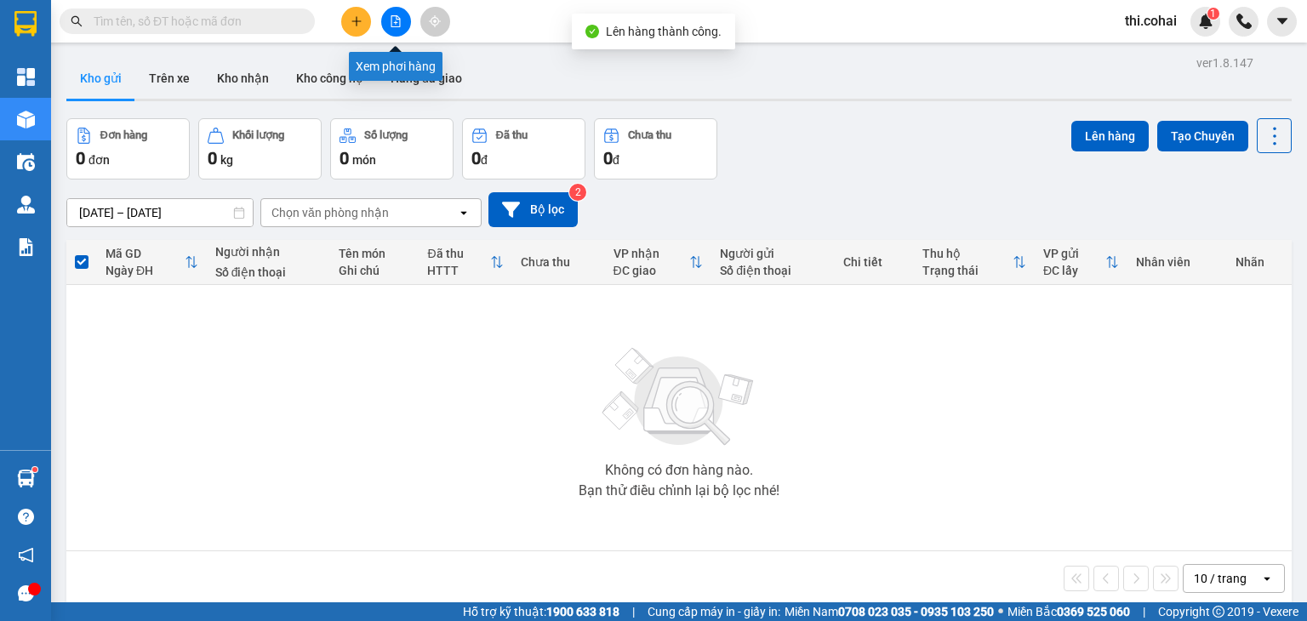
click at [392, 26] on icon "file-add" at bounding box center [396, 21] width 9 height 12
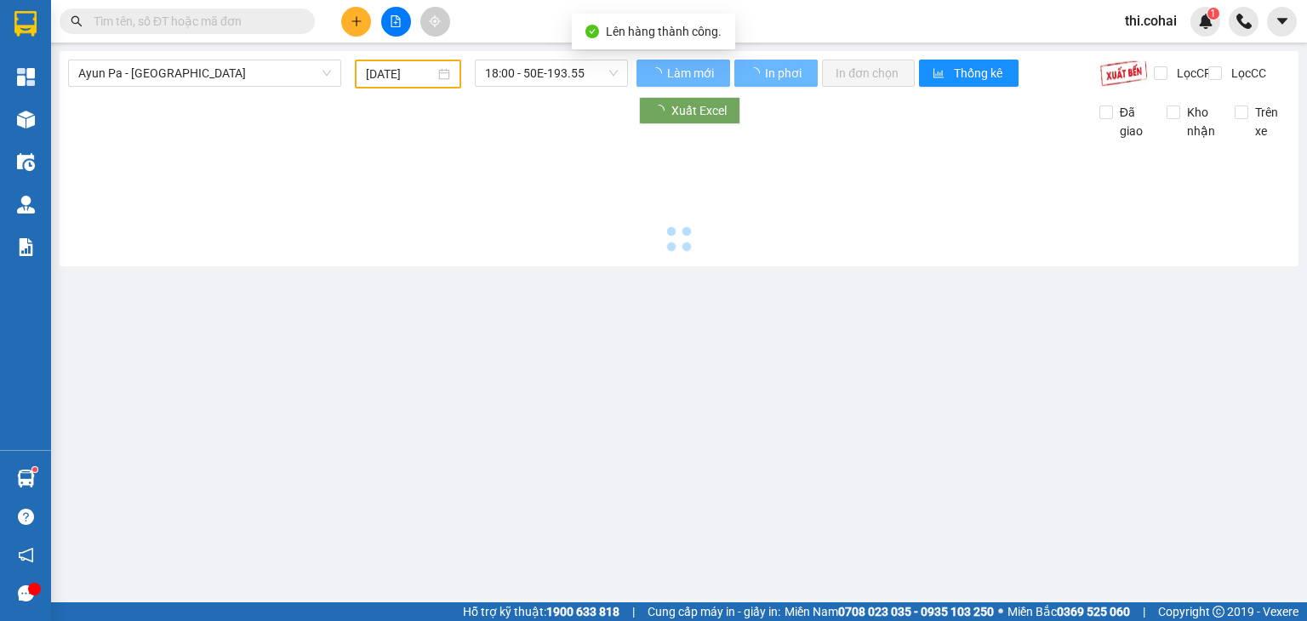
type input "[DATE]"
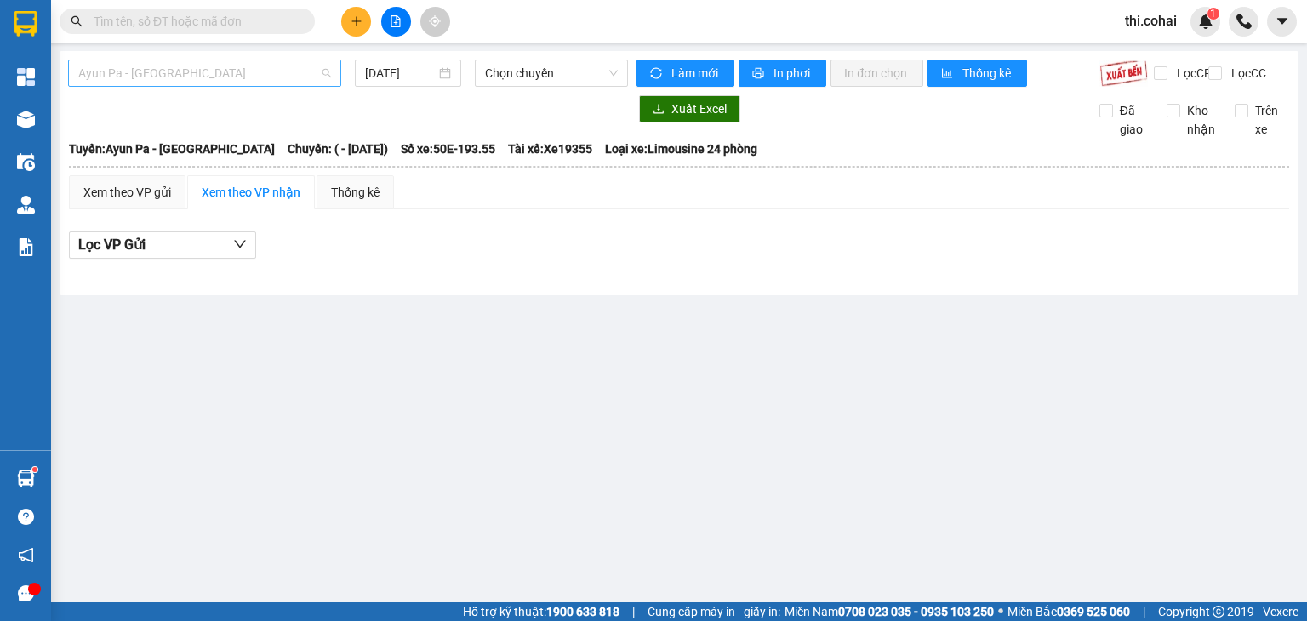
click at [226, 71] on span "Ayun Pa - [GEOGRAPHIC_DATA]" at bounding box center [204, 73] width 253 height 26
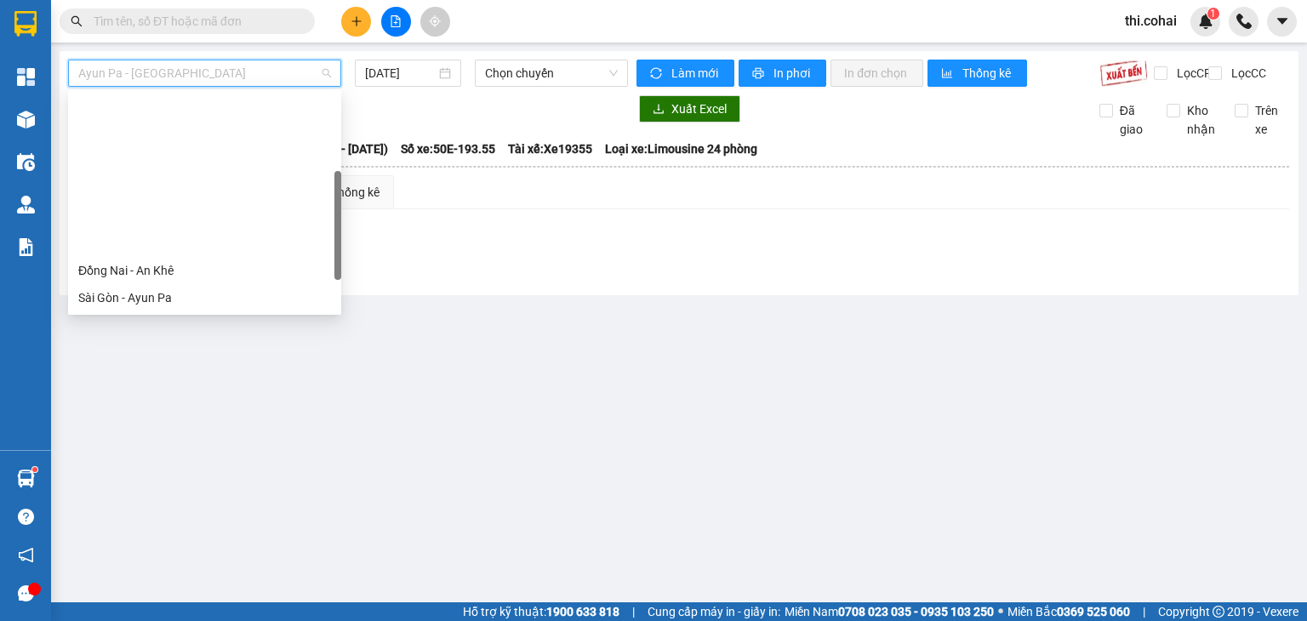
drag, startPoint x: 159, startPoint y: 290, endPoint x: 189, endPoint y: 274, distance: 33.9
click at [160, 452] on div "An Khê - [GEOGRAPHIC_DATA] (Chư Sê)" at bounding box center [204, 461] width 253 height 19
type input "[DATE]"
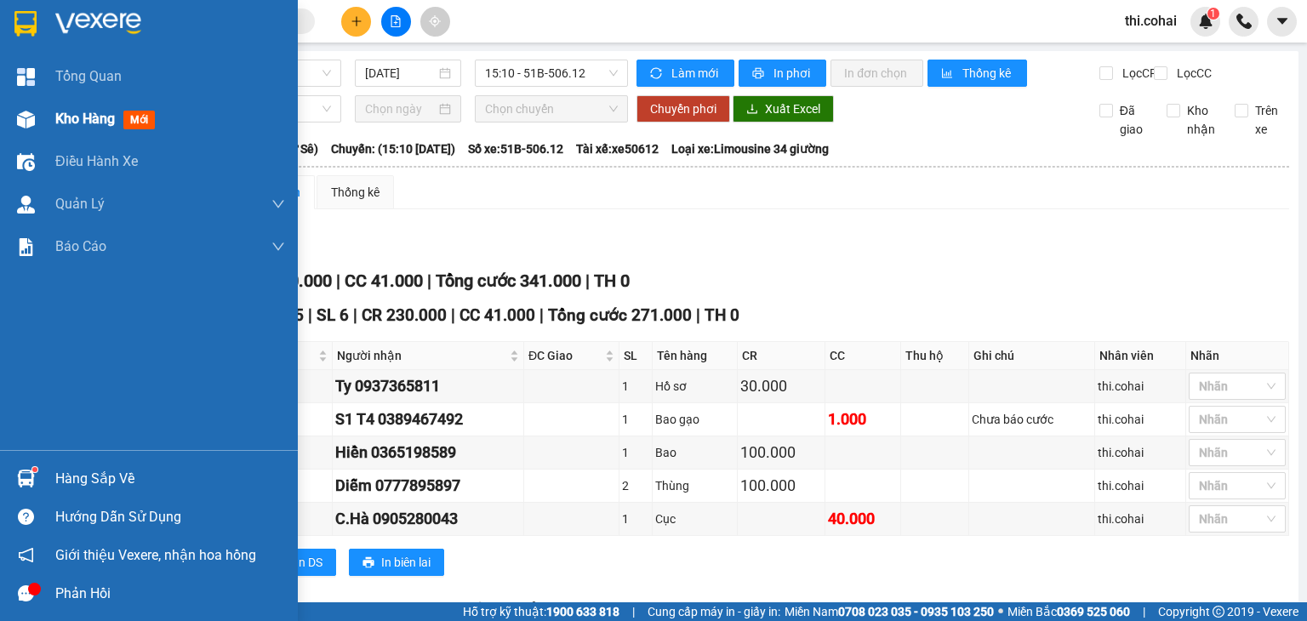
click at [68, 113] on span "Kho hàng" at bounding box center [85, 119] width 60 height 16
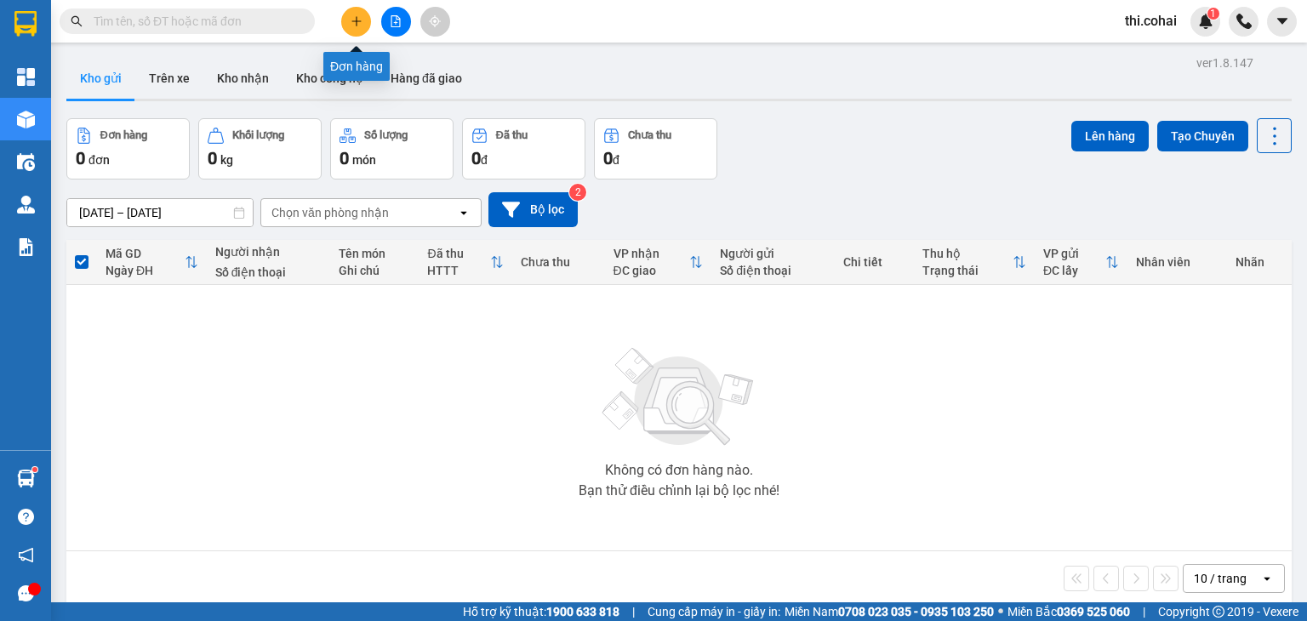
click at [364, 19] on button at bounding box center [356, 22] width 30 height 30
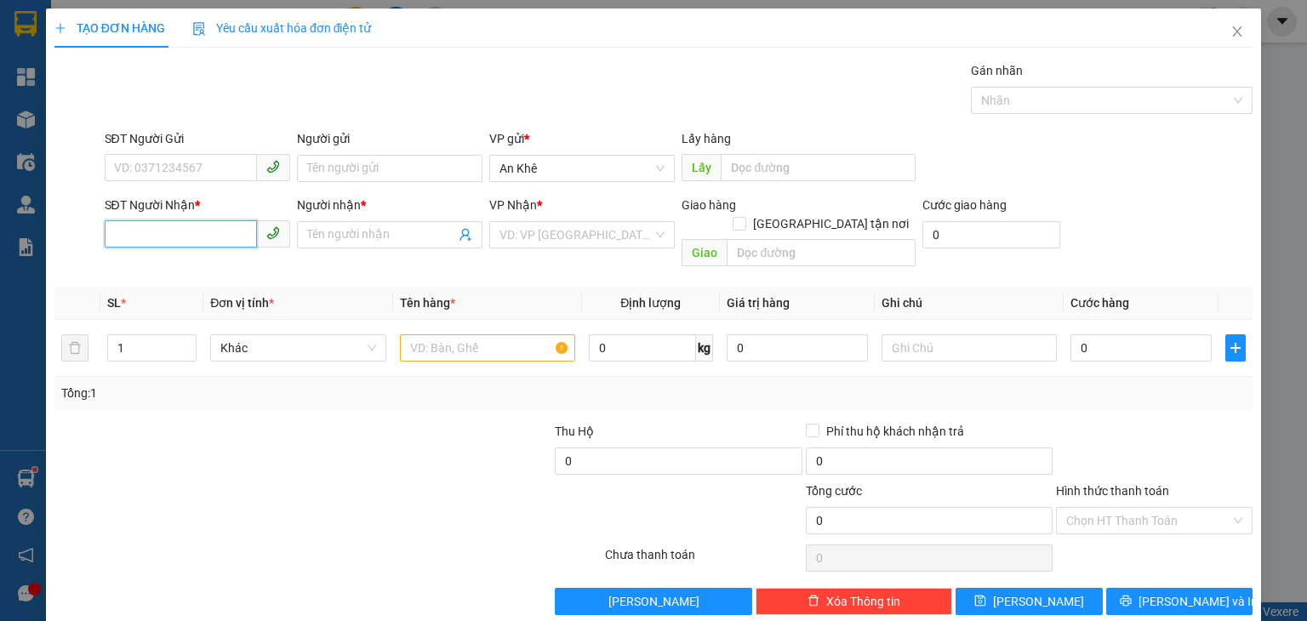
click at [193, 226] on input "SĐT Người Nhận *" at bounding box center [181, 233] width 152 height 27
type input "0938981246"
click at [192, 263] on div "0938981246 - N.Tiến" at bounding box center [194, 268] width 163 height 19
type input "N.Tiến"
type input "0938981246"
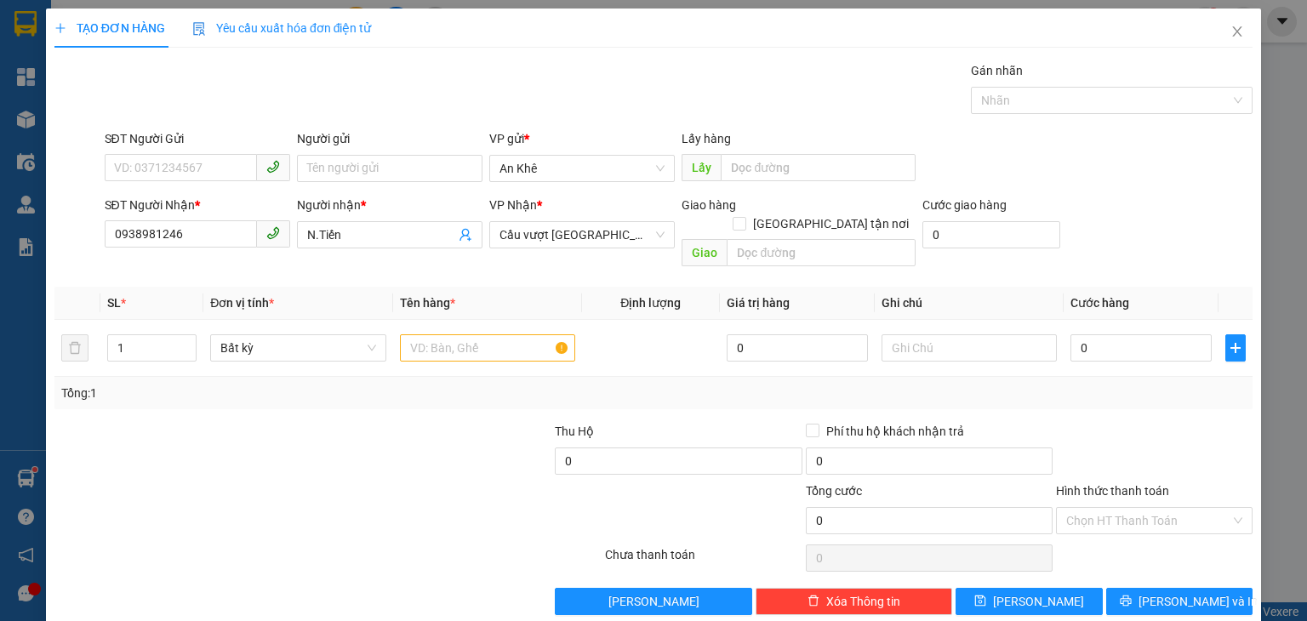
click at [752, 249] on div "Giao hàng [GEOGRAPHIC_DATA] tận nơi [GEOGRAPHIC_DATA]" at bounding box center [799, 235] width 234 height 78
click at [756, 239] on input "text" at bounding box center [821, 252] width 189 height 27
type input "Vũng Tàu"
click at [518, 335] on input "text" at bounding box center [487, 348] width 175 height 27
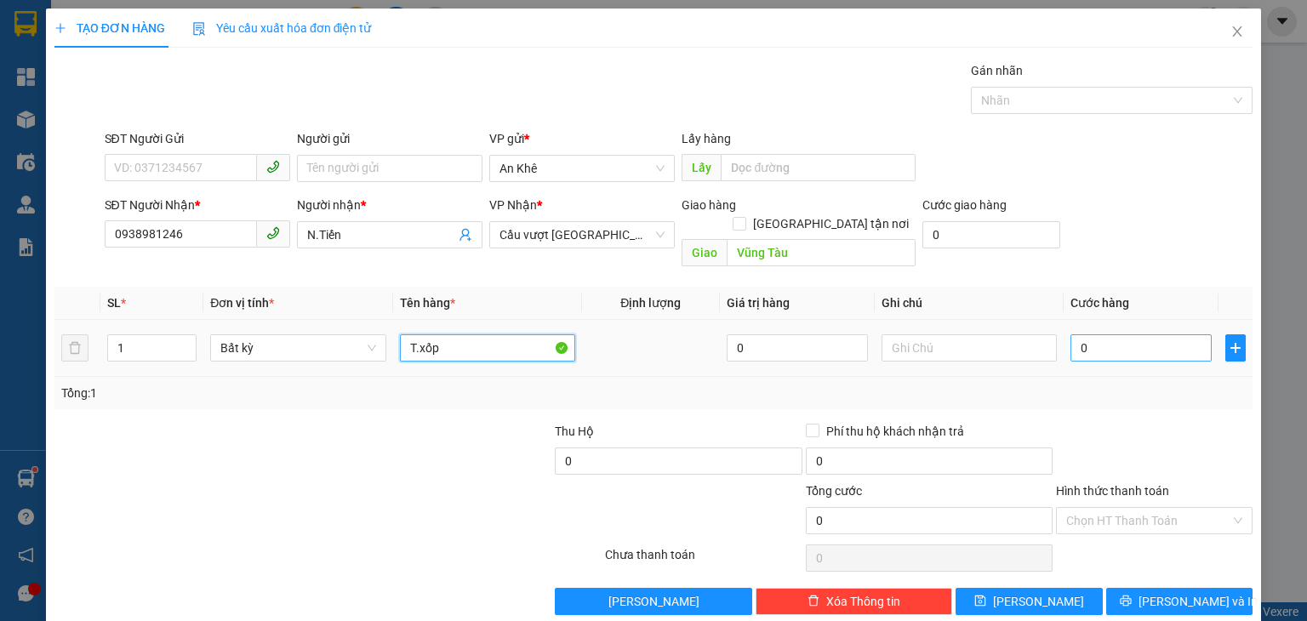
type input "T.xốp"
click at [1120, 335] on input "0" at bounding box center [1141, 348] width 141 height 27
type input "7"
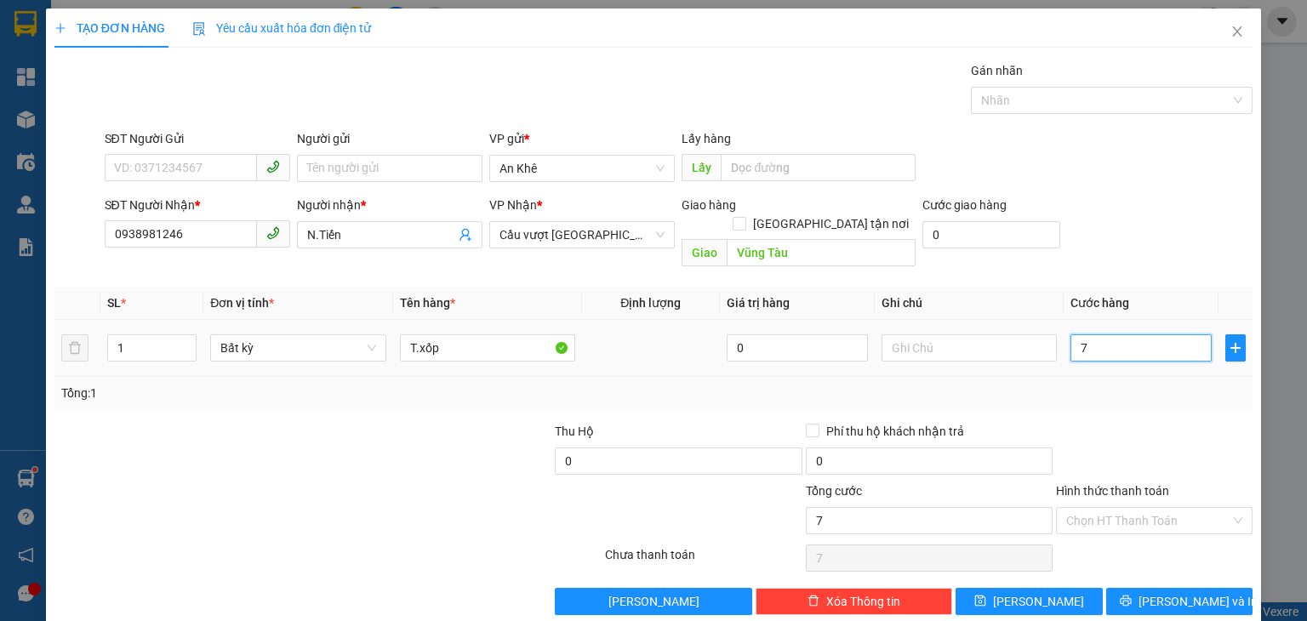
type input "70"
type input "70.000"
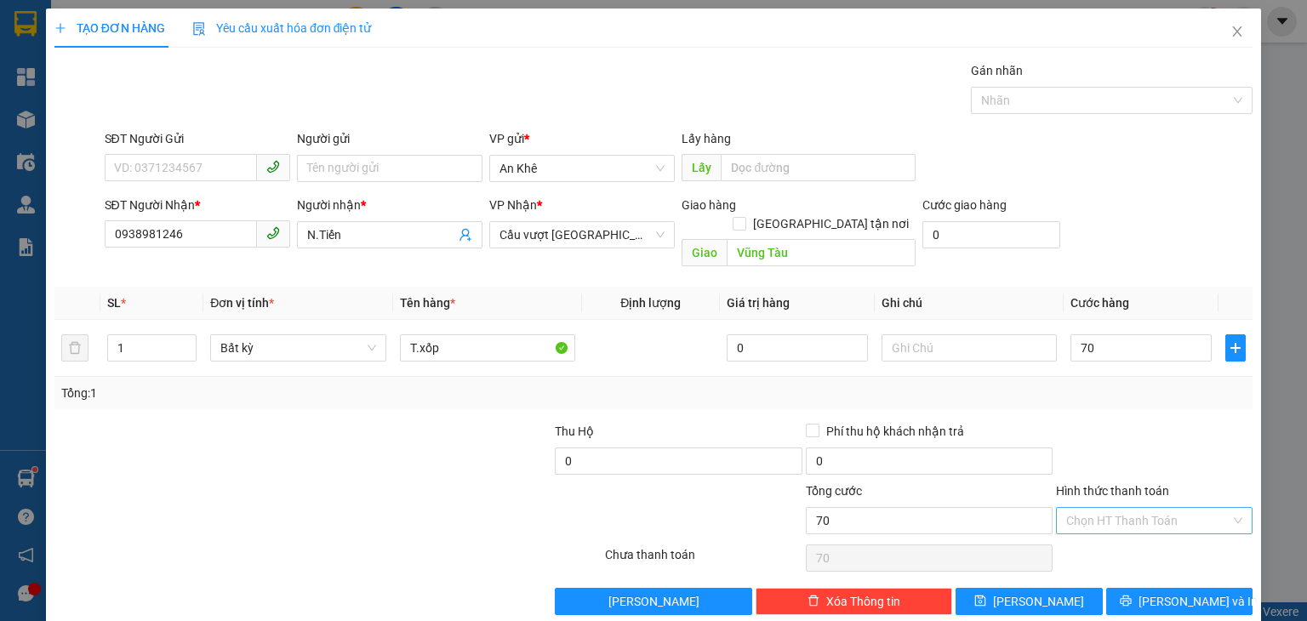
type input "70.000"
click at [1120, 508] on input "Hình thức thanh toán" at bounding box center [1149, 521] width 164 height 26
click at [1113, 532] on div "Tại văn phòng" at bounding box center [1143, 534] width 174 height 19
click at [1132, 595] on icon "printer" at bounding box center [1126, 601] width 12 height 12
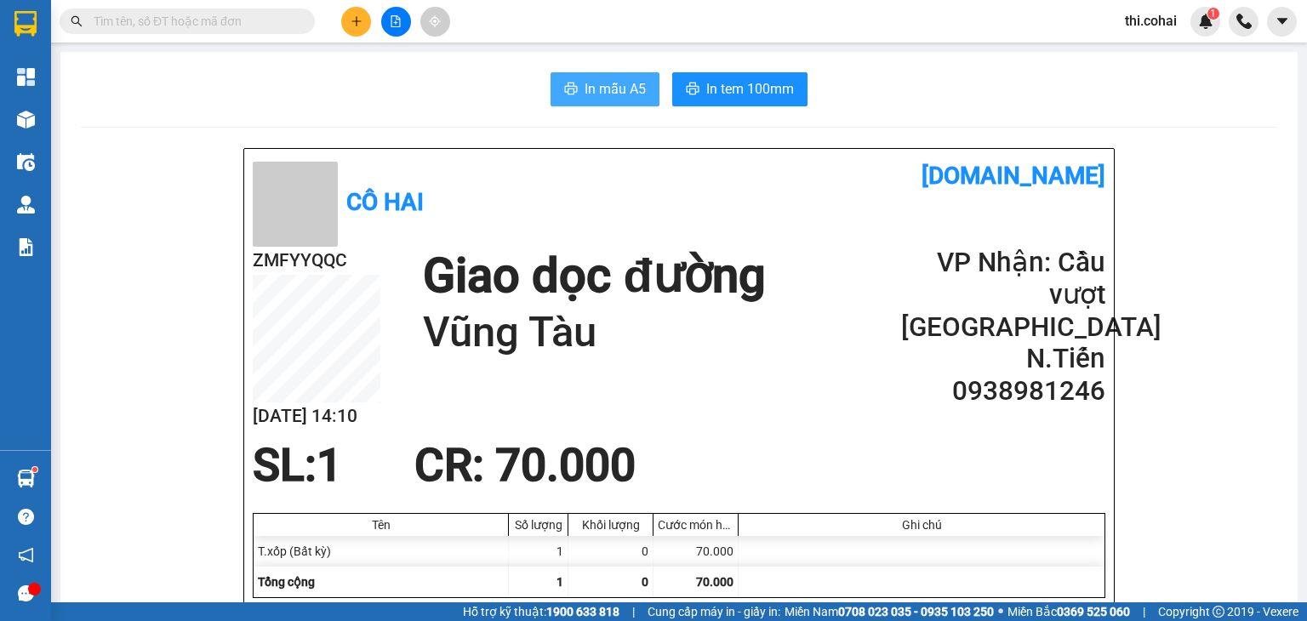
click at [616, 77] on button "In mẫu A5" at bounding box center [605, 89] width 109 height 34
click at [585, 88] on span "In mẫu A5" at bounding box center [615, 88] width 61 height 21
click at [358, 18] on icon "plus" at bounding box center [357, 21] width 12 height 12
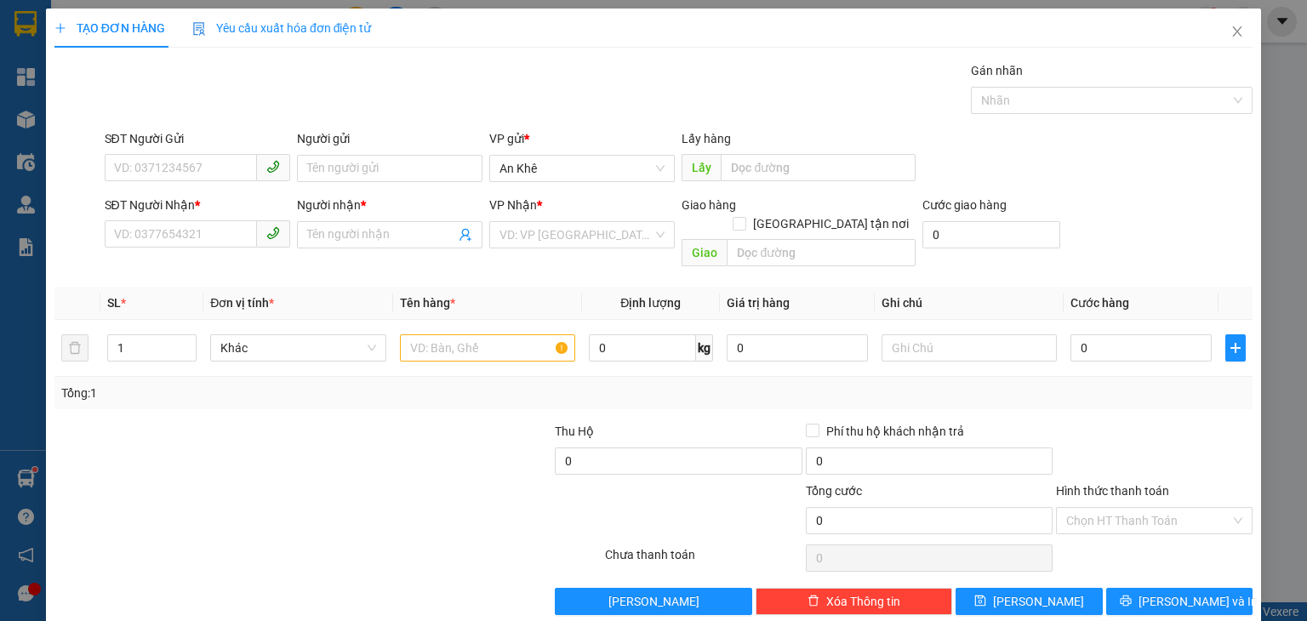
click at [209, 219] on div "SĐT Người Nhận *" at bounding box center [198, 209] width 186 height 26
click at [205, 232] on input "SĐT Người Nhận *" at bounding box center [181, 233] width 152 height 27
type input "0933751915"
click at [375, 237] on input "Người nhận *" at bounding box center [381, 235] width 148 height 19
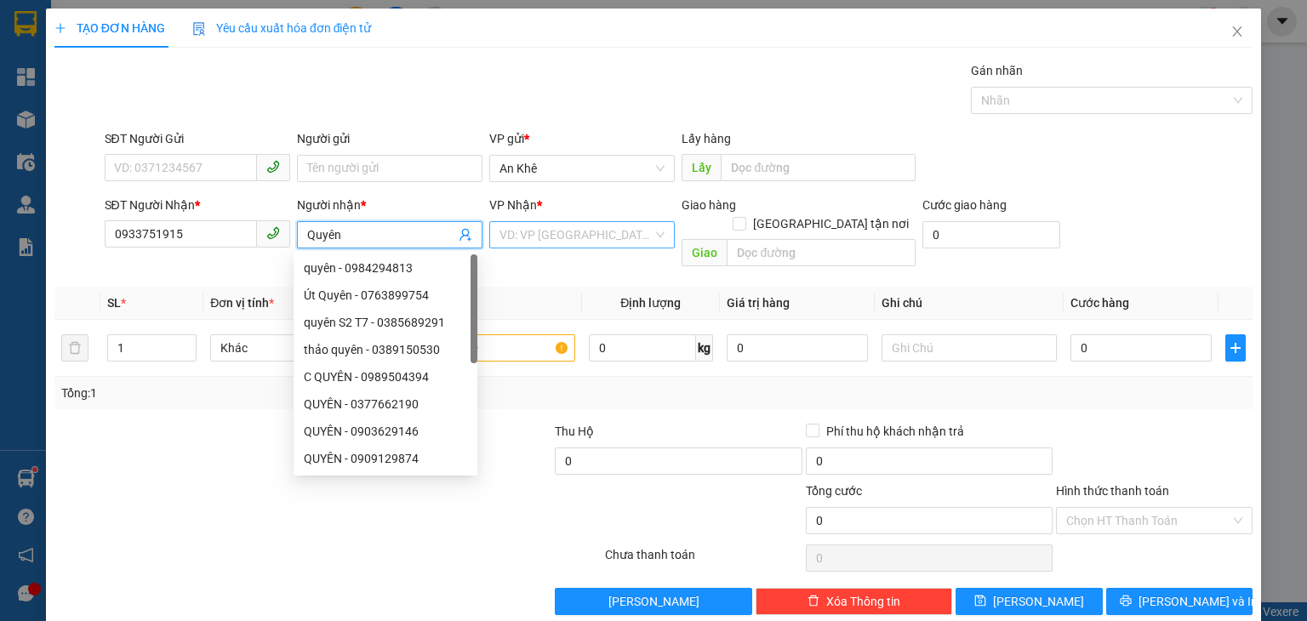
type input "Quyên"
click at [565, 235] on input "search" at bounding box center [576, 235] width 153 height 26
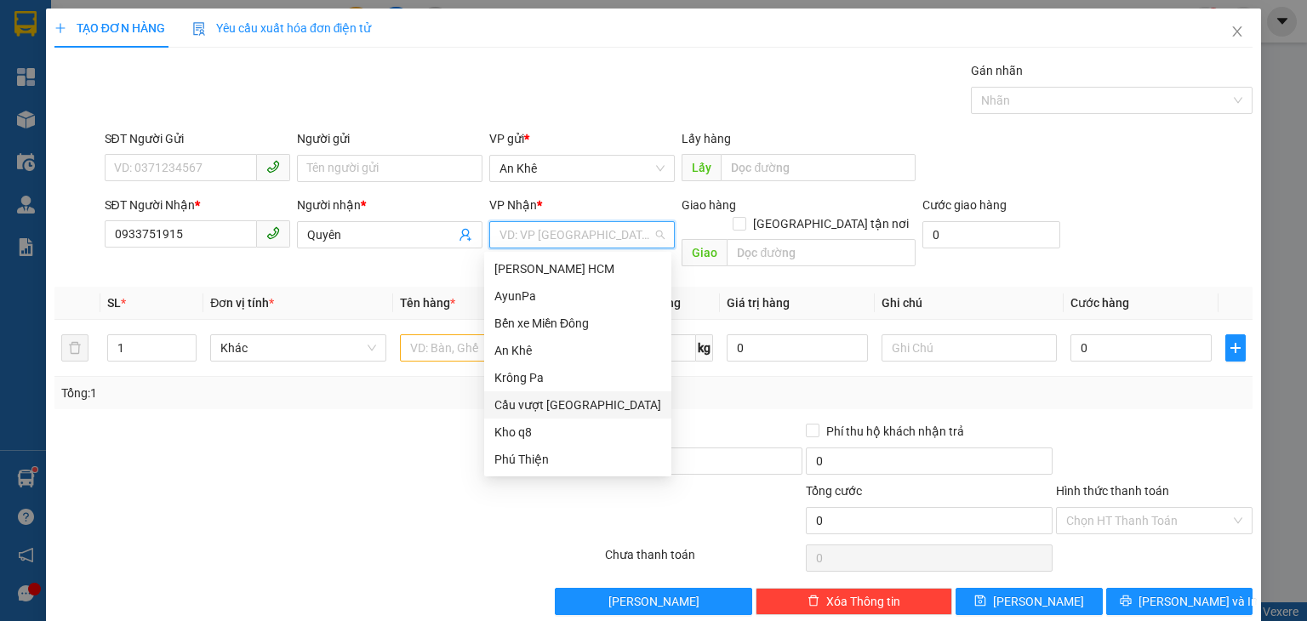
drag, startPoint x: 569, startPoint y: 403, endPoint x: 627, endPoint y: 355, distance: 75.0
click at [570, 403] on div "Cầu vượt [GEOGRAPHIC_DATA]" at bounding box center [578, 405] width 167 height 19
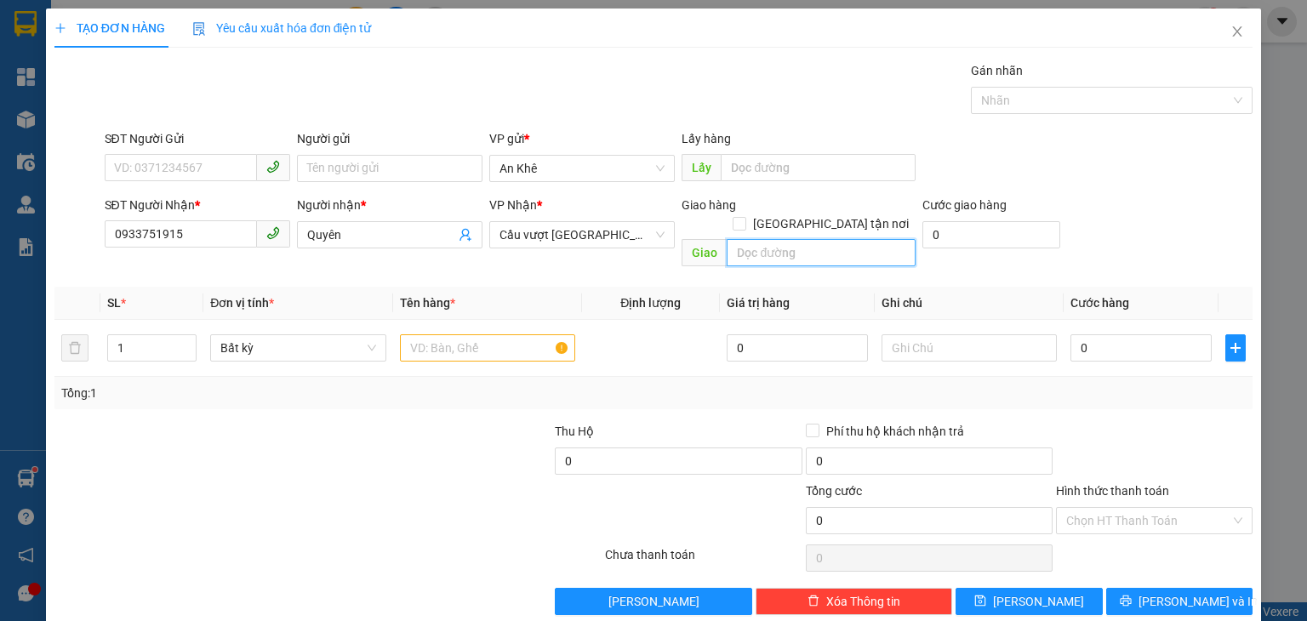
click at [789, 239] on input "text" at bounding box center [821, 252] width 189 height 27
type input "N4 Hiệp Phước"
click at [479, 335] on input "text" at bounding box center [487, 348] width 175 height 27
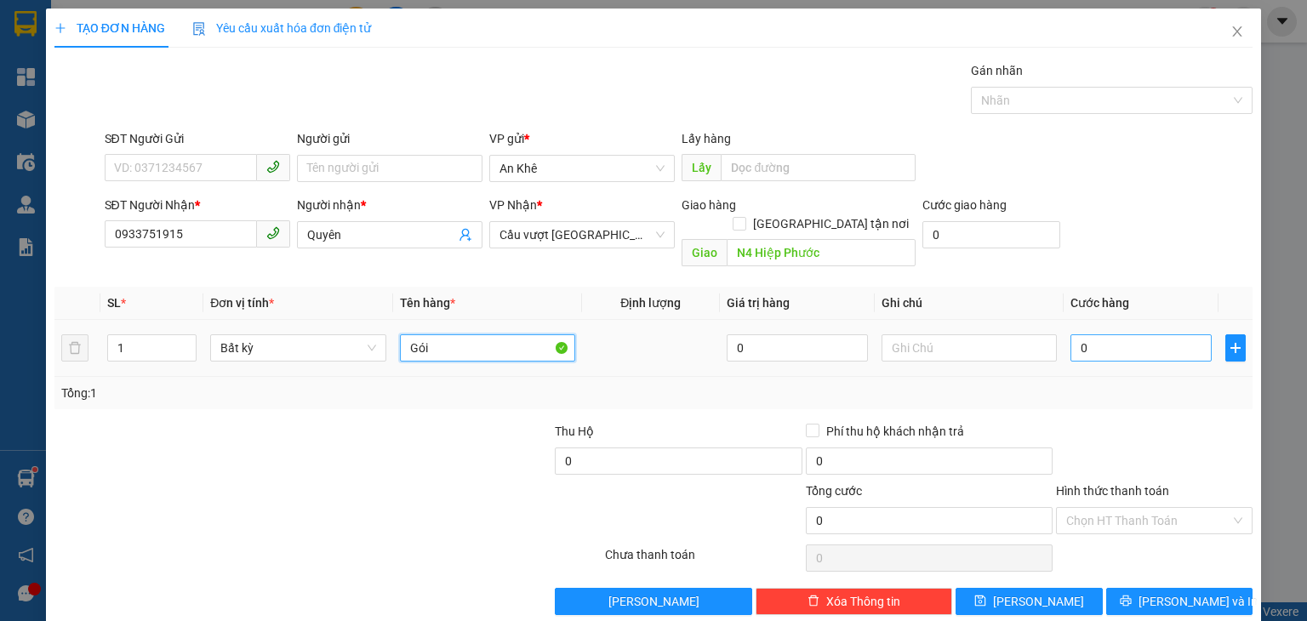
type input "Gói"
click at [1153, 337] on input "0" at bounding box center [1141, 348] width 141 height 27
type input "3"
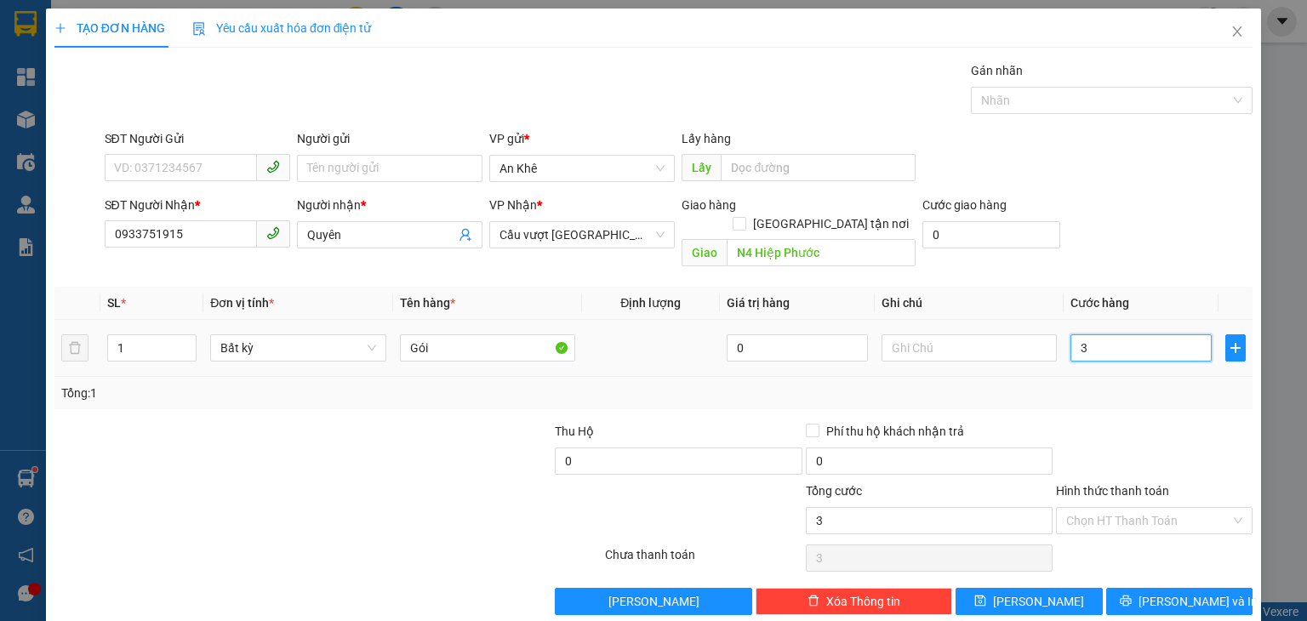
type input "30"
click at [1120, 508] on input "Hình thức thanh toán" at bounding box center [1149, 521] width 164 height 26
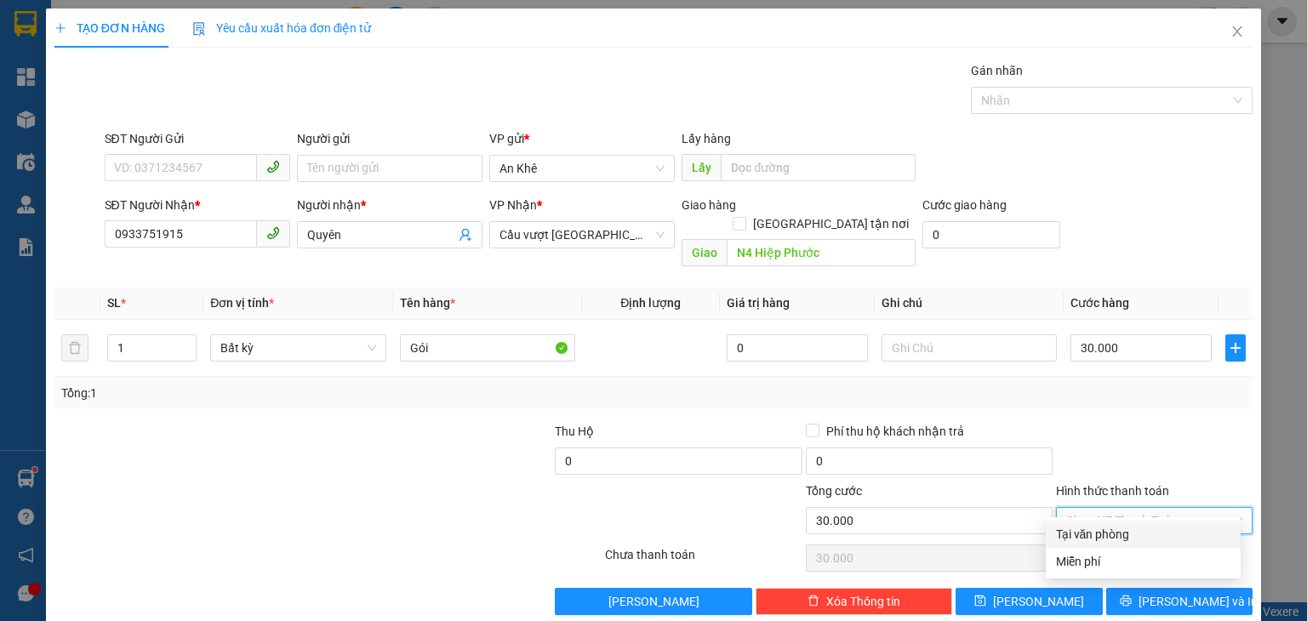
click at [1115, 529] on div "Tại văn phòng" at bounding box center [1143, 534] width 174 height 19
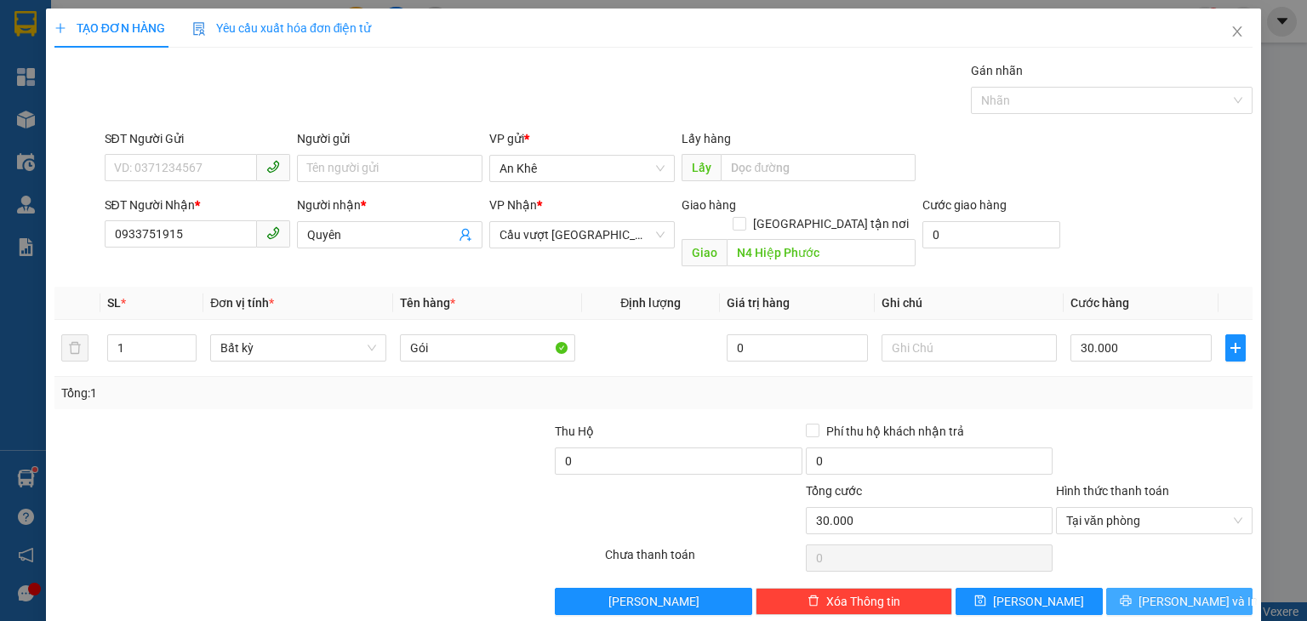
click at [1147, 588] on button "[PERSON_NAME] và In" at bounding box center [1180, 601] width 147 height 27
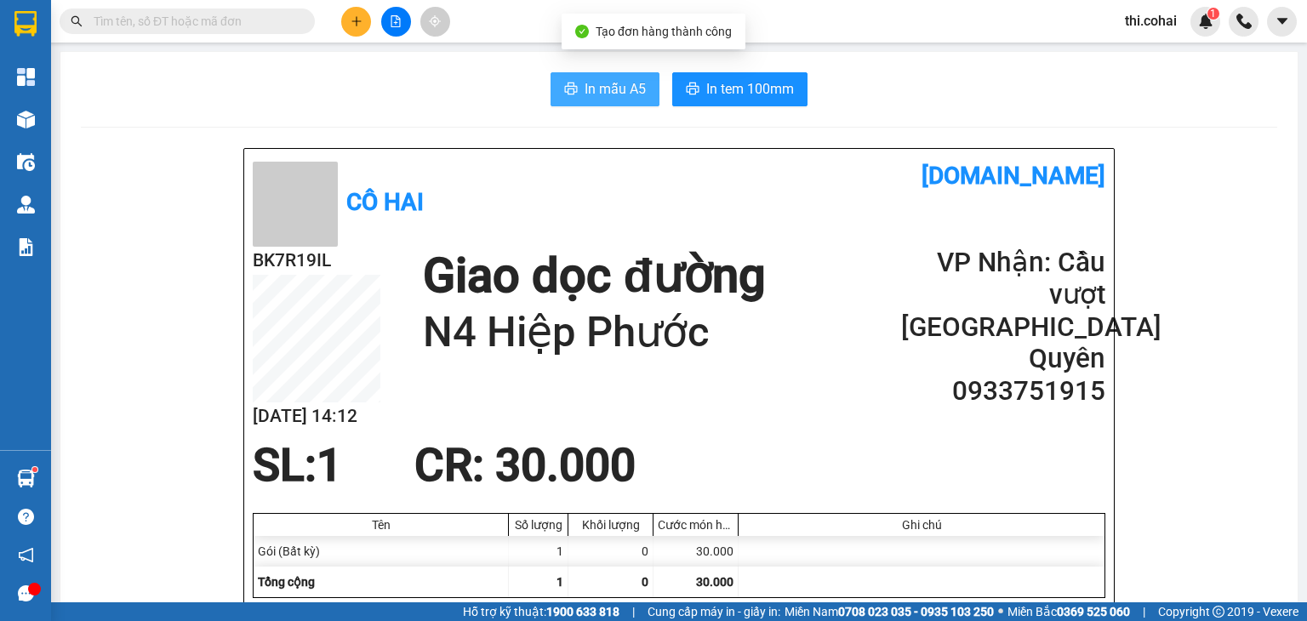
click at [597, 77] on button "In mẫu A5" at bounding box center [605, 89] width 109 height 34
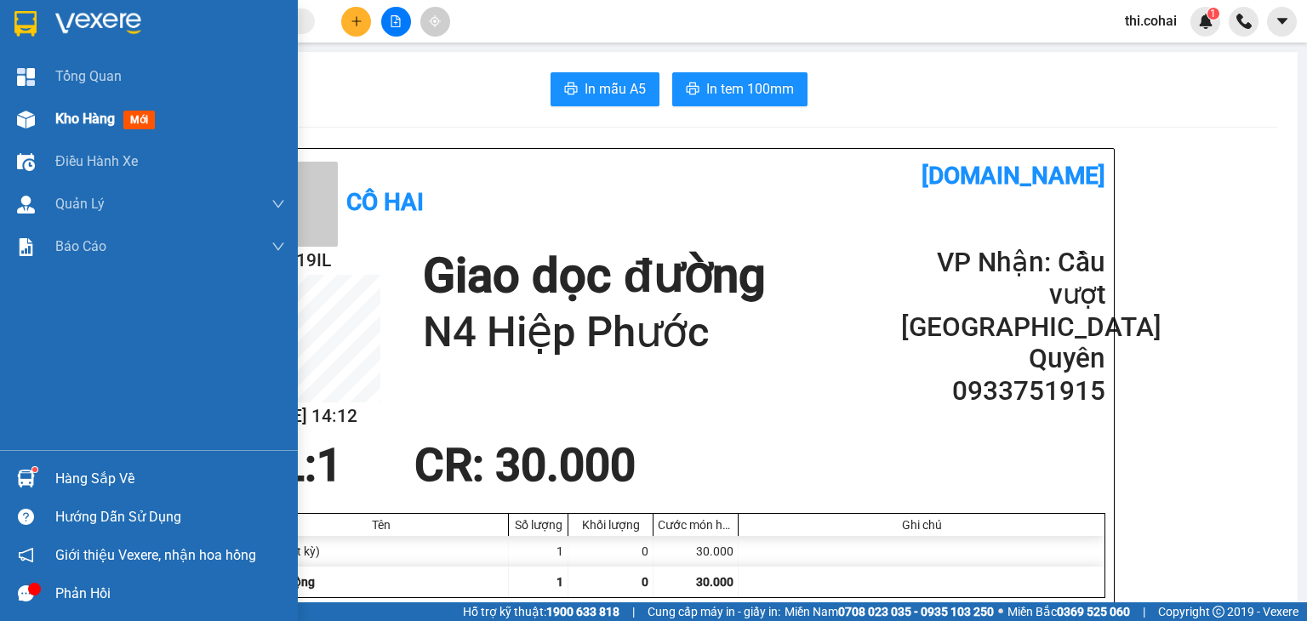
click at [41, 120] on div "Kho hàng mới" at bounding box center [149, 119] width 298 height 43
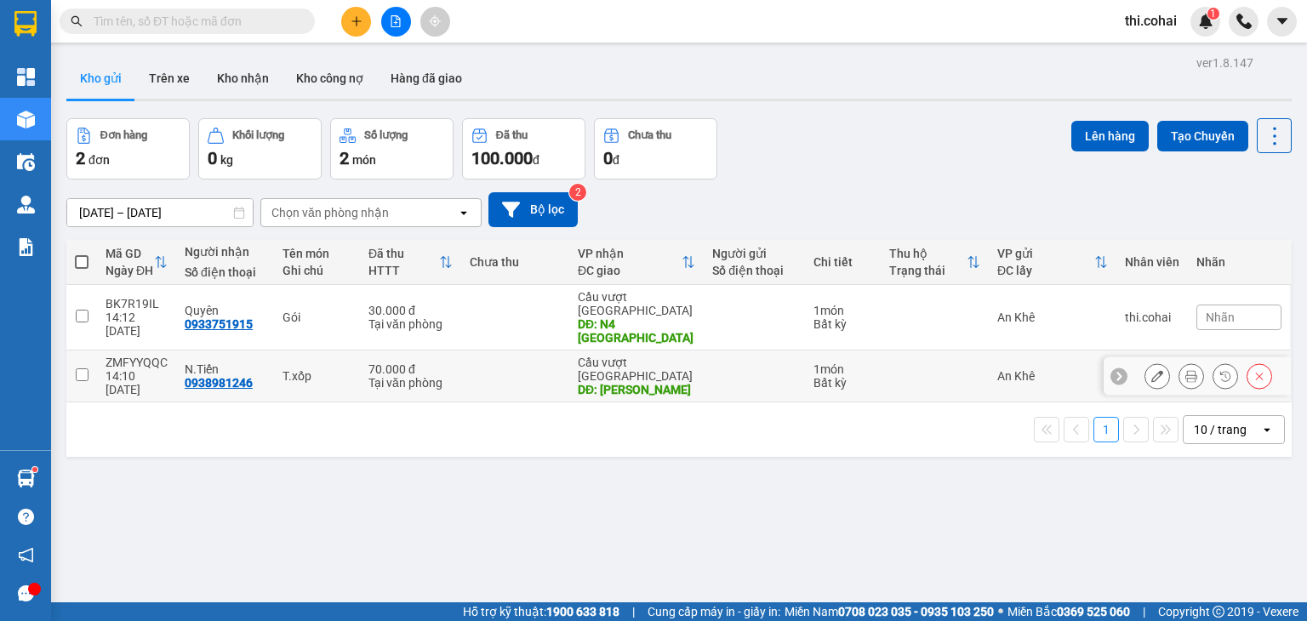
click at [82, 369] on input "checkbox" at bounding box center [82, 375] width 13 height 13
checkbox input "true"
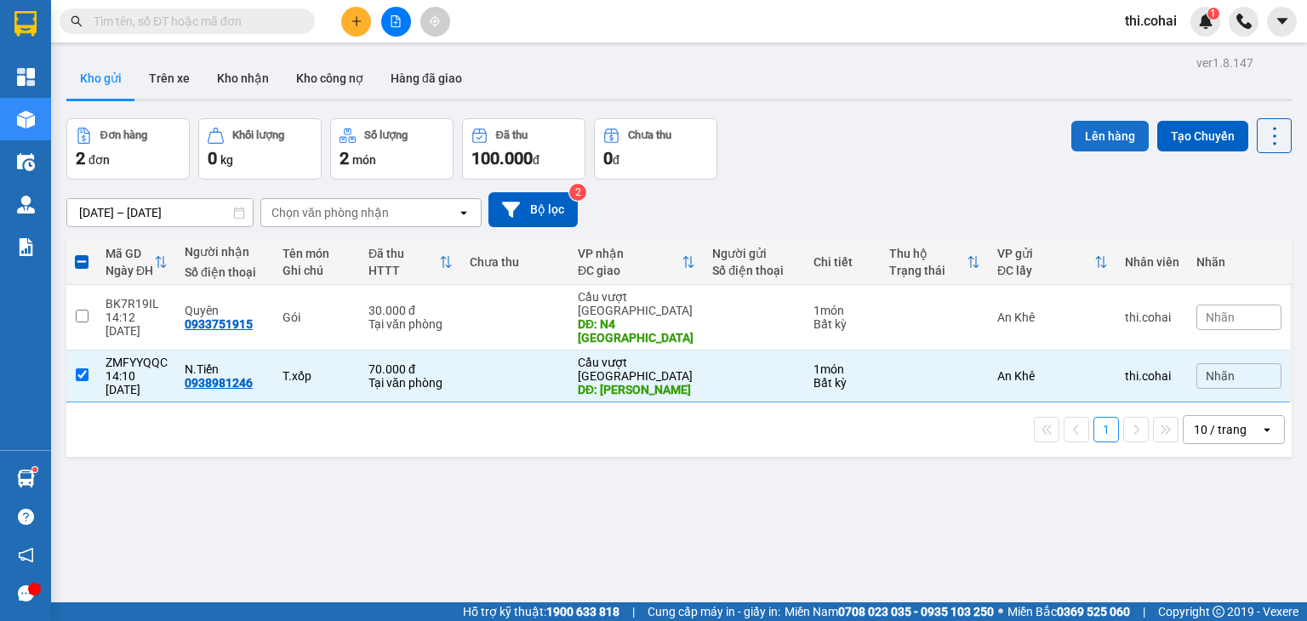
click at [1082, 123] on button "Lên hàng" at bounding box center [1110, 136] width 77 height 31
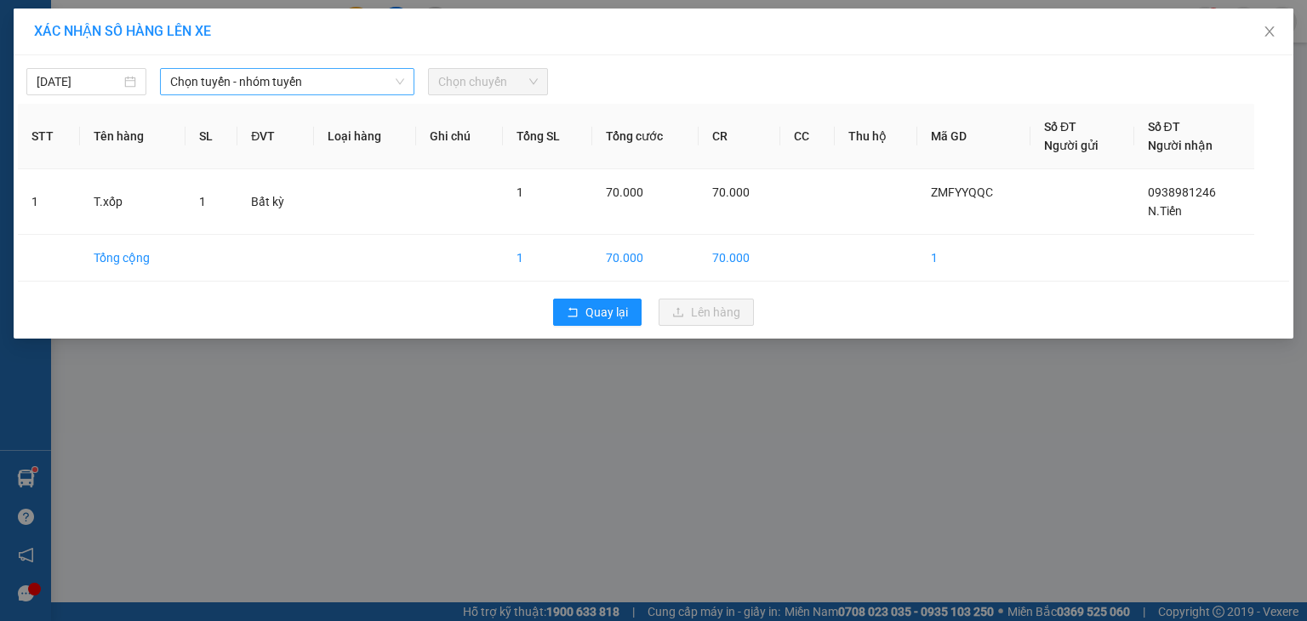
click at [279, 87] on span "Chọn tuyến - nhóm tuyến" at bounding box center [287, 82] width 234 height 26
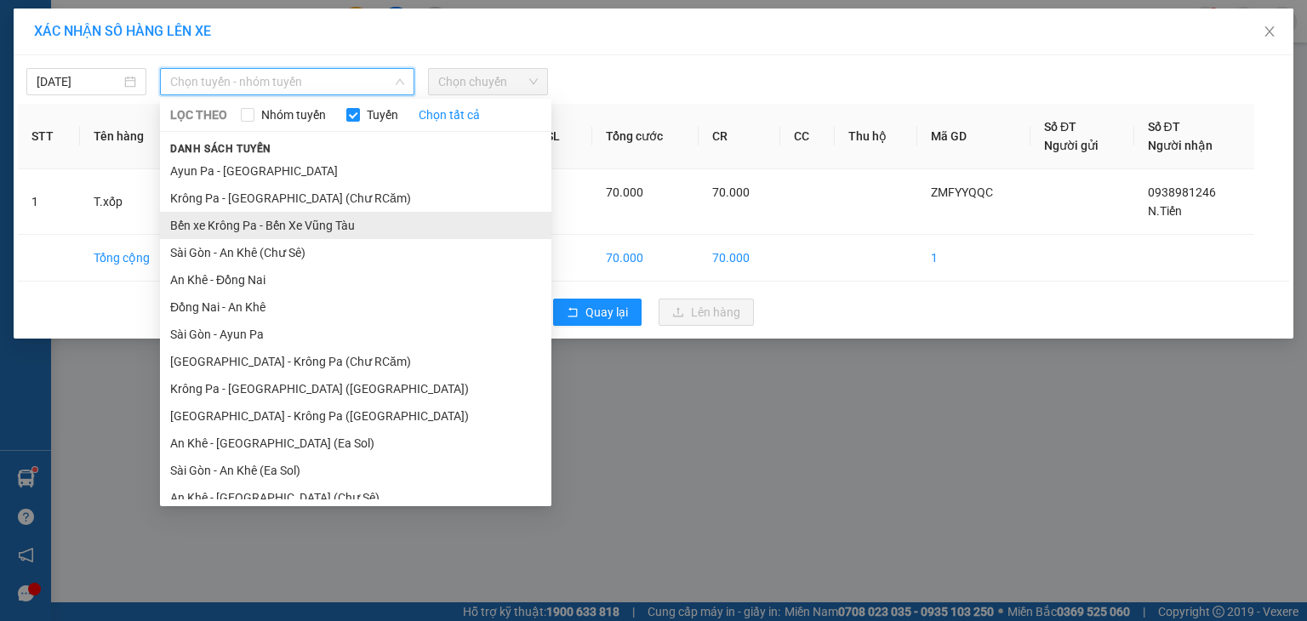
click at [254, 229] on li "Bến xe Krông Pa - Bến Xe Vũng Tàu" at bounding box center [356, 225] width 392 height 27
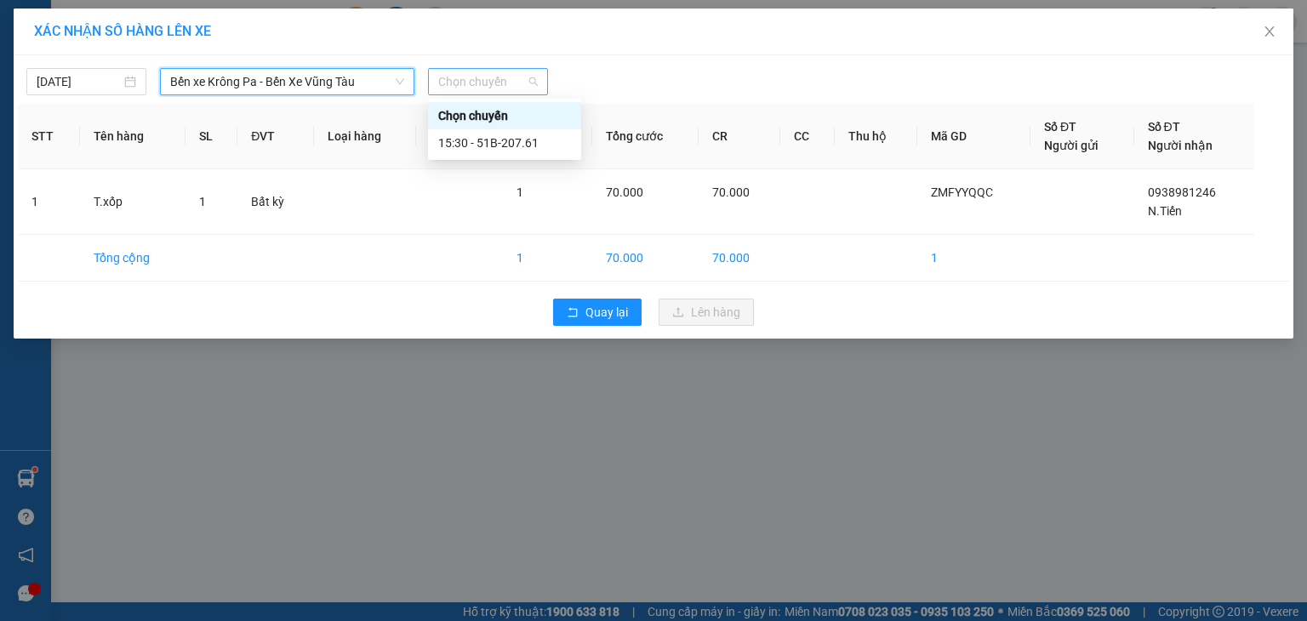
click at [472, 77] on span "Chọn chuyến" at bounding box center [488, 82] width 100 height 26
click at [517, 151] on div "15:30 - 51B-207.61" at bounding box center [504, 143] width 133 height 19
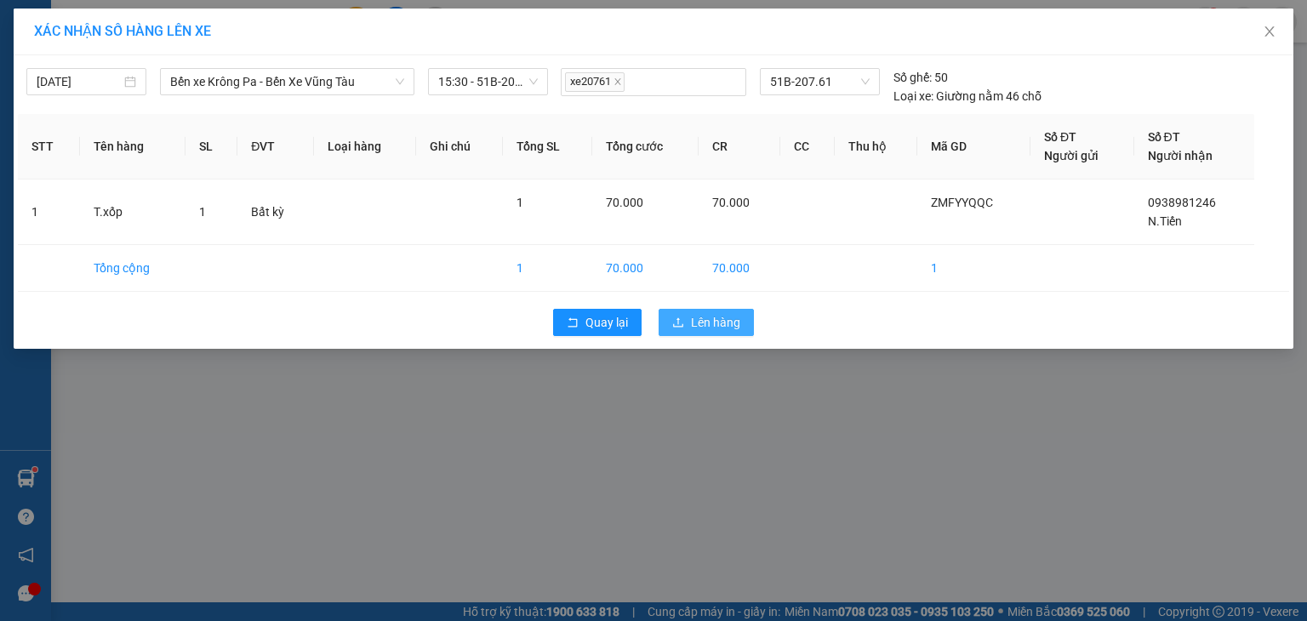
click at [687, 317] on button "Lên hàng" at bounding box center [706, 322] width 95 height 27
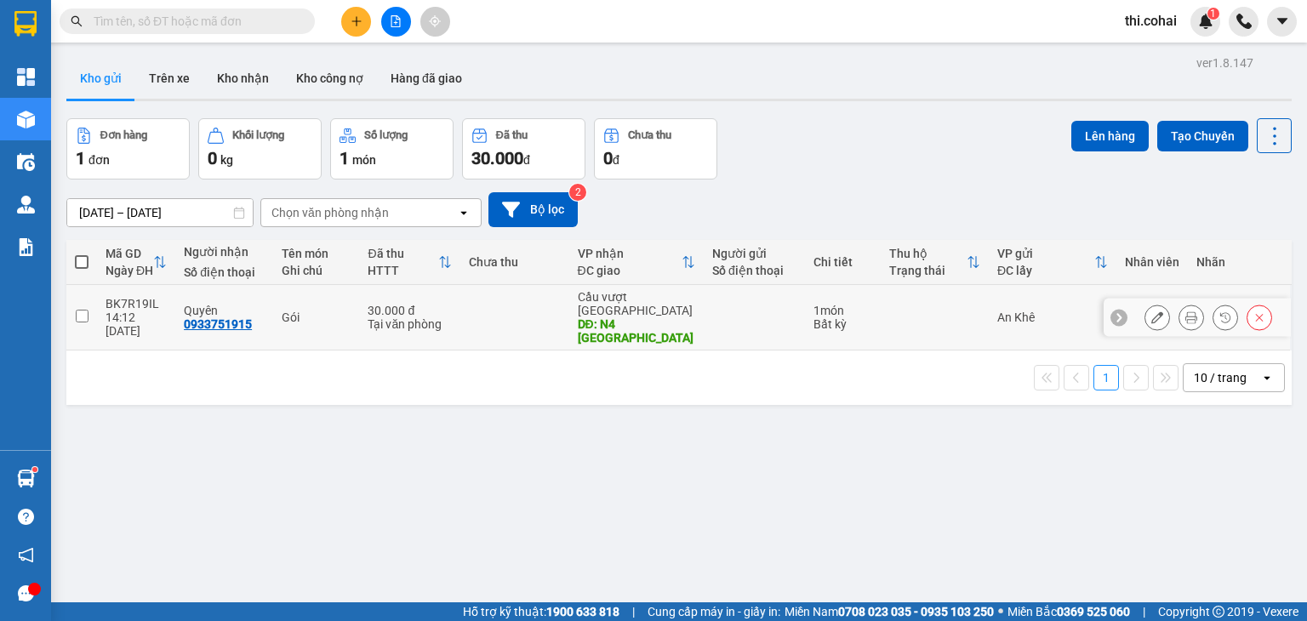
click at [82, 310] on input "checkbox" at bounding box center [82, 316] width 13 height 13
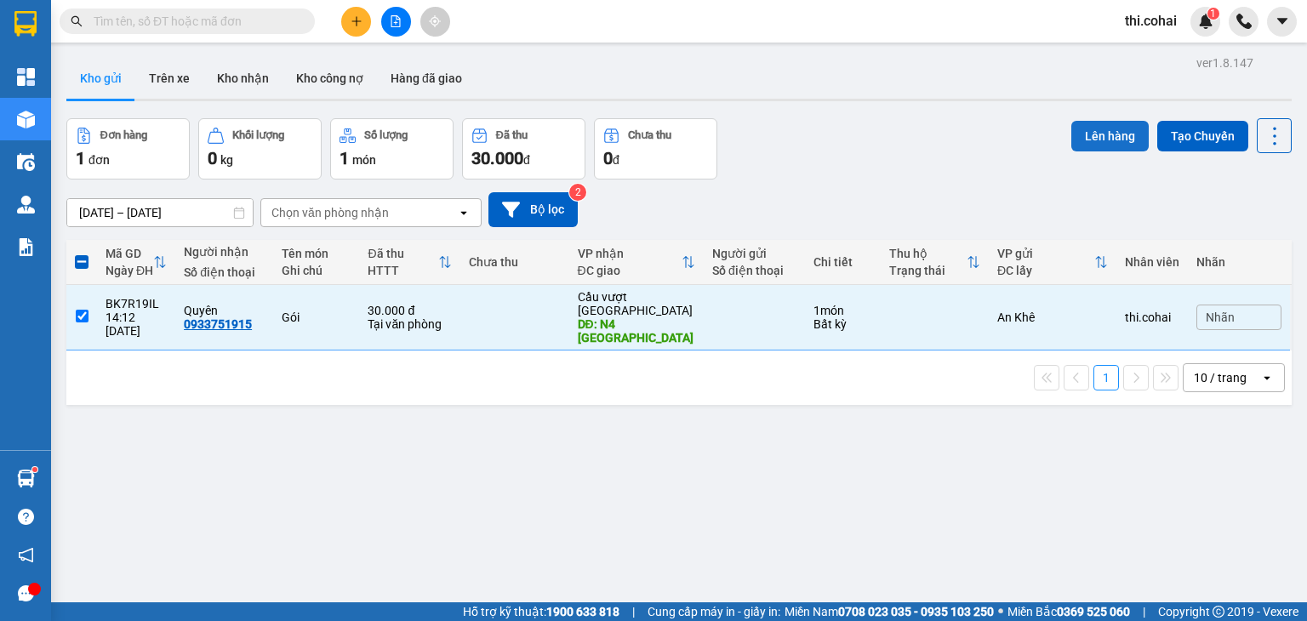
click at [1105, 129] on button "Lên hàng" at bounding box center [1110, 136] width 77 height 31
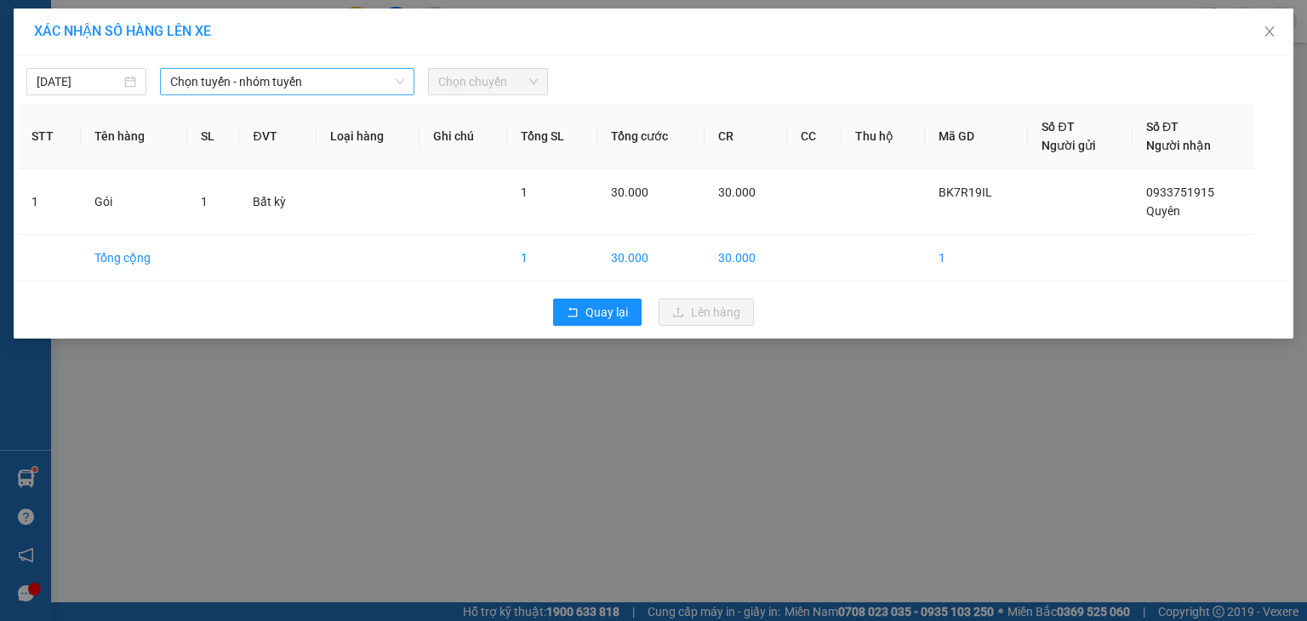
drag, startPoint x: 330, startPoint y: 79, endPoint x: 330, endPoint y: 89, distance: 9.4
click at [330, 81] on span "Chọn tuyến - nhóm tuyến" at bounding box center [287, 82] width 234 height 26
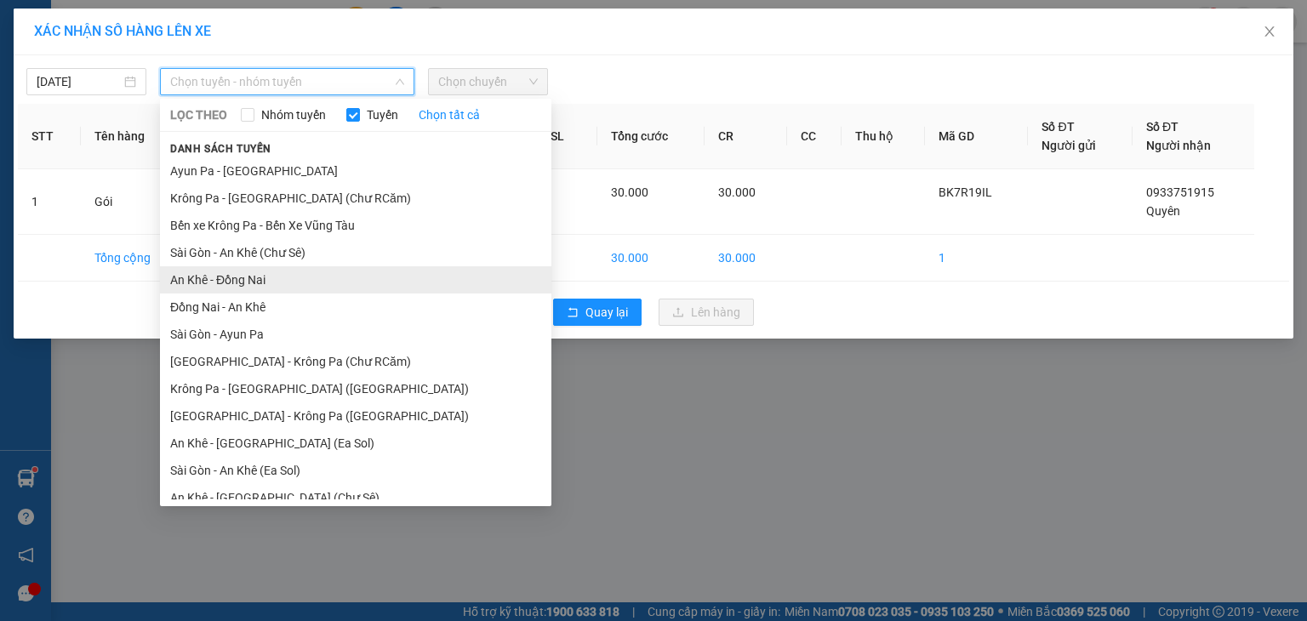
click at [256, 282] on li "An Khê - Đồng Nai" at bounding box center [356, 279] width 392 height 27
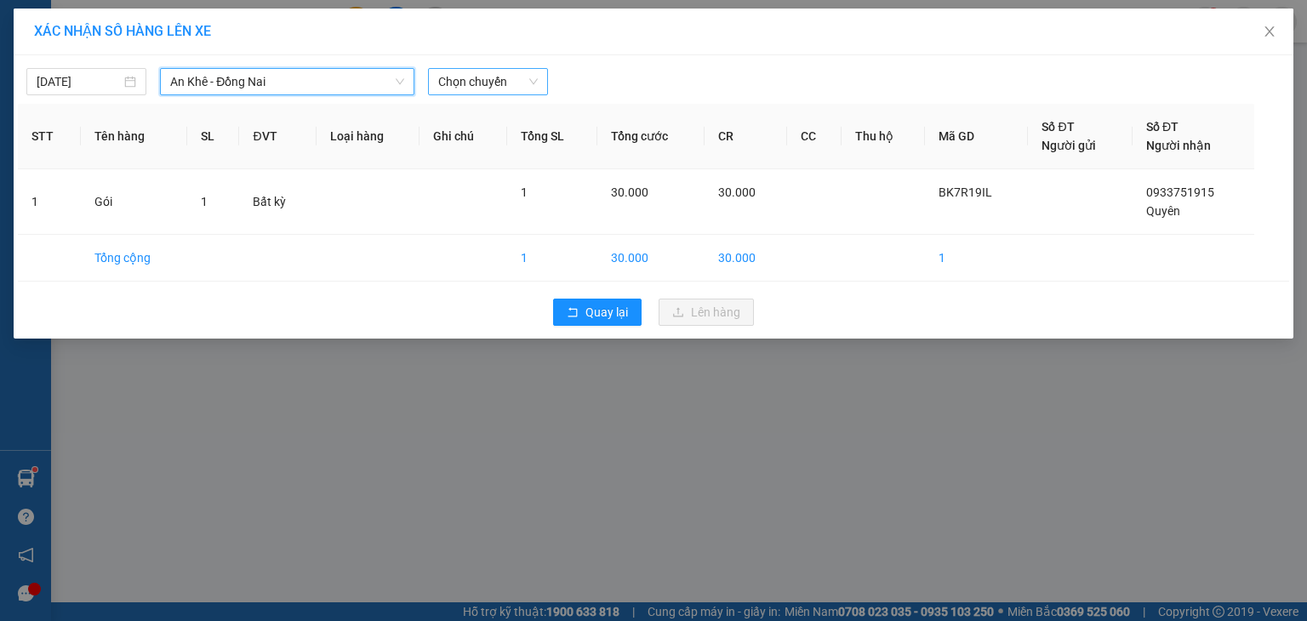
click at [476, 89] on span "Chọn chuyến" at bounding box center [488, 82] width 100 height 26
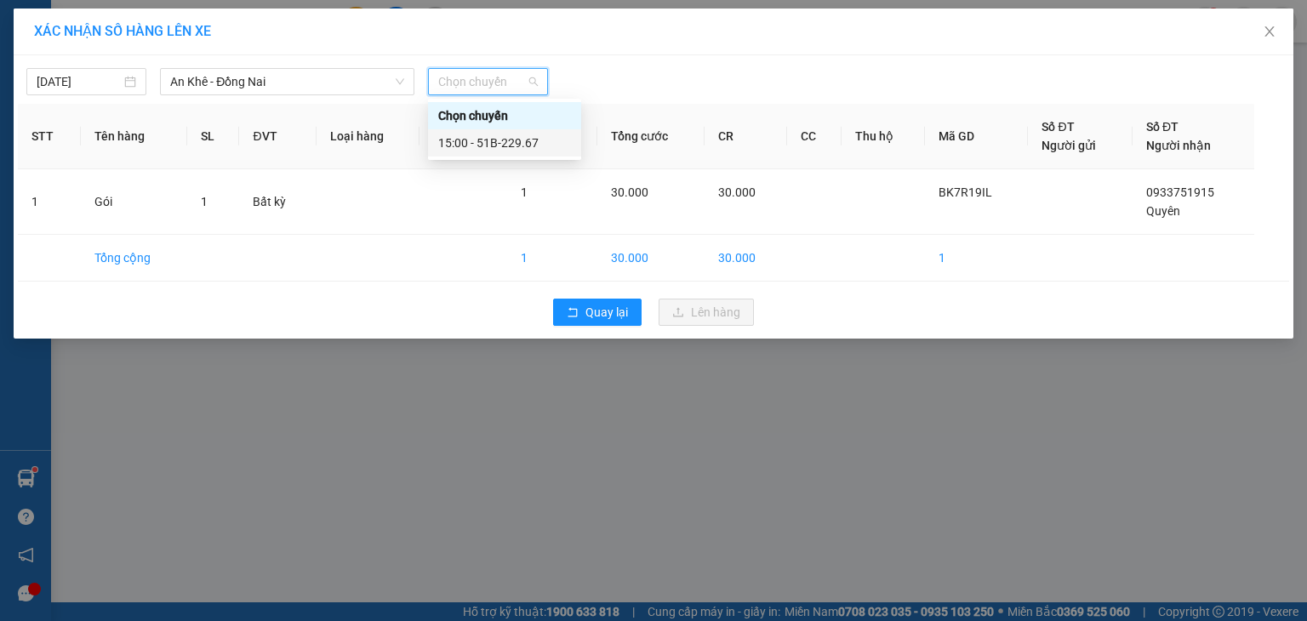
click at [496, 137] on div "15:00 - 51B-229.67" at bounding box center [504, 143] width 133 height 19
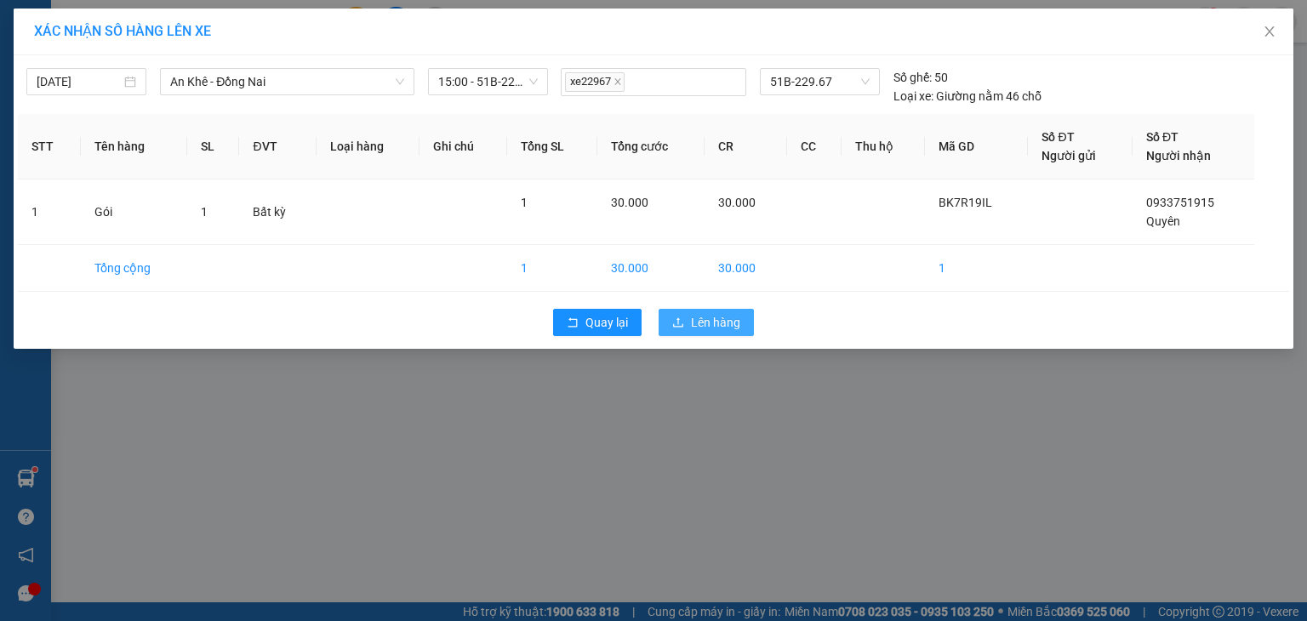
click at [702, 321] on span "Lên hàng" at bounding box center [715, 322] width 49 height 19
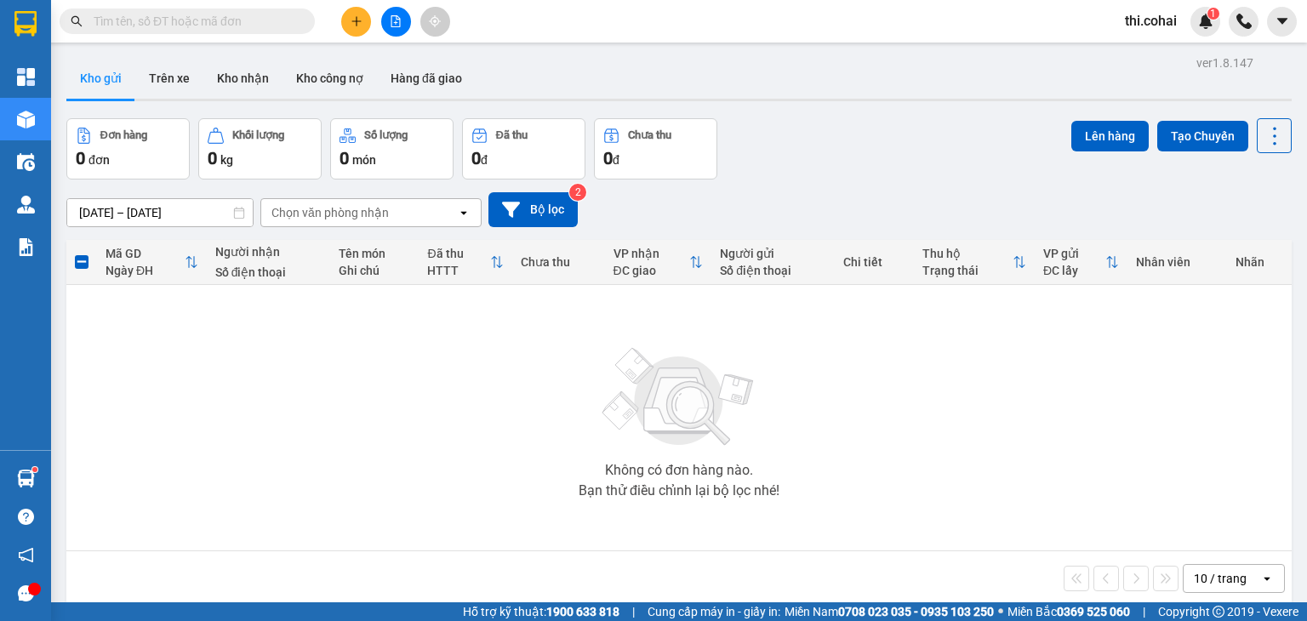
click at [354, 26] on icon "plus" at bounding box center [357, 21] width 12 height 12
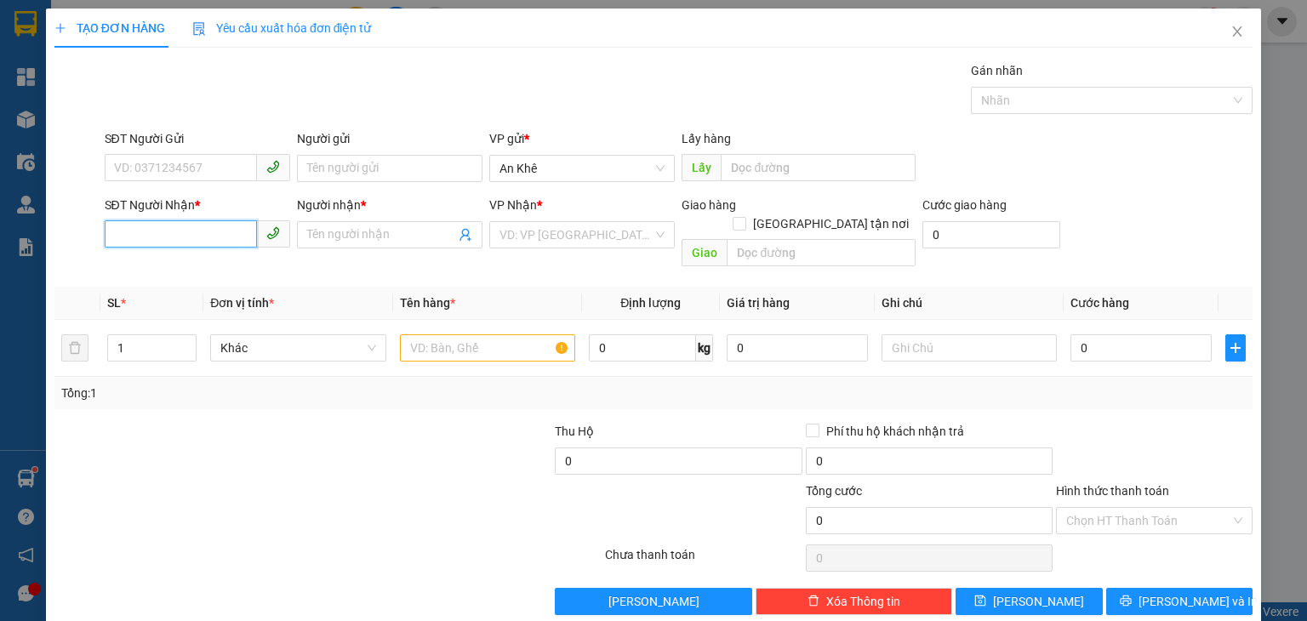
click at [181, 233] on input "SĐT Người Nhận *" at bounding box center [181, 233] width 152 height 27
type input "0917762621"
click at [191, 266] on div "0917762621 - C.Quỳnh" at bounding box center [194, 268] width 163 height 19
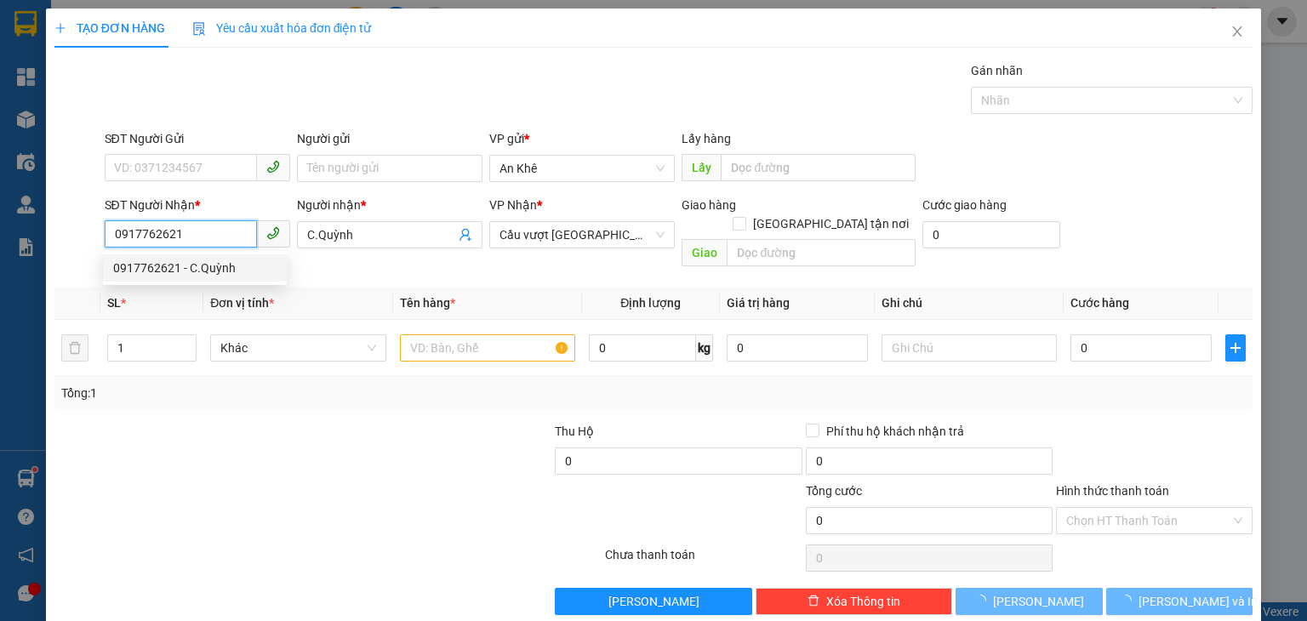
type input "C.Quỳnh"
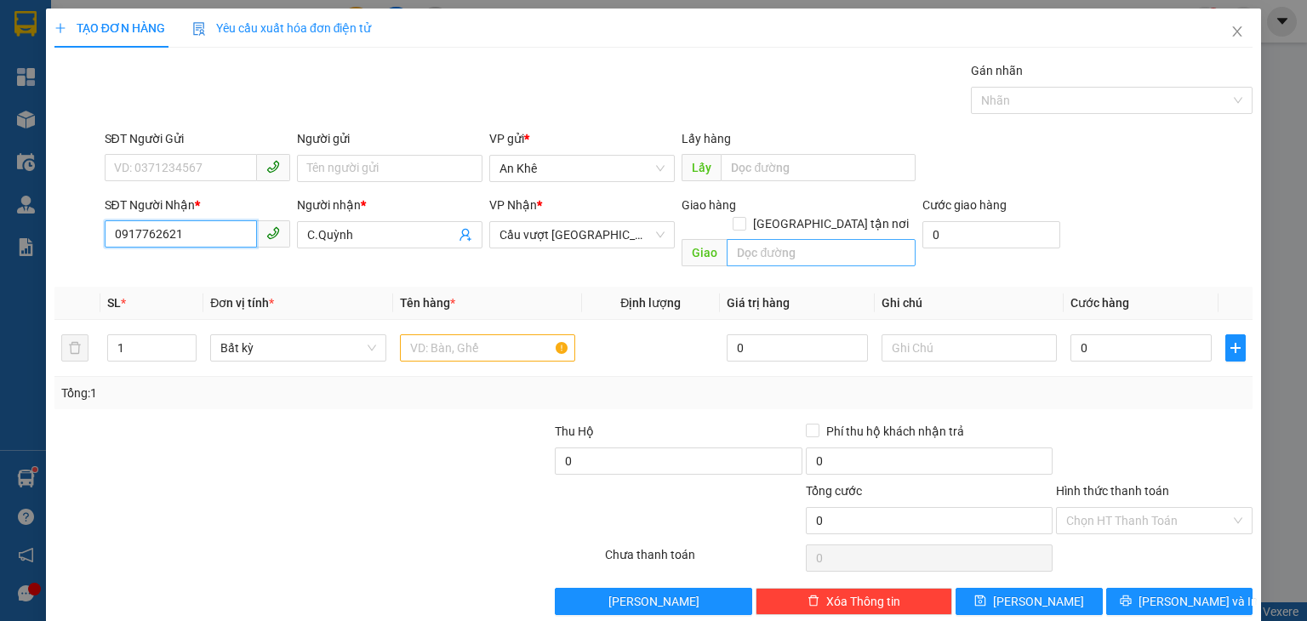
type input "0917762621"
click at [760, 239] on input "text" at bounding box center [821, 252] width 189 height 27
type input "Long Thành"
click at [524, 335] on input "text" at bounding box center [487, 348] width 175 height 27
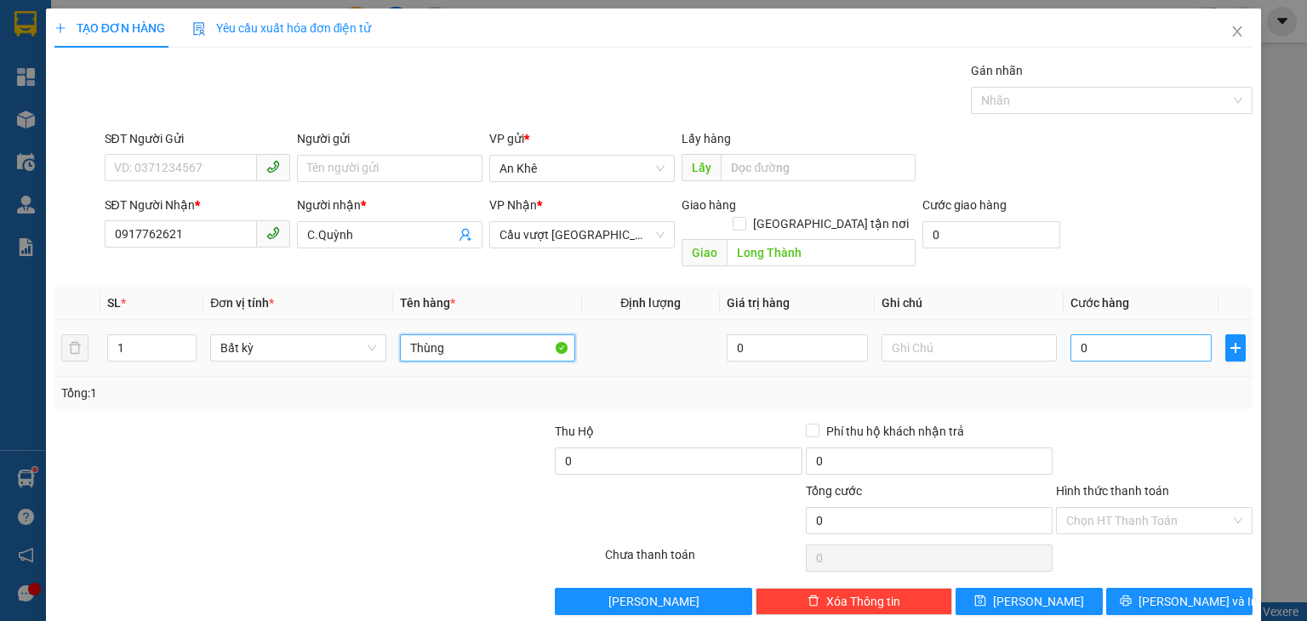
type input "Thùng"
click at [1076, 335] on input "0" at bounding box center [1141, 348] width 141 height 27
type input "1"
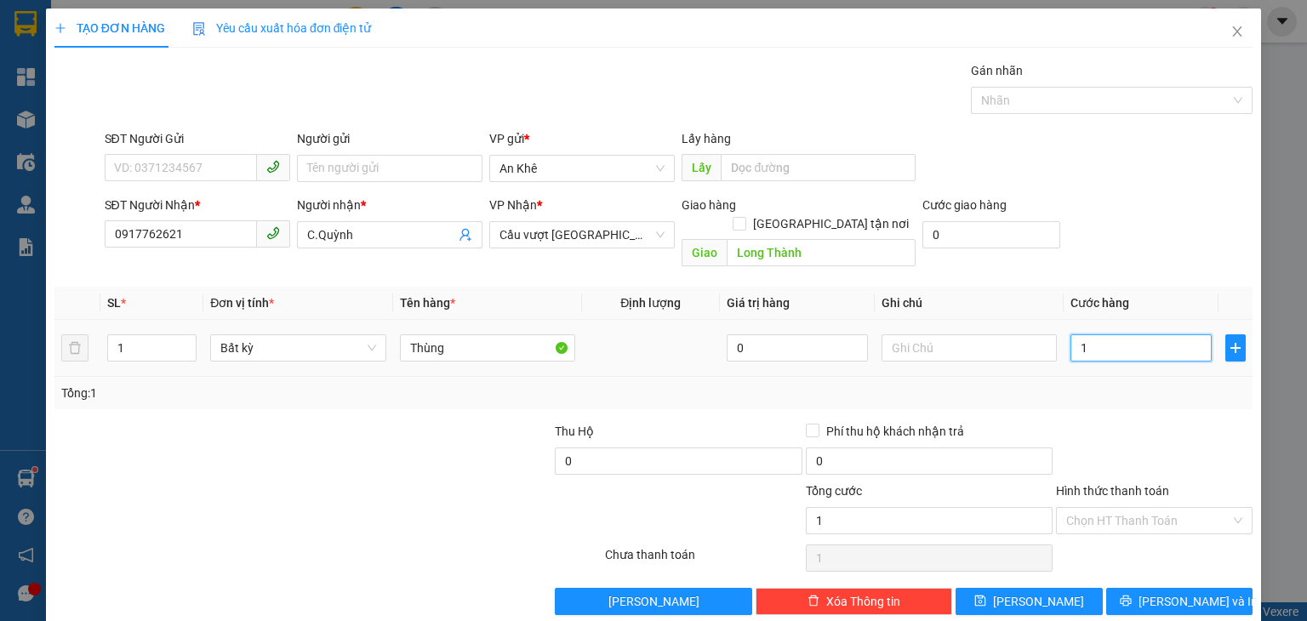
type input "10"
type input "100"
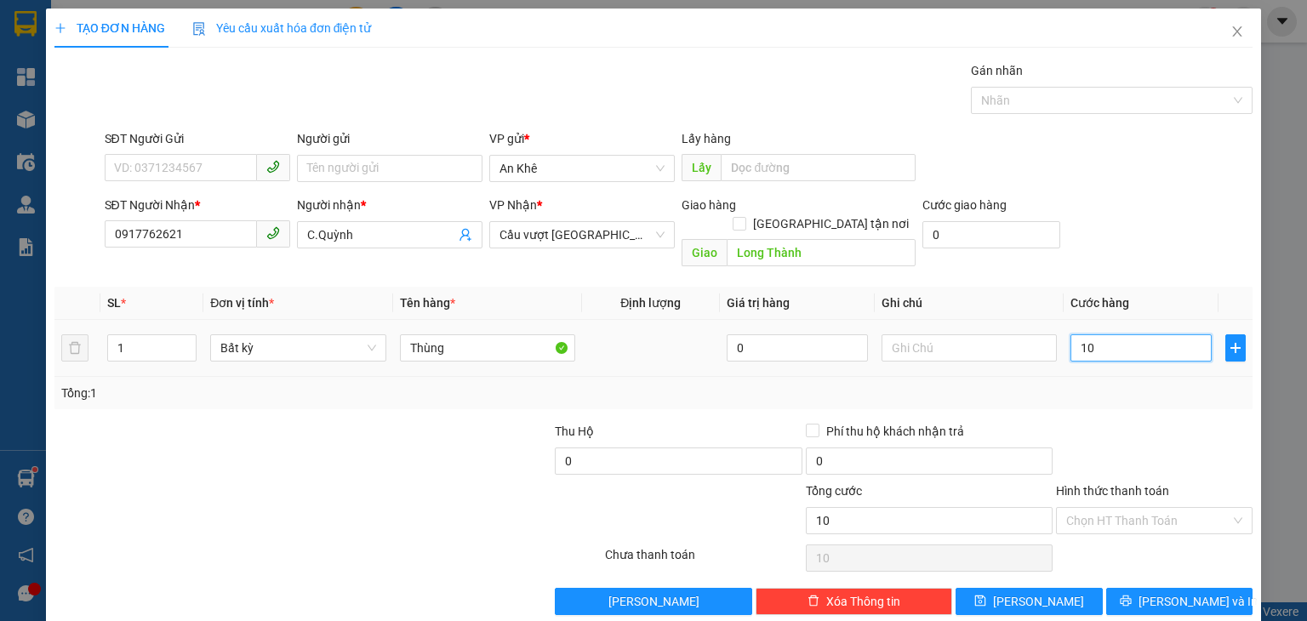
type input "100"
click at [1116, 508] on input "Hình thức thanh toán" at bounding box center [1149, 521] width 164 height 26
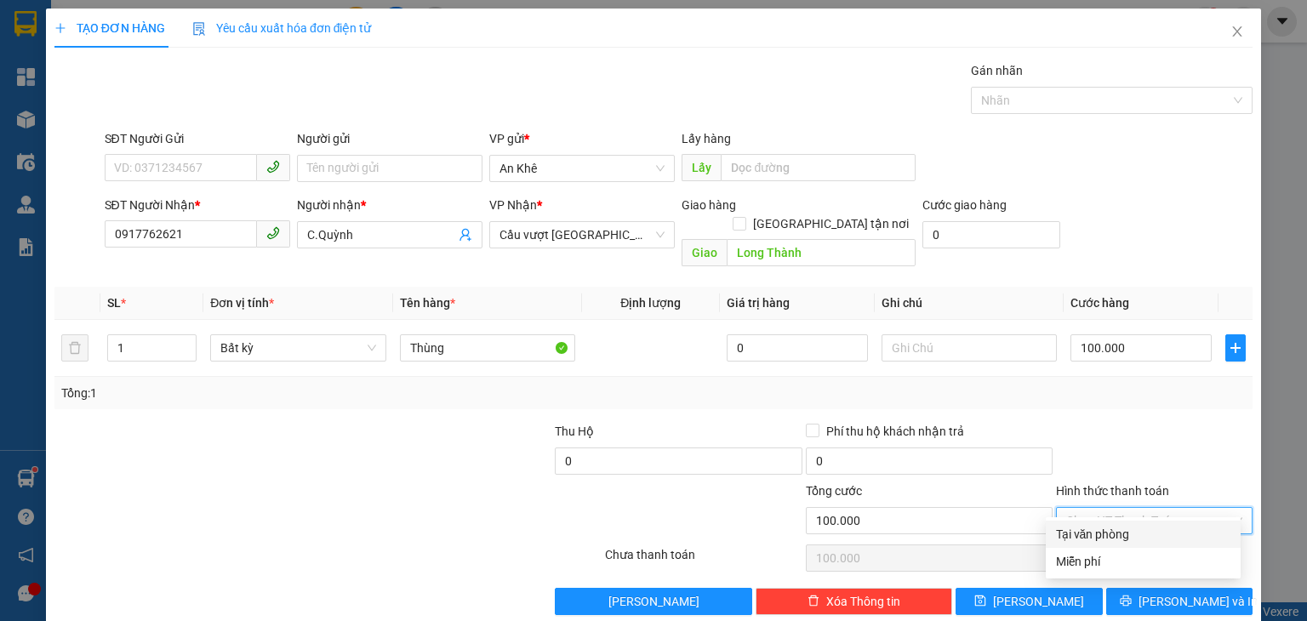
click at [1120, 526] on div "Tại văn phòng" at bounding box center [1143, 534] width 174 height 19
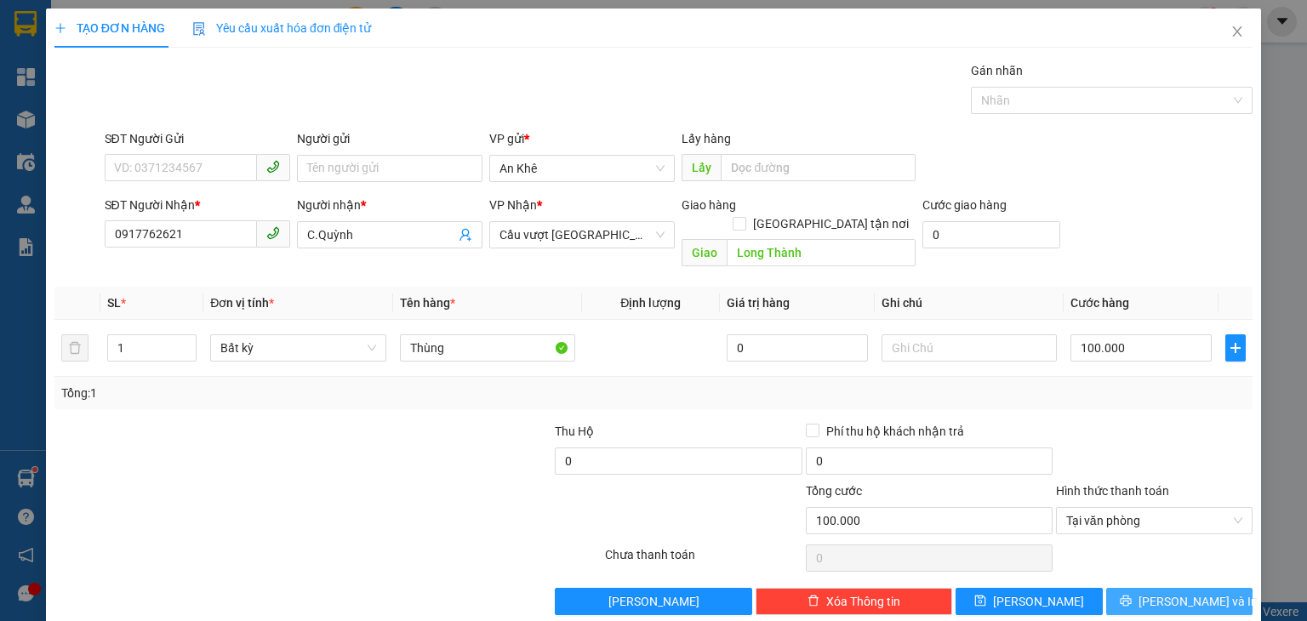
click at [1132, 595] on icon "printer" at bounding box center [1126, 601] width 12 height 12
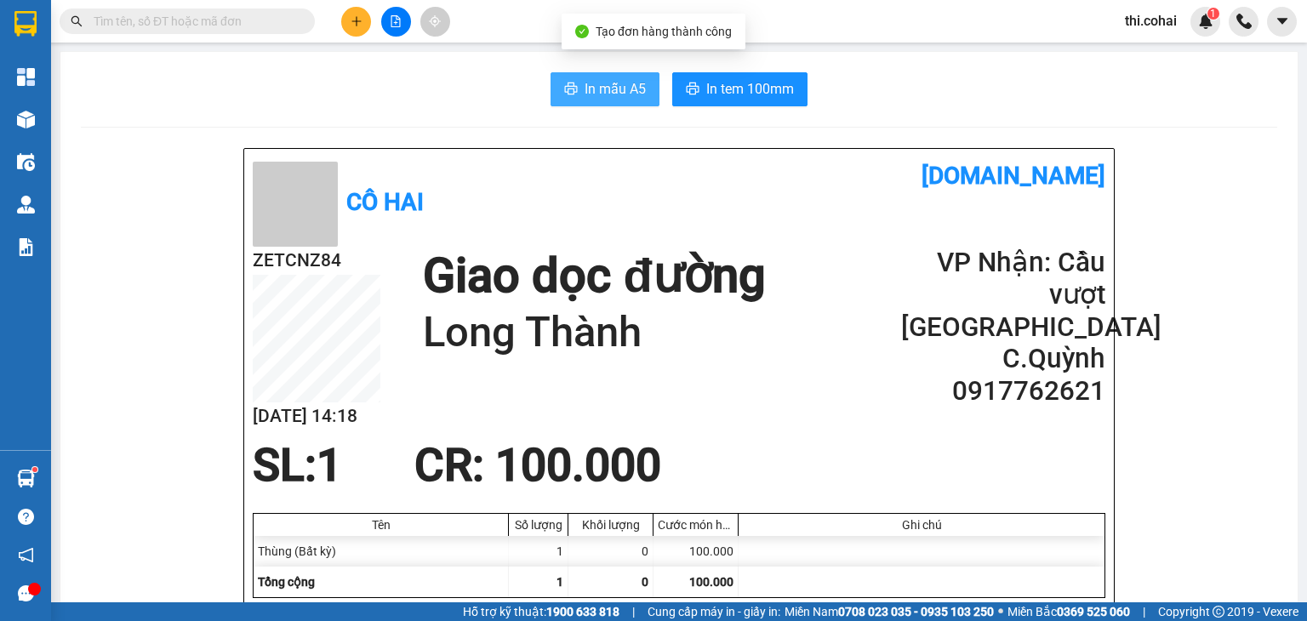
click at [607, 89] on span "In mẫu A5" at bounding box center [615, 88] width 61 height 21
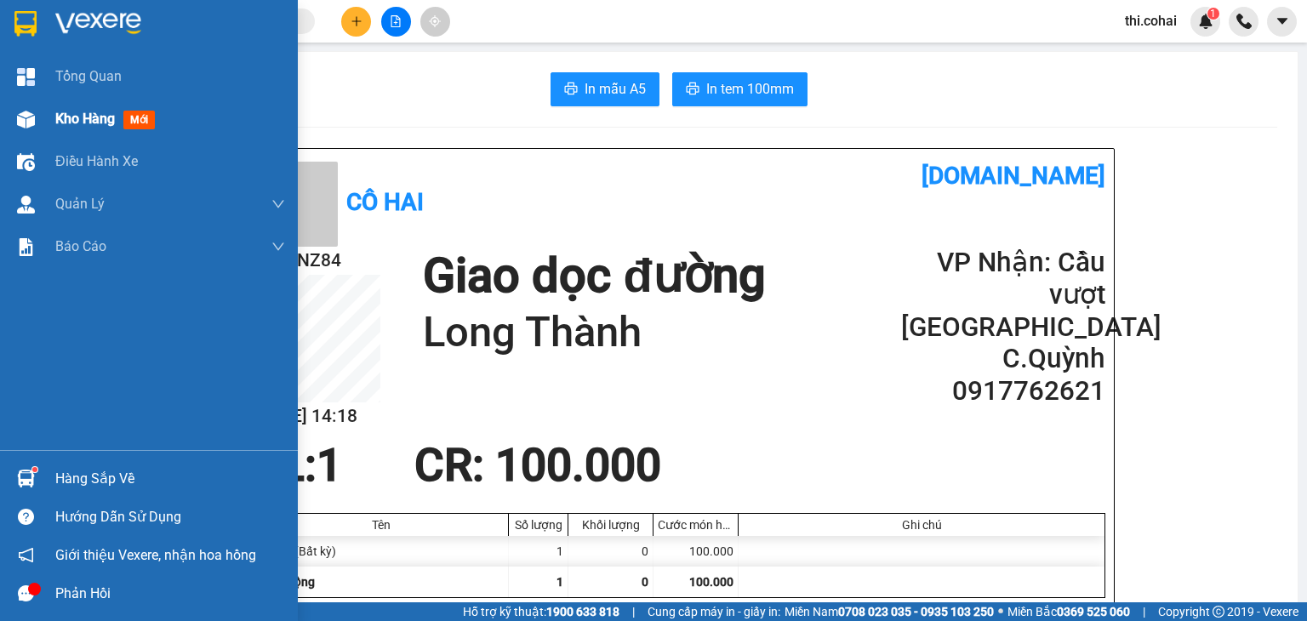
click at [111, 111] on span "Kho hàng" at bounding box center [85, 119] width 60 height 16
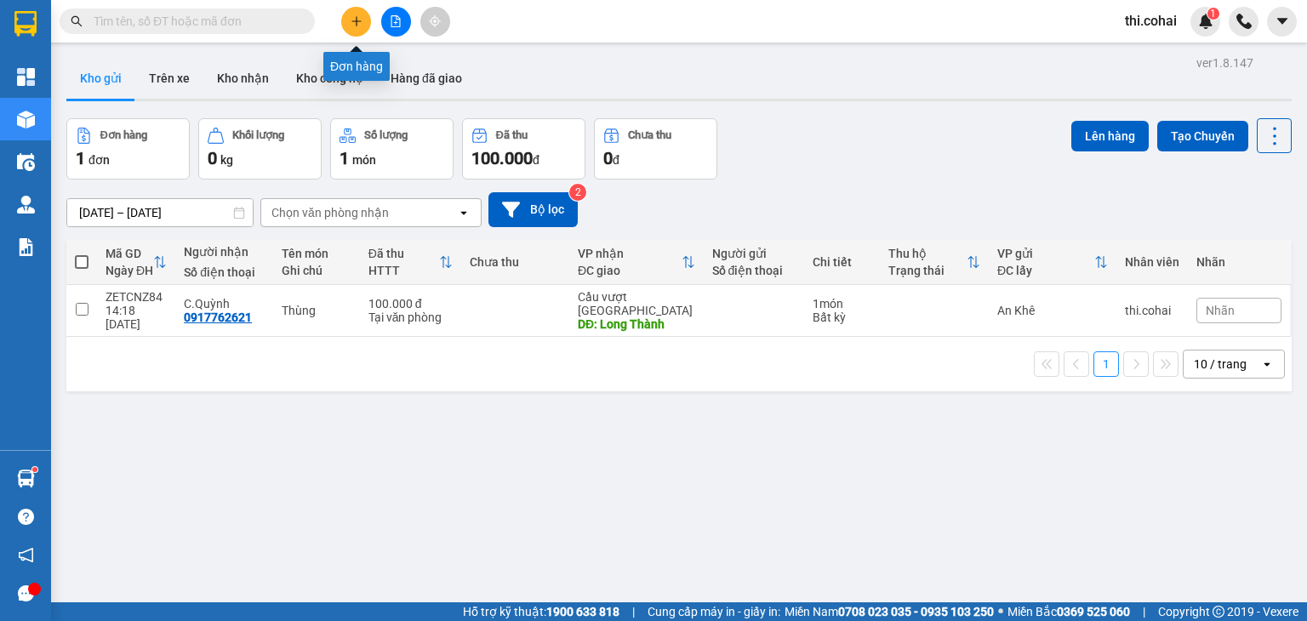
click at [353, 18] on icon "plus" at bounding box center [357, 21] width 12 height 12
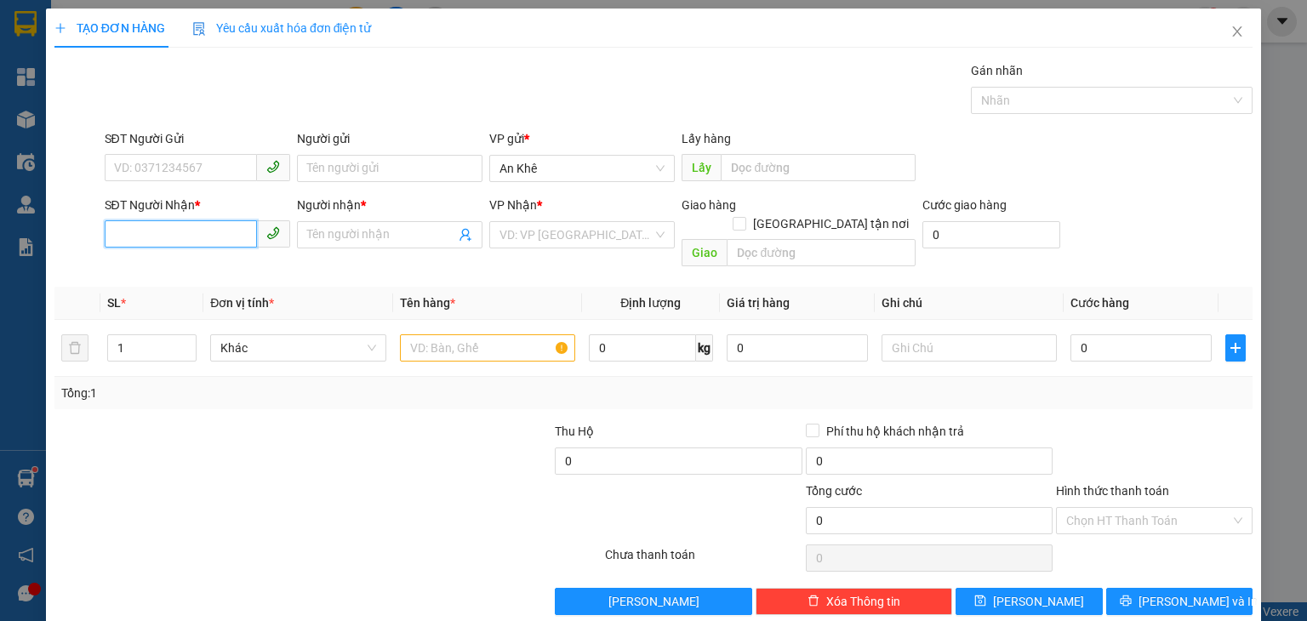
click at [211, 232] on input "SĐT Người Nhận *" at bounding box center [181, 233] width 152 height 27
type input "0334081490"
click at [196, 270] on div "0334081490 - Hải" at bounding box center [194, 268] width 163 height 19
type input "Hải"
type input "0334081490"
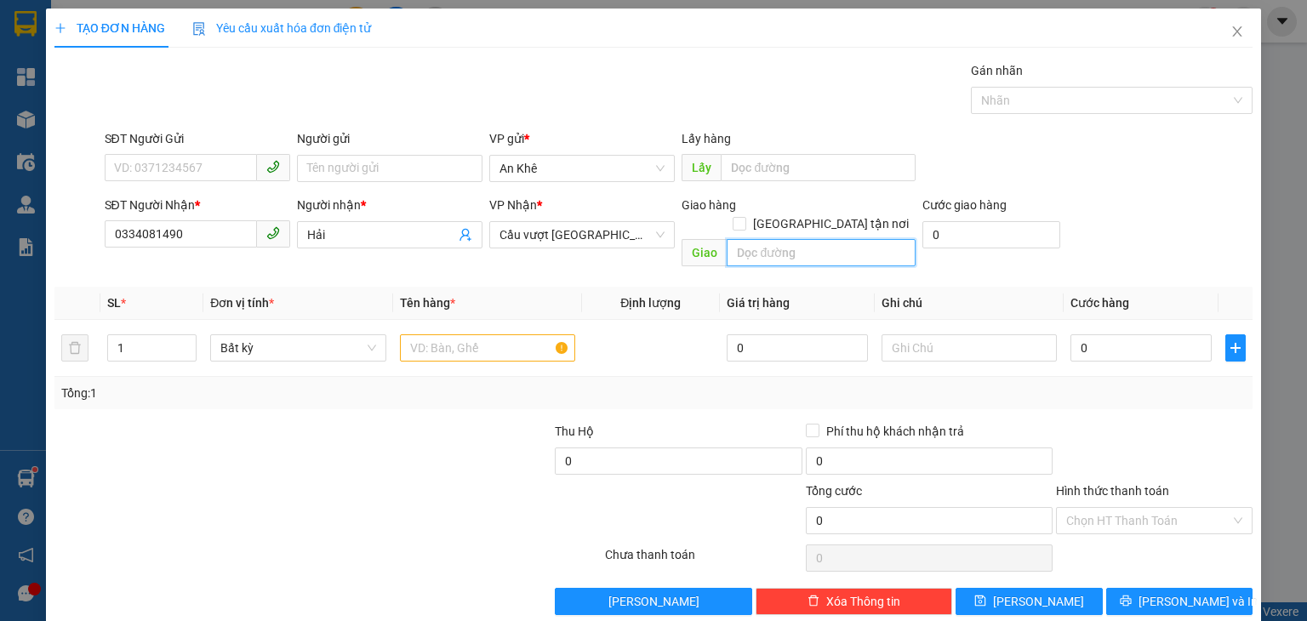
click at [742, 239] on input "text" at bounding box center [821, 252] width 189 height 27
type input "Bến Cát"
click at [480, 335] on input "text" at bounding box center [487, 348] width 175 height 27
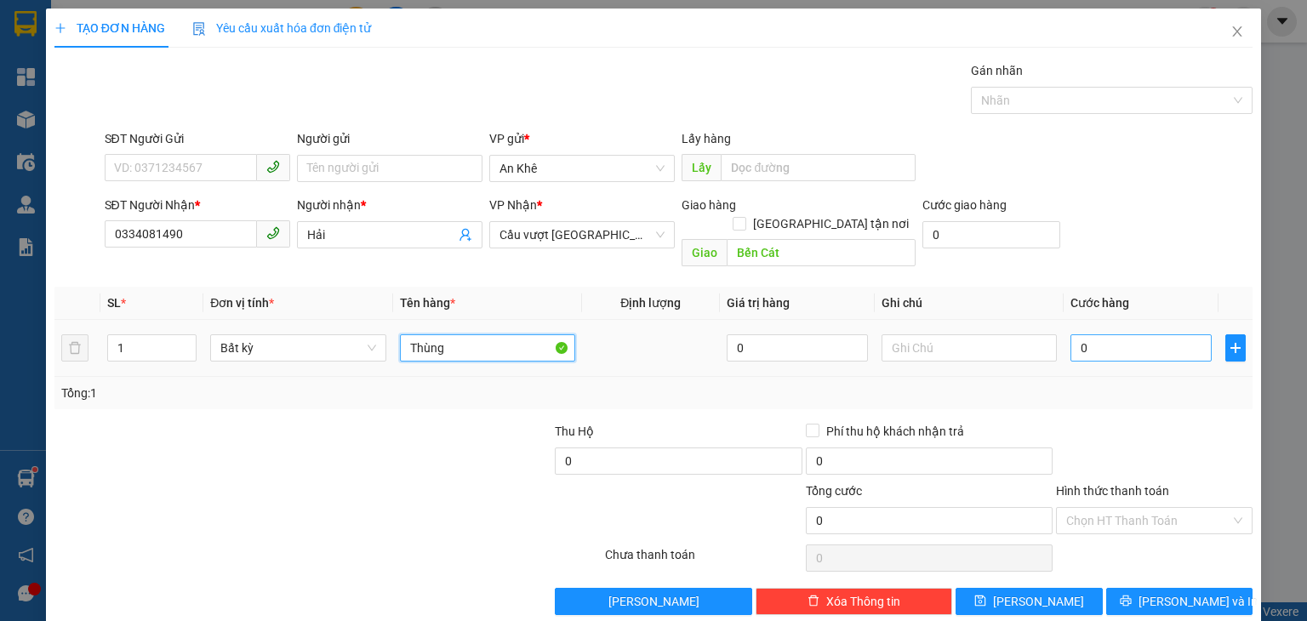
type input "Thùng"
click at [1164, 335] on input "0" at bounding box center [1141, 348] width 141 height 27
type input "6"
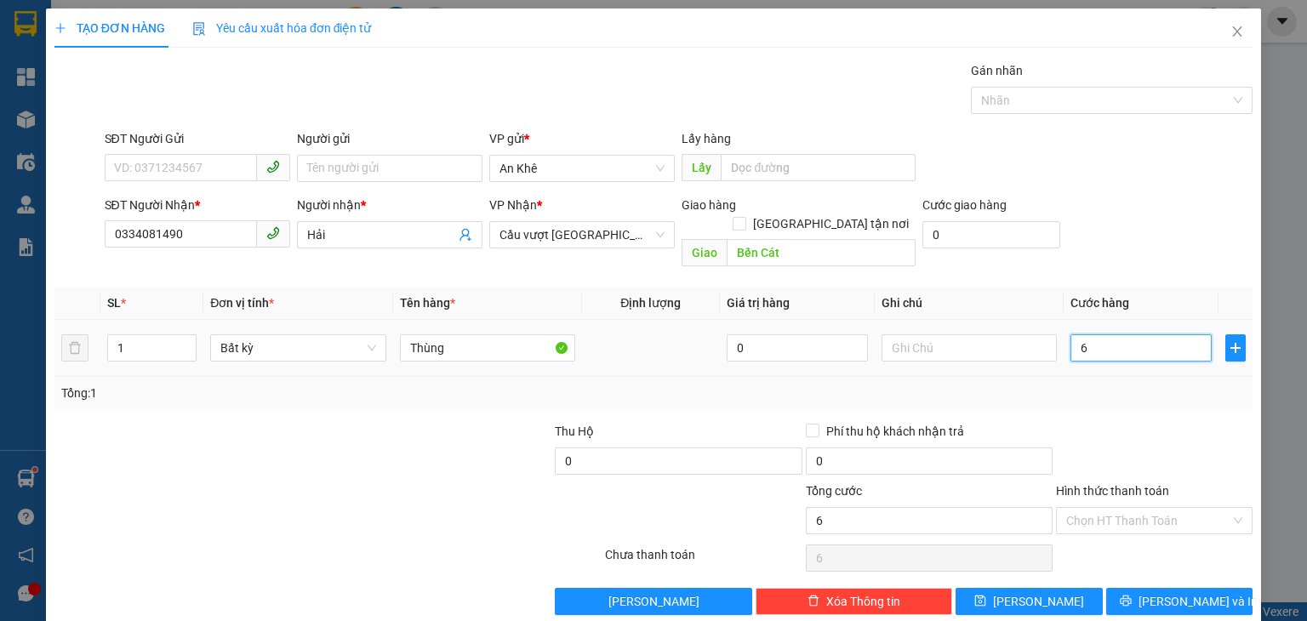
type input "60"
type input "60.000"
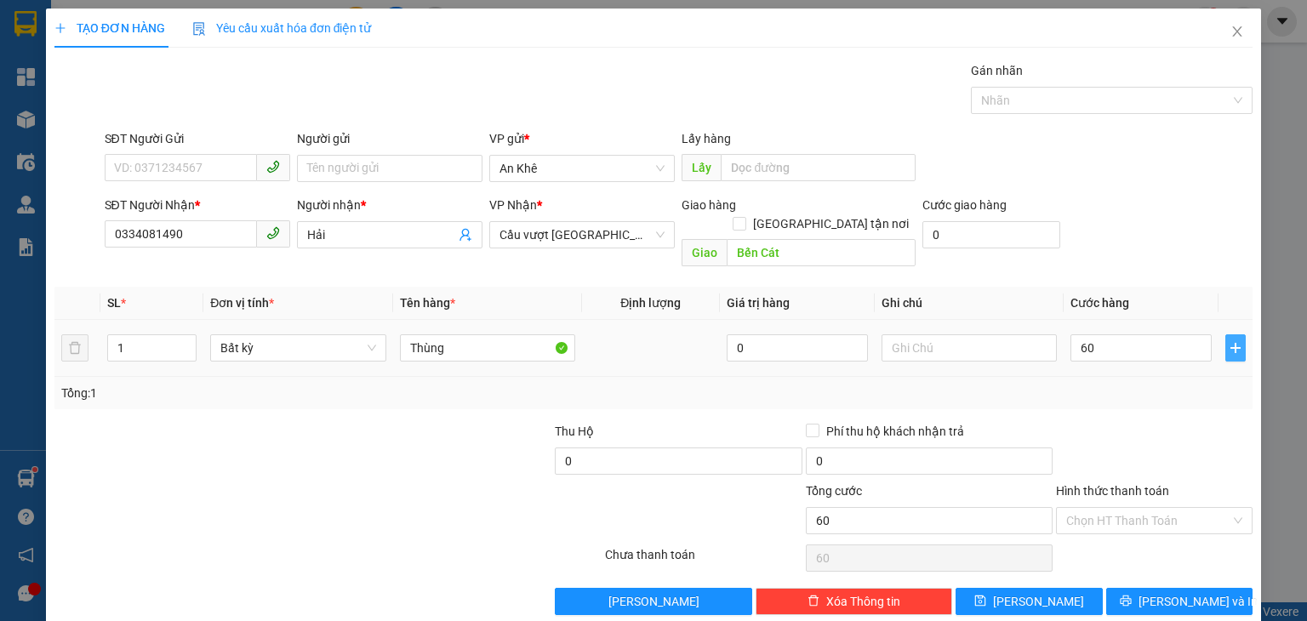
type input "60.000"
click at [1229, 341] on icon "plus" at bounding box center [1236, 348] width 14 height 14
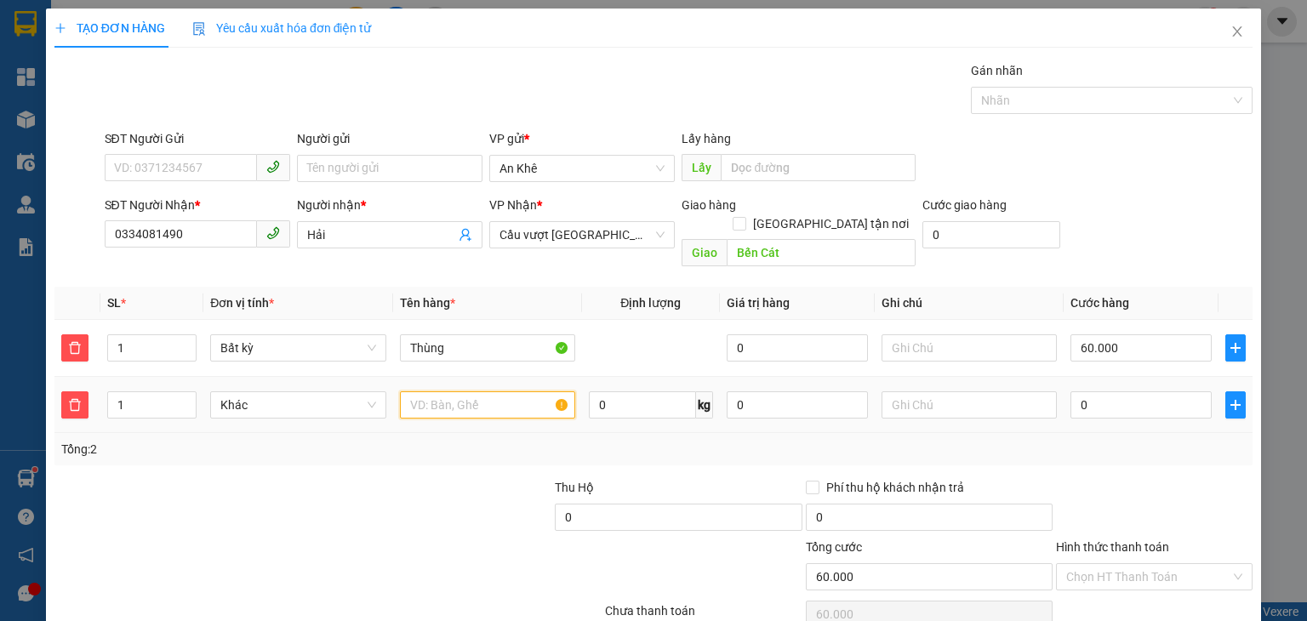
click at [492, 392] on input "text" at bounding box center [487, 405] width 175 height 27
type input "Bao"
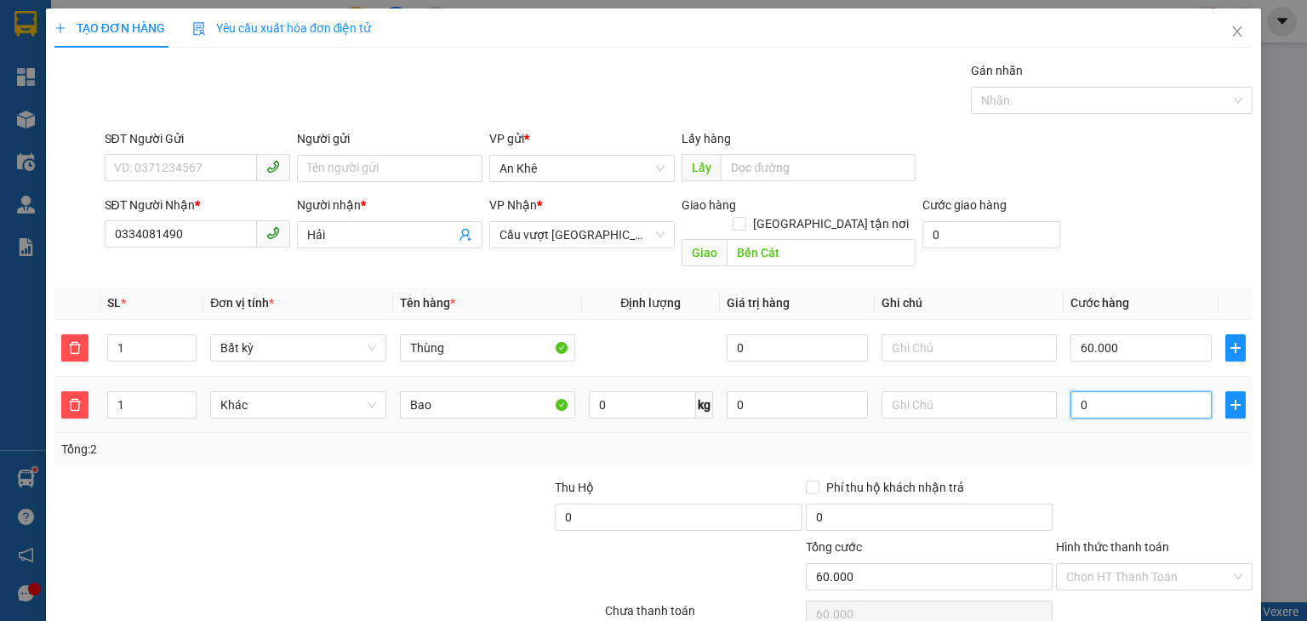
click at [1097, 392] on input "0" at bounding box center [1141, 405] width 141 height 27
type input "60.004"
type input "4"
type input "60.040"
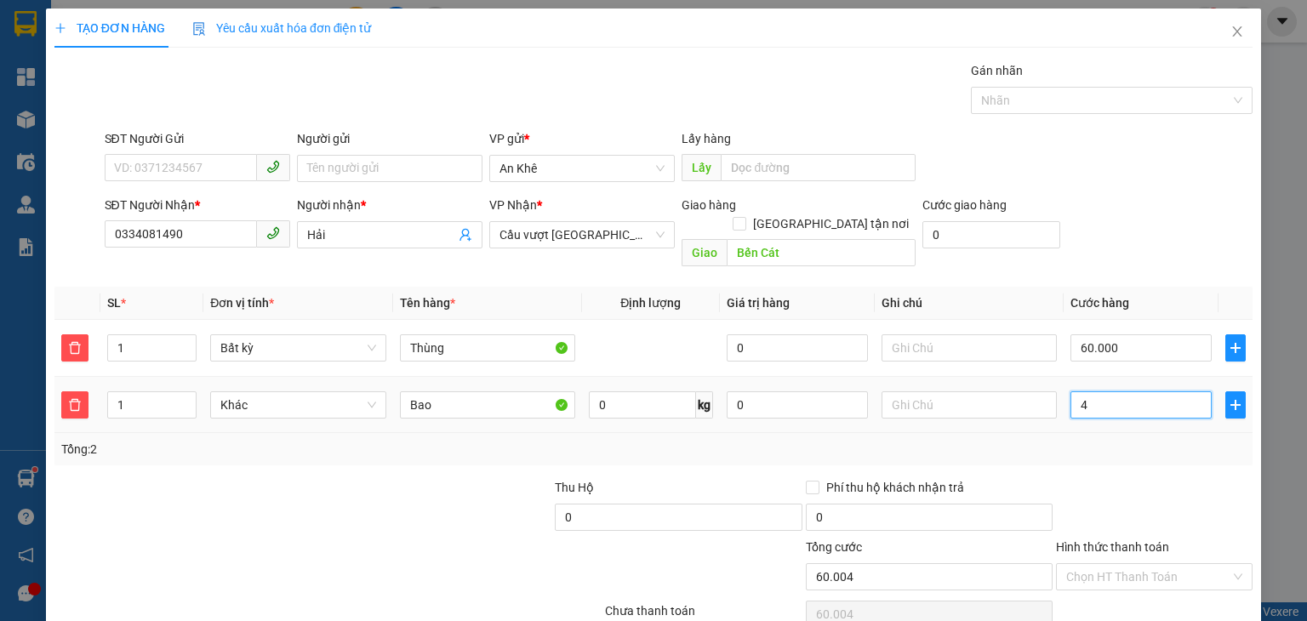
type input "60.040"
type input "40"
type input "100.000"
type input "40.000"
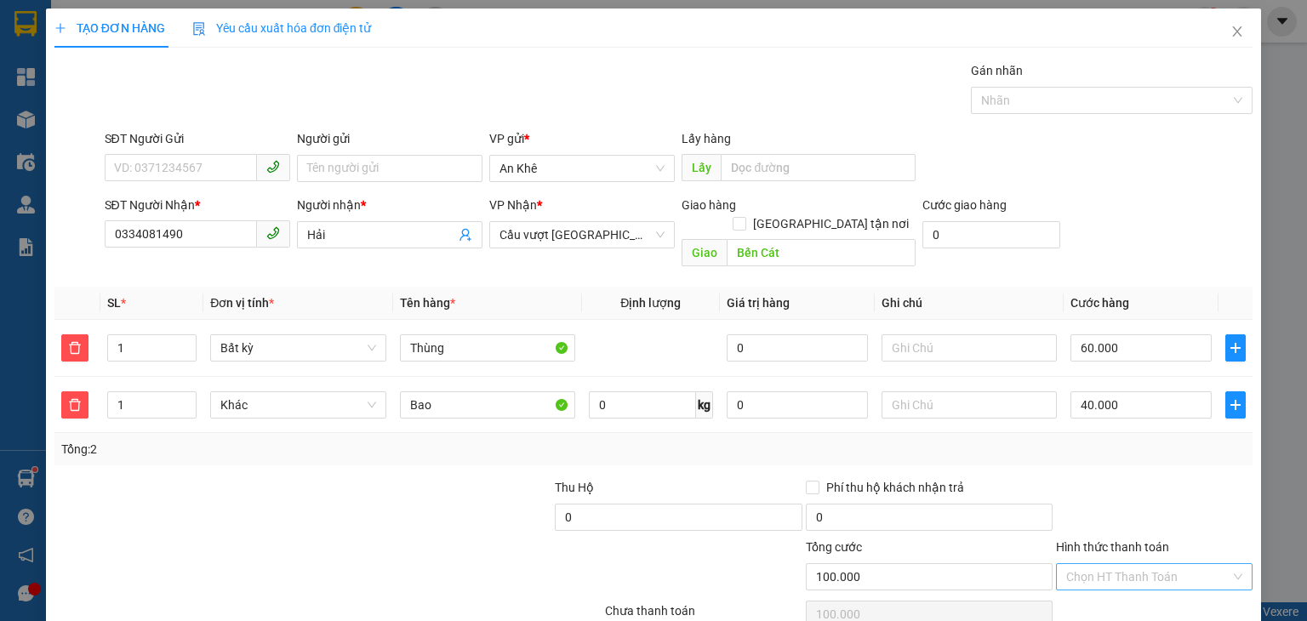
click at [1099, 564] on input "Hình thức thanh toán" at bounding box center [1149, 577] width 164 height 26
click at [1099, 581] on div "Tại văn phòng" at bounding box center [1143, 590] width 174 height 19
type input "0"
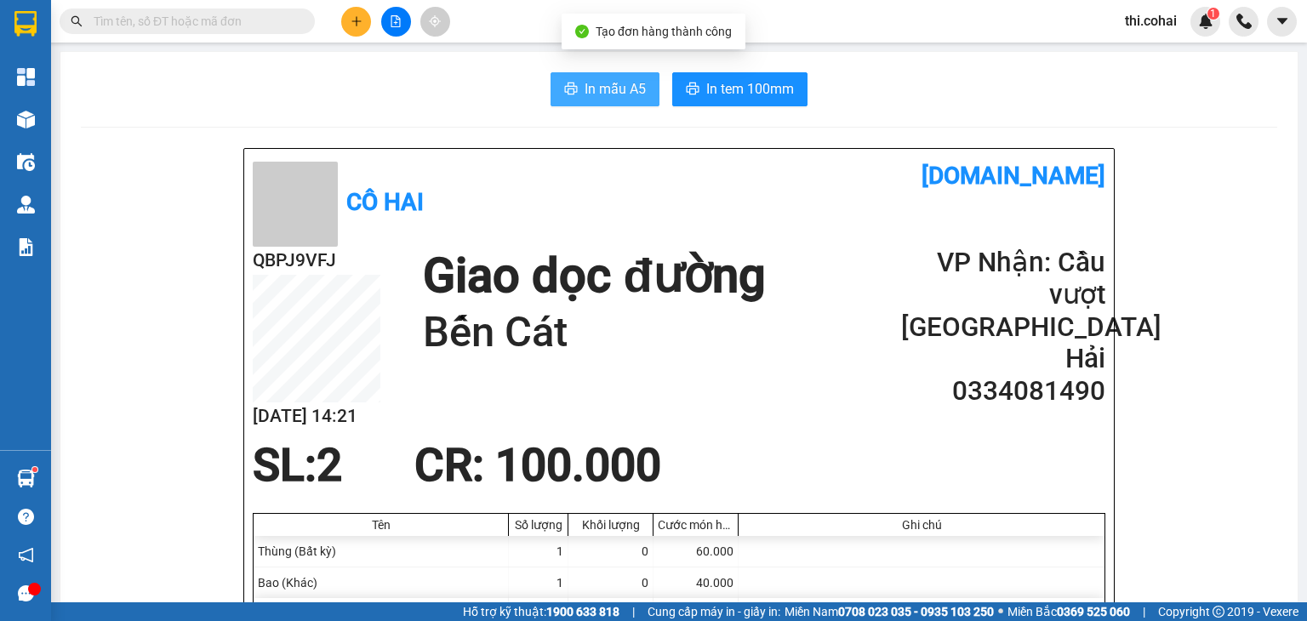
click at [622, 84] on span "In mẫu A5" at bounding box center [615, 88] width 61 height 21
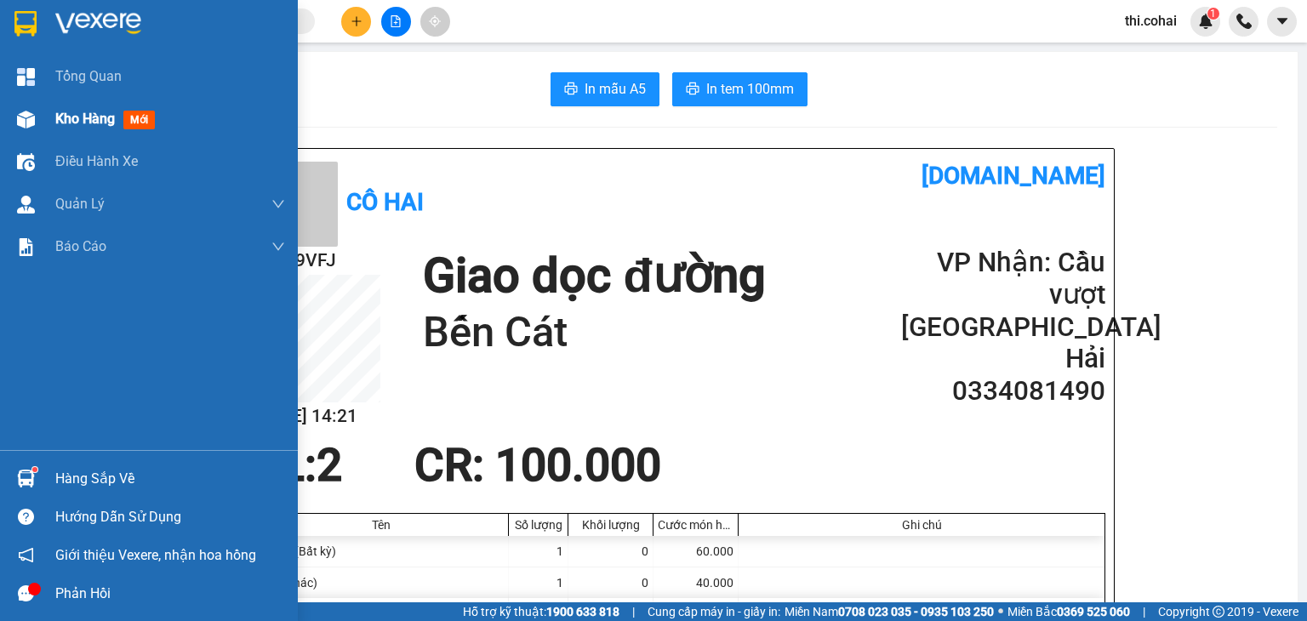
click at [62, 117] on span "Kho hàng" at bounding box center [85, 119] width 60 height 16
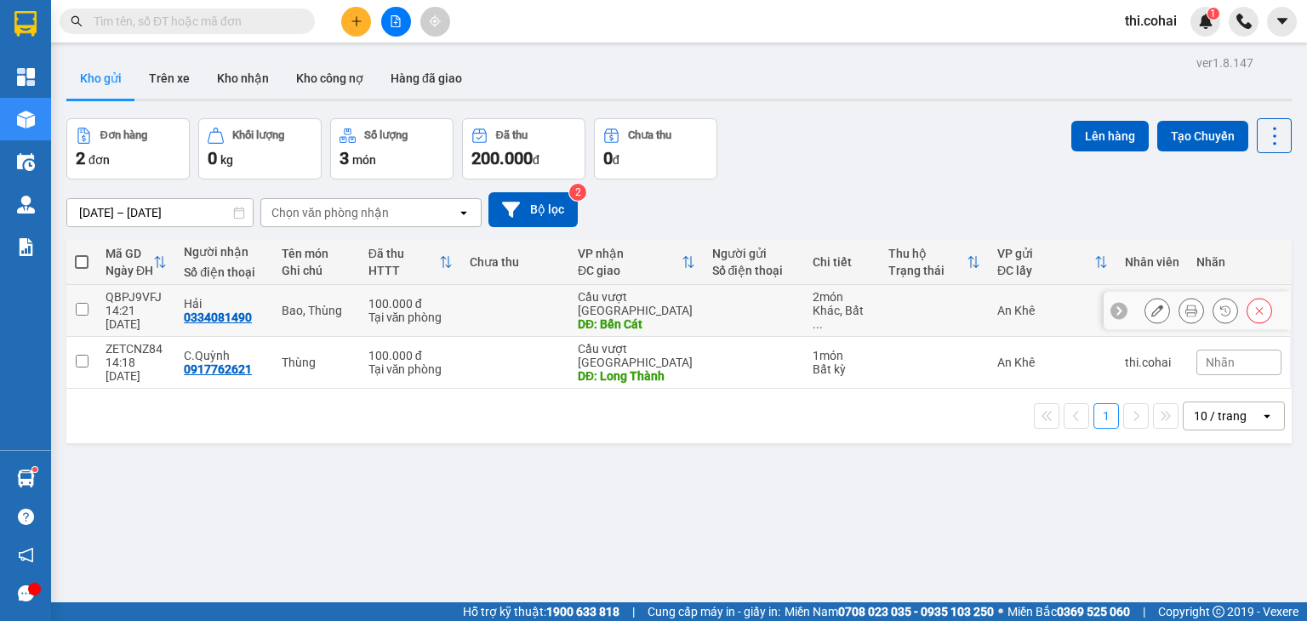
click at [76, 303] on input "checkbox" at bounding box center [82, 309] width 13 height 13
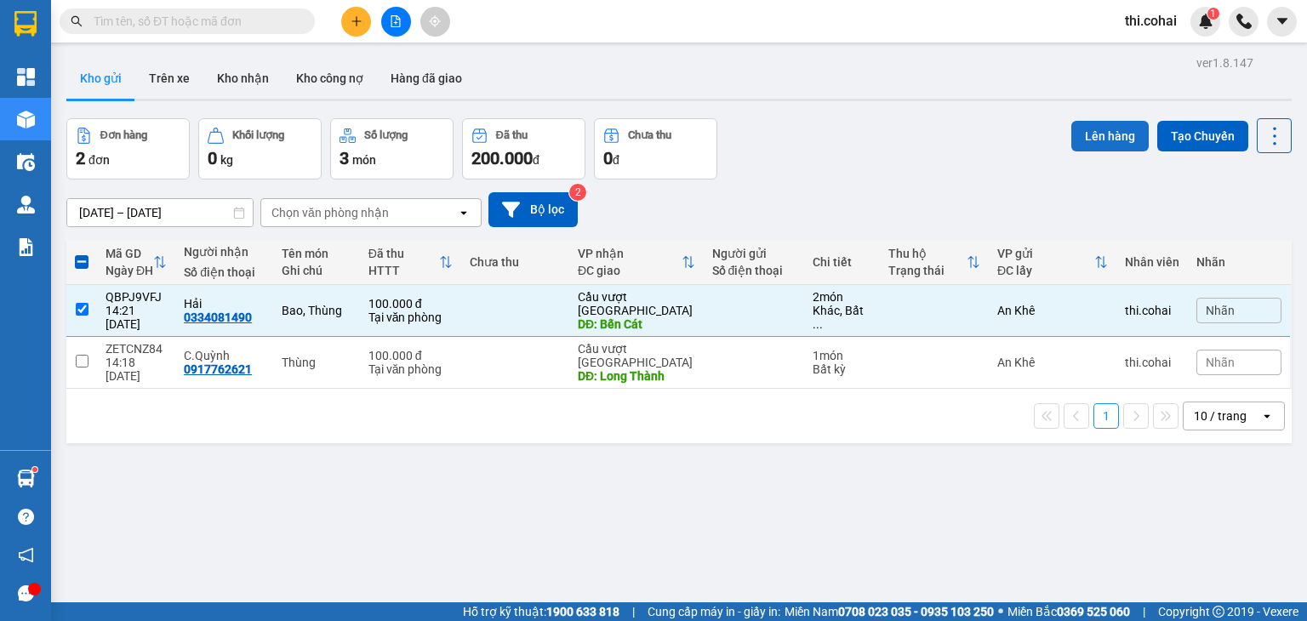
click at [1107, 138] on button "Lên hàng" at bounding box center [1110, 136] width 77 height 31
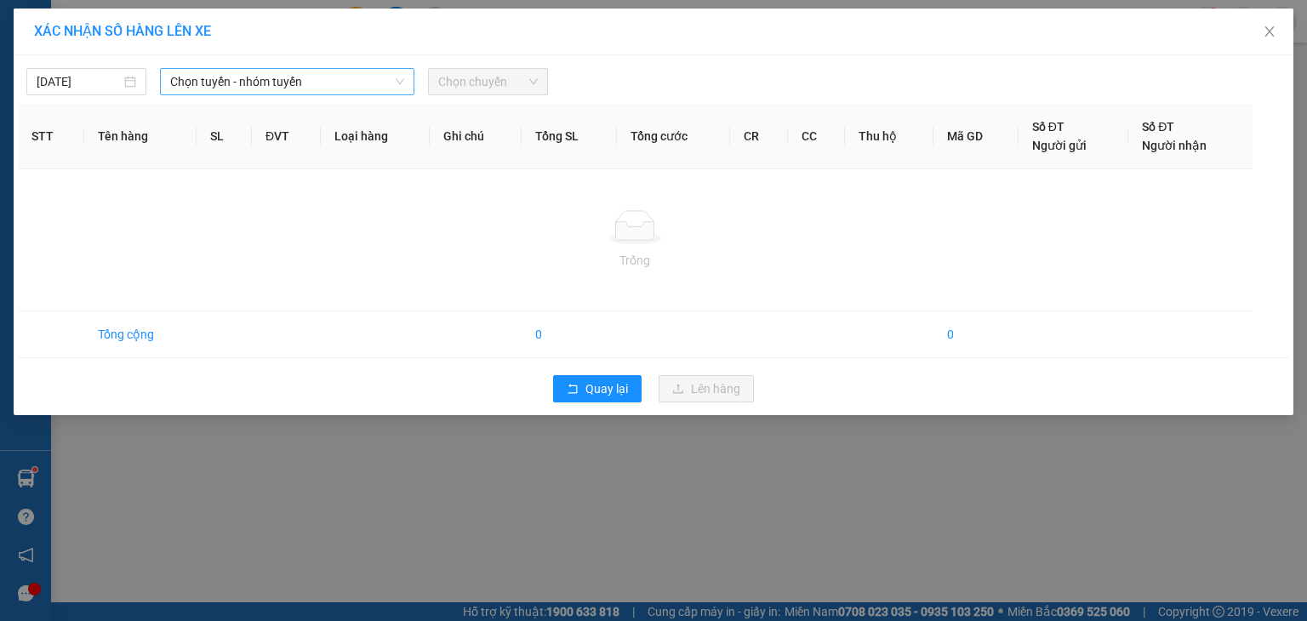
click at [295, 77] on span "Chọn tuyến - nhóm tuyến" at bounding box center [287, 82] width 234 height 26
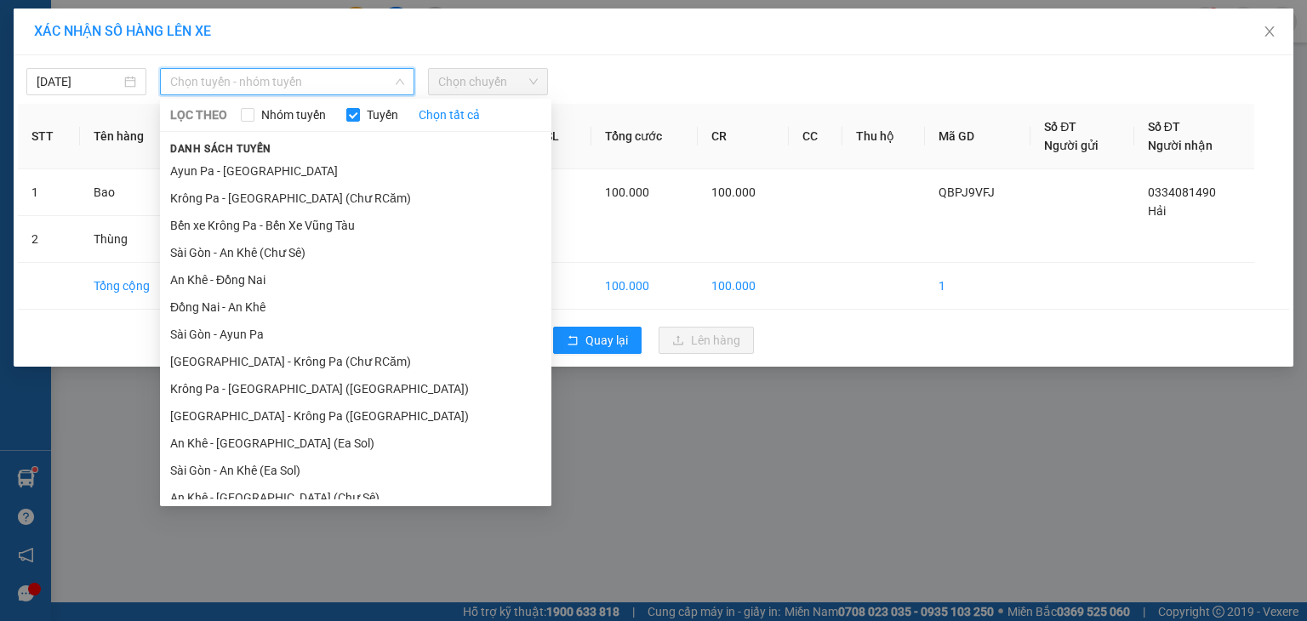
click at [256, 585] on li "BX Krông Pa - BX Miền Tây ([GEOGRAPHIC_DATA] - [GEOGRAPHIC_DATA])" at bounding box center [356, 608] width 392 height 46
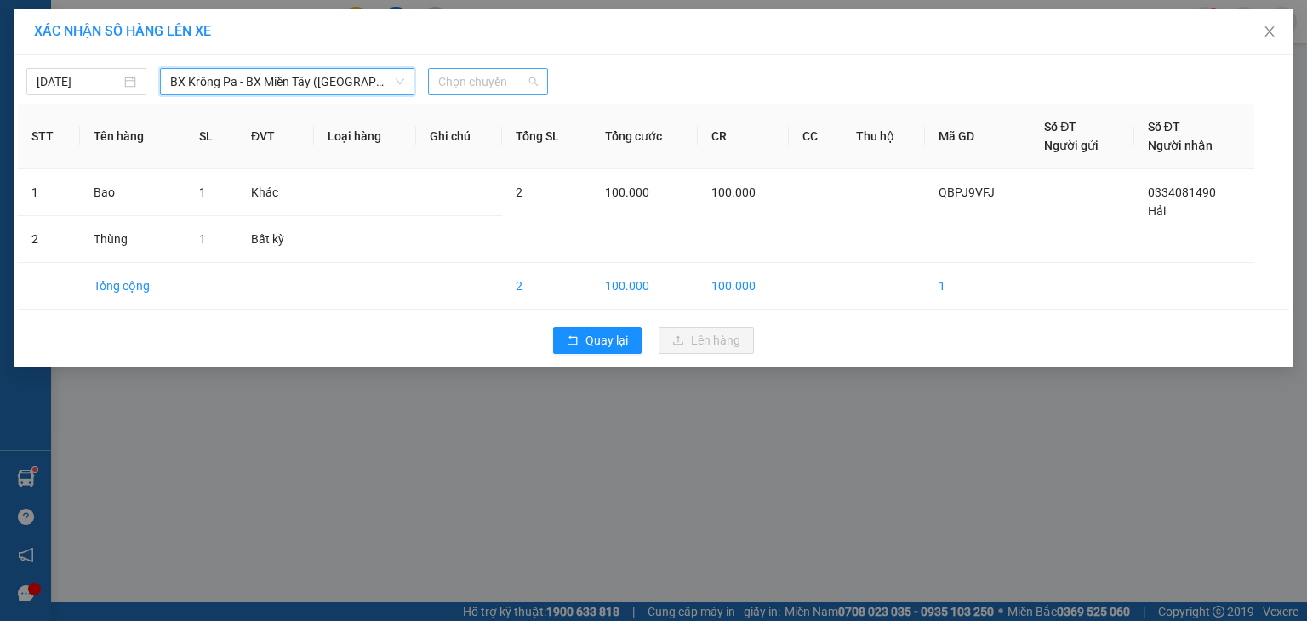
click at [490, 86] on span "Chọn chuyến" at bounding box center [488, 82] width 100 height 26
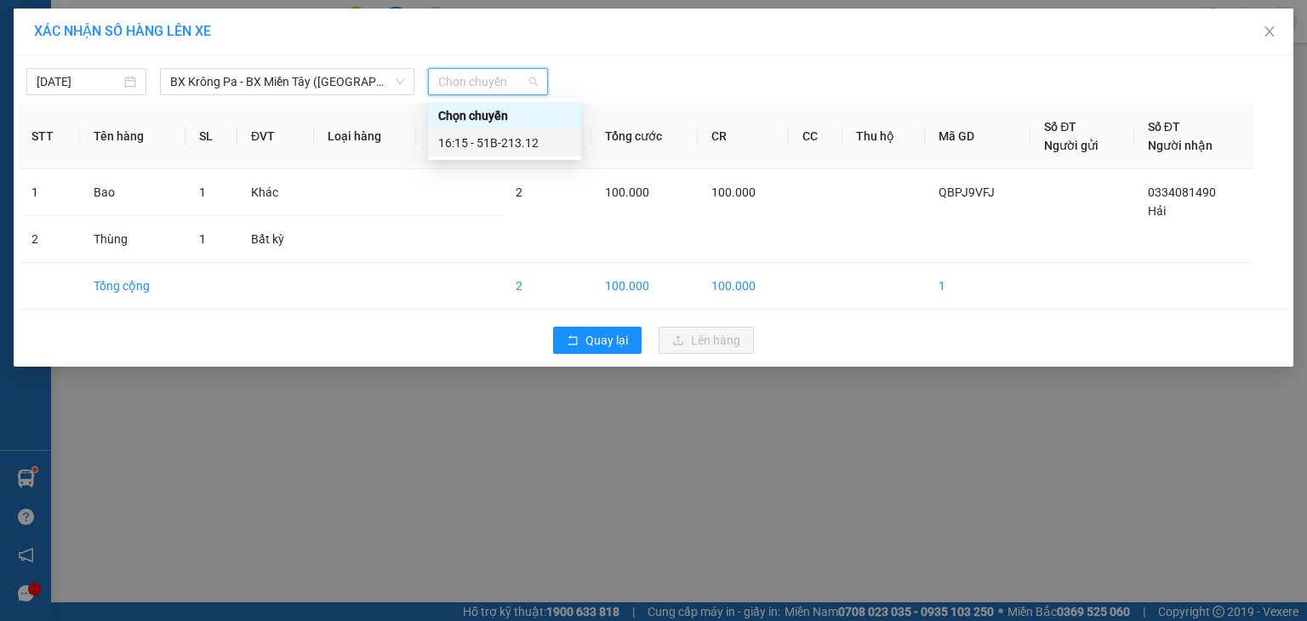
click at [500, 135] on div "16:15 - 51B-213.12" at bounding box center [504, 143] width 133 height 19
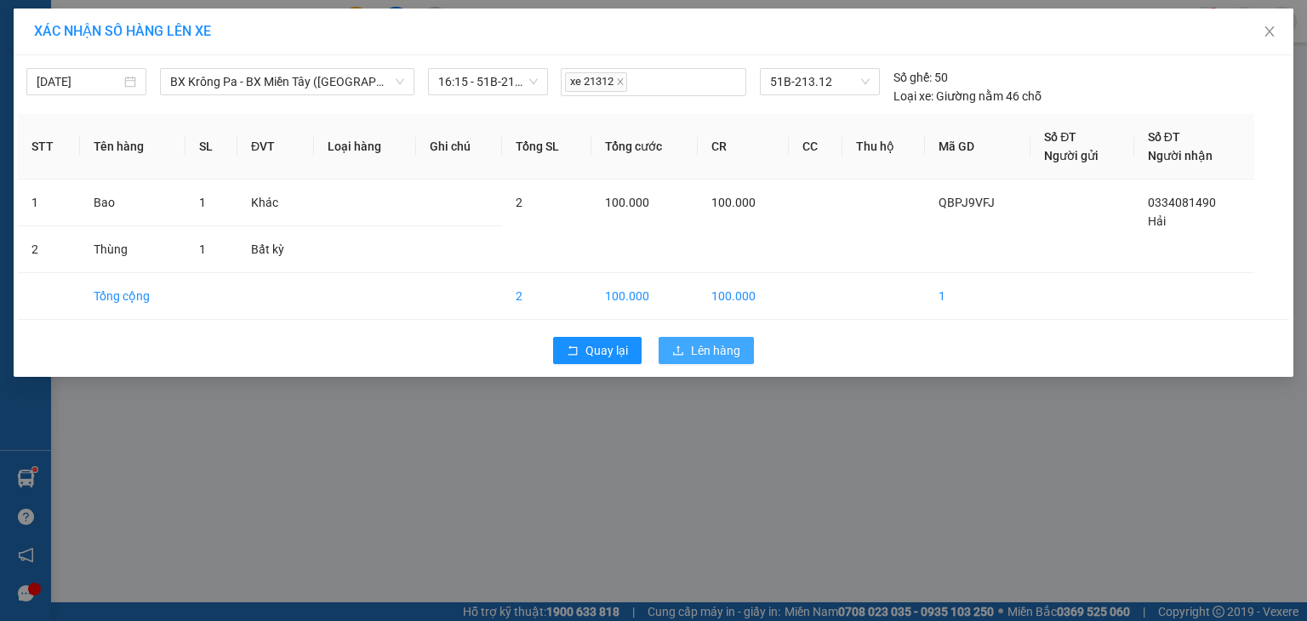
click at [708, 352] on span "Lên hàng" at bounding box center [715, 350] width 49 height 19
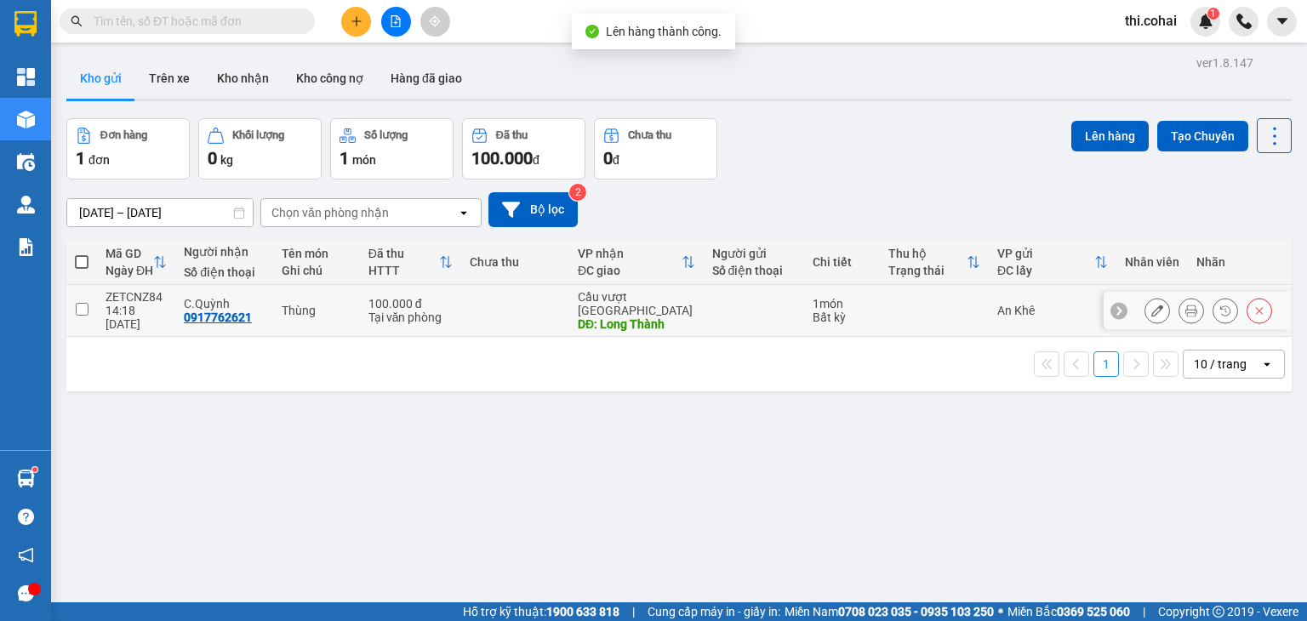
click at [85, 303] on input "checkbox" at bounding box center [82, 309] width 13 height 13
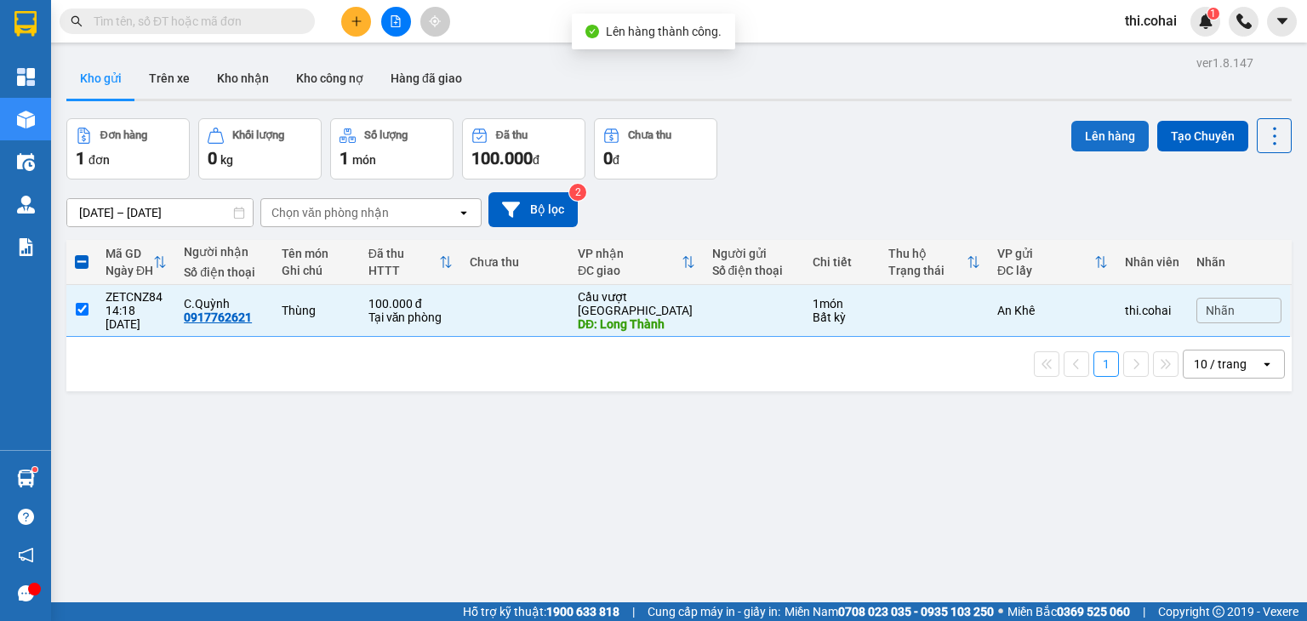
click at [1083, 134] on button "Lên hàng" at bounding box center [1110, 136] width 77 height 31
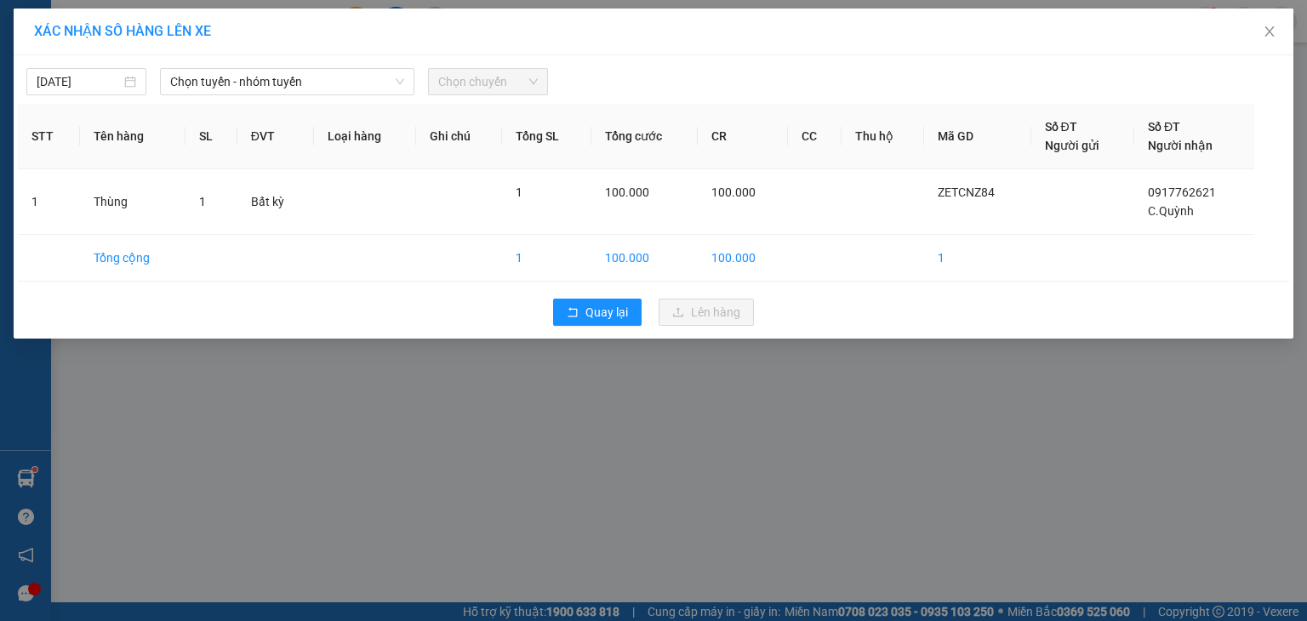
click at [343, 89] on span "Chọn tuyến - nhóm tuyến" at bounding box center [287, 82] width 234 height 26
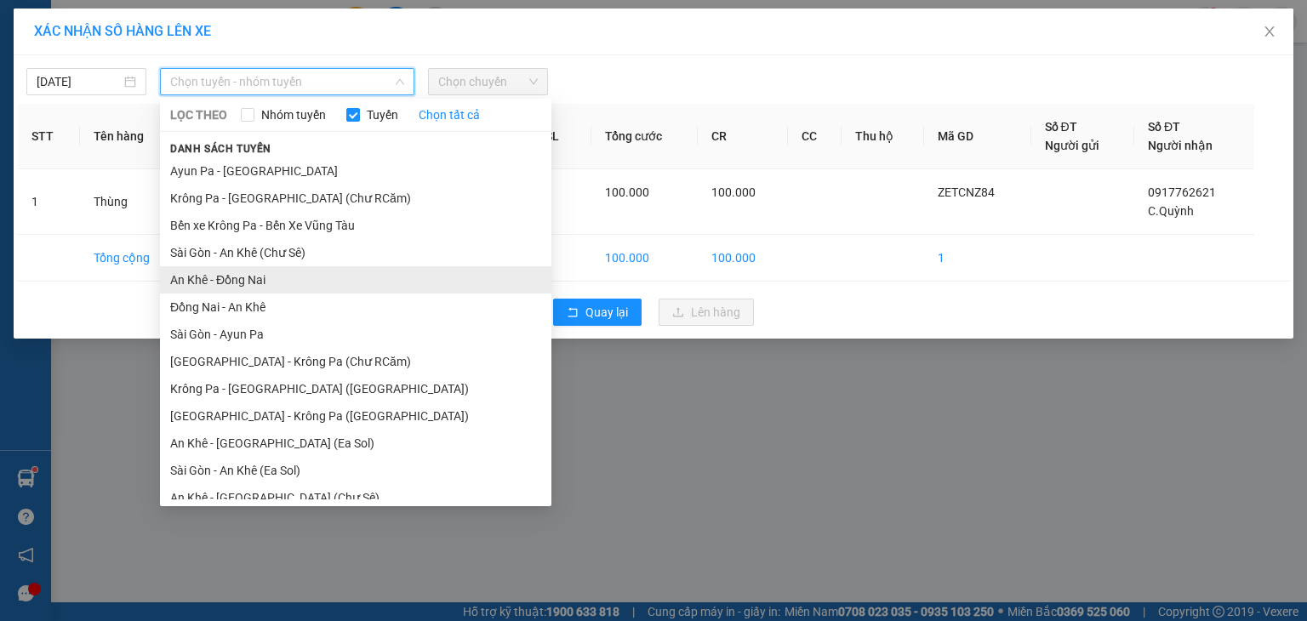
click at [270, 285] on li "An Khê - Đồng Nai" at bounding box center [356, 279] width 392 height 27
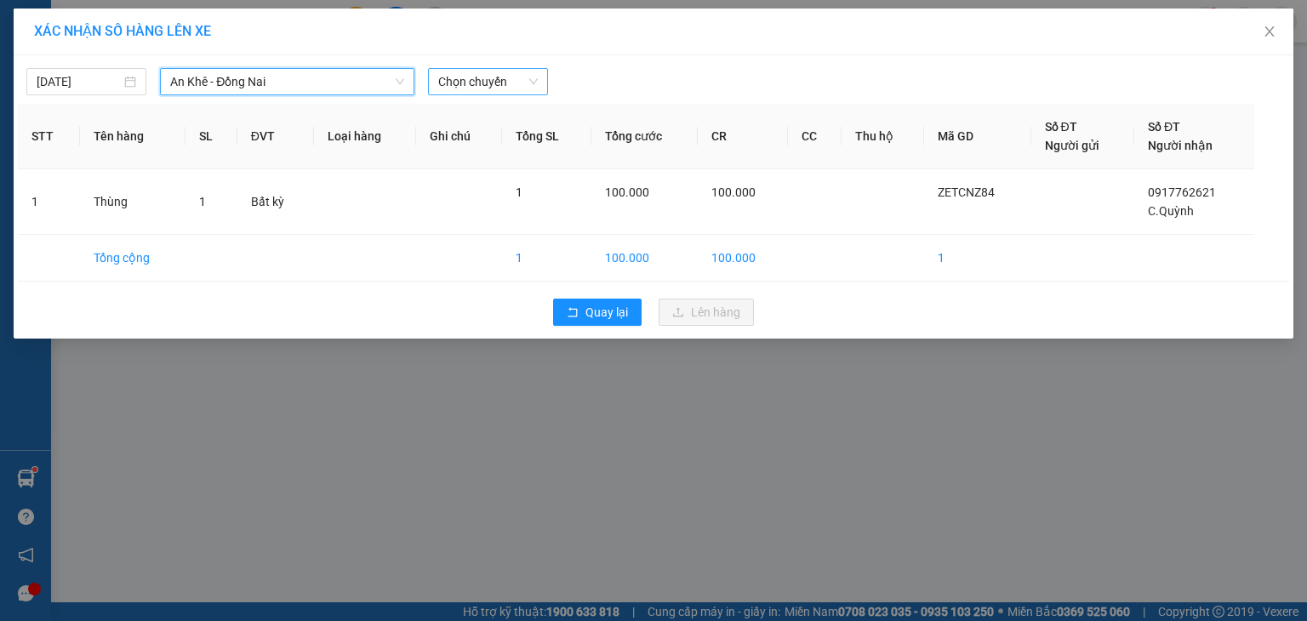
click at [460, 87] on span "Chọn chuyến" at bounding box center [488, 82] width 100 height 26
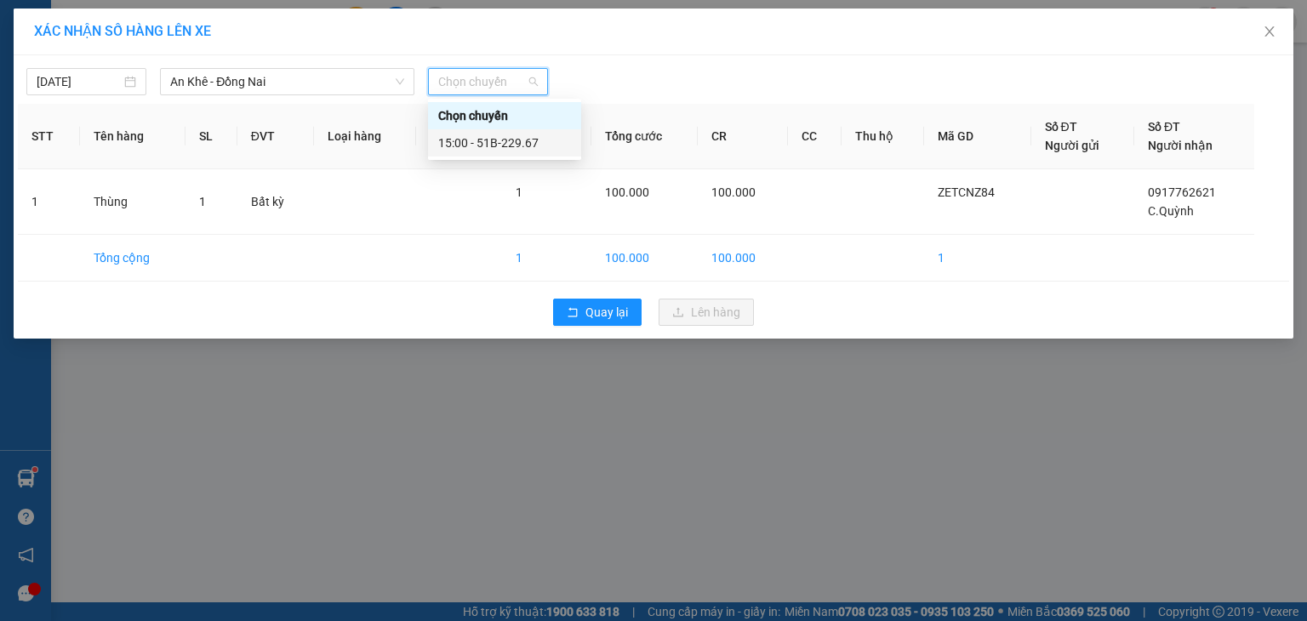
click at [483, 146] on div "15:00 - 51B-229.67" at bounding box center [504, 143] width 133 height 19
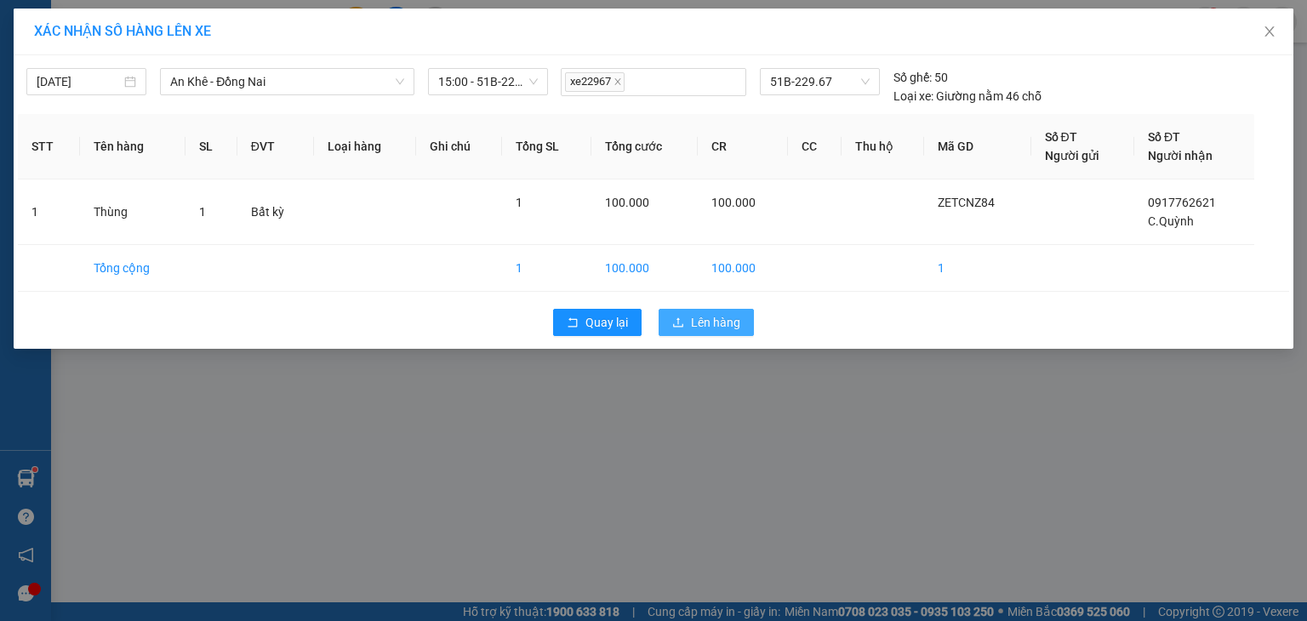
click at [735, 324] on span "Lên hàng" at bounding box center [715, 322] width 49 height 19
